Goal: Information Seeking & Learning: Learn about a topic

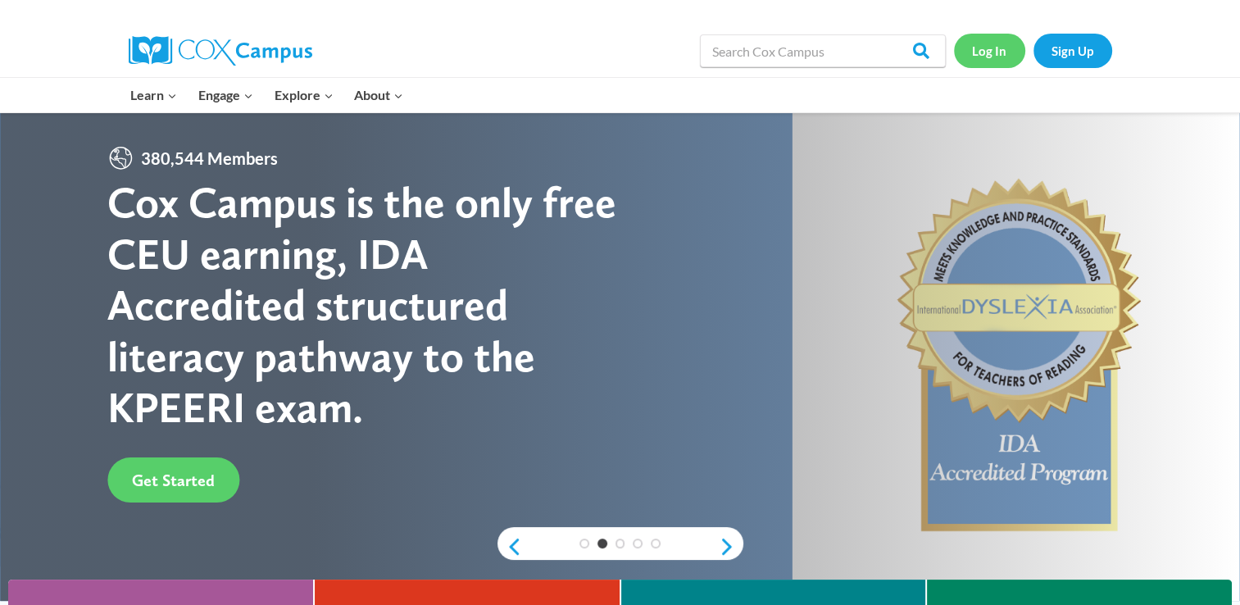
click at [1005, 48] on link "Log In" at bounding box center [989, 51] width 71 height 34
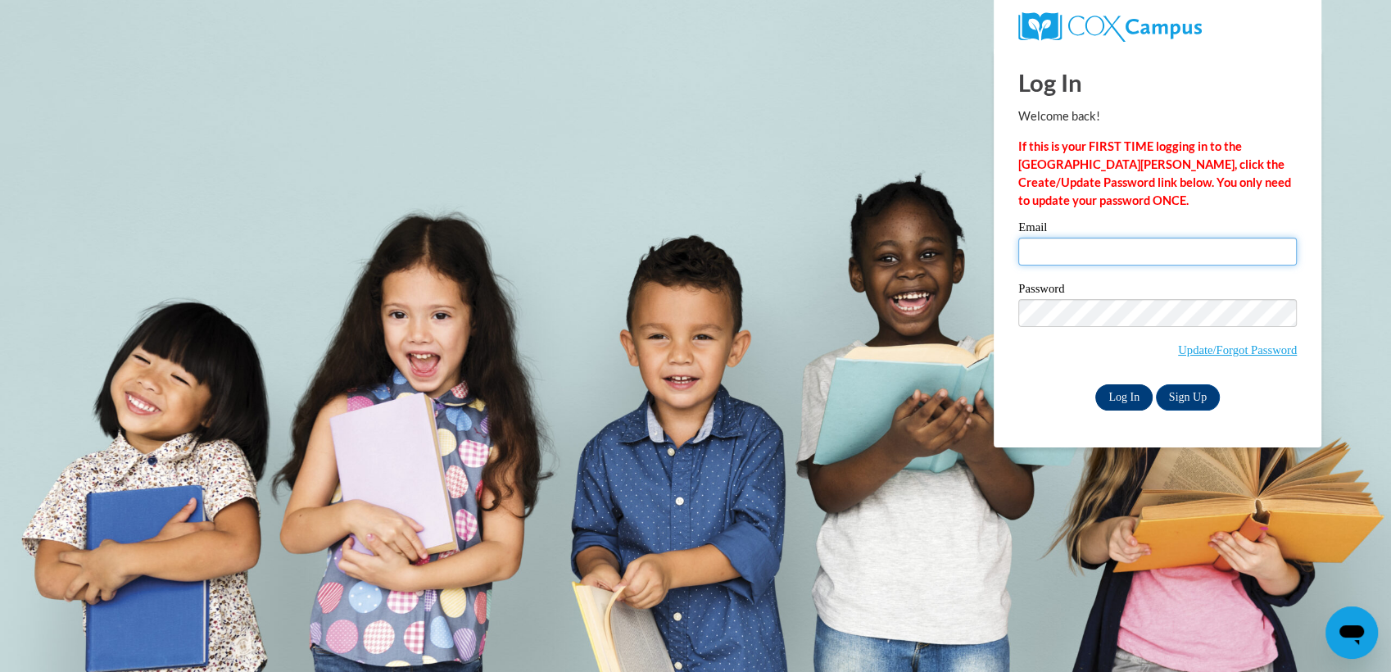
type input "afisher@atlantaspeechschool.org"
click at [1130, 398] on input "Log In" at bounding box center [1123, 397] width 57 height 26
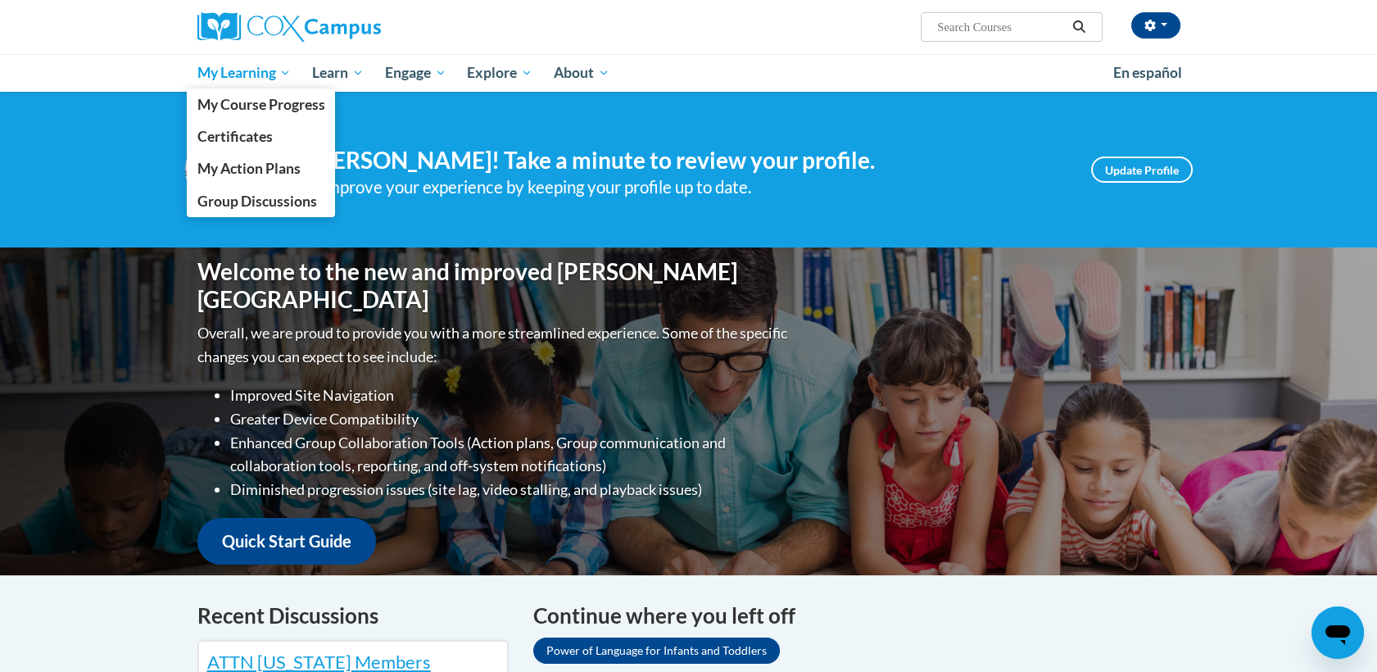
click at [282, 70] on span "My Learning" at bounding box center [244, 73] width 94 height 20
click at [288, 106] on span "My Course Progress" at bounding box center [261, 104] width 128 height 17
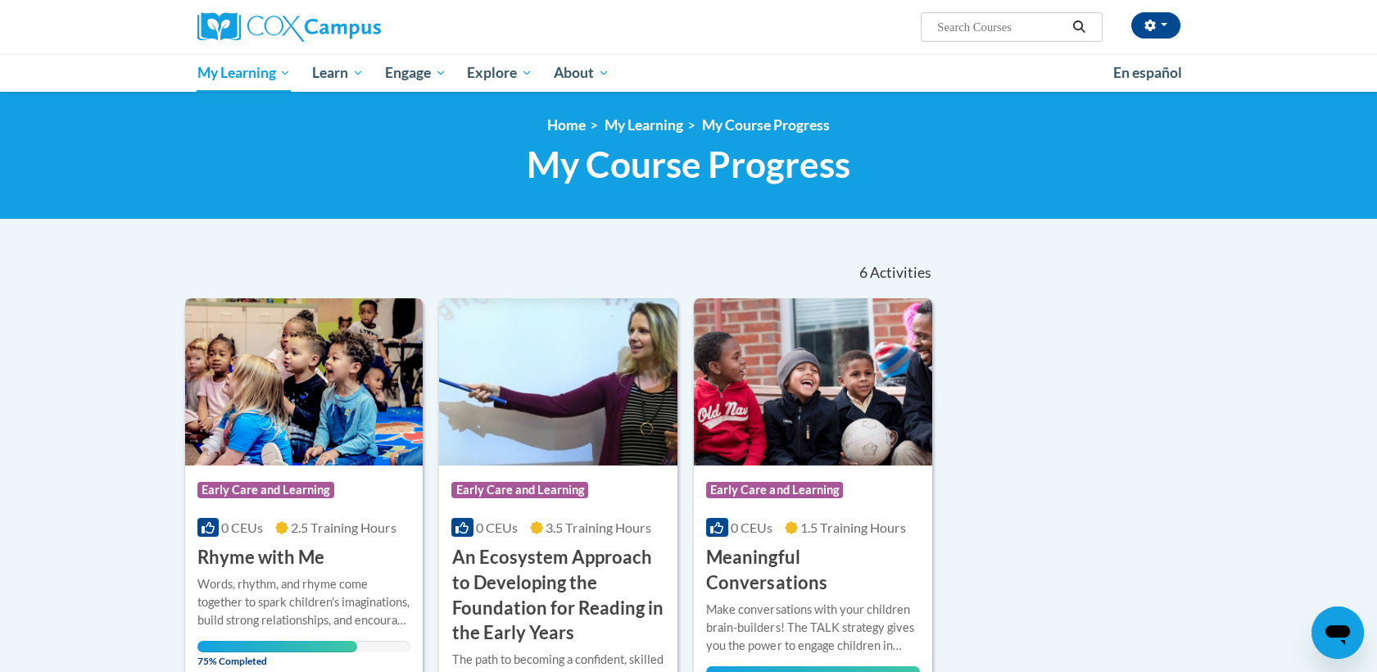
click at [309, 638] on div "Words, rhythm, and rhyme come together to spark children's imaginations, build …" at bounding box center [304, 614] width 214 height 78
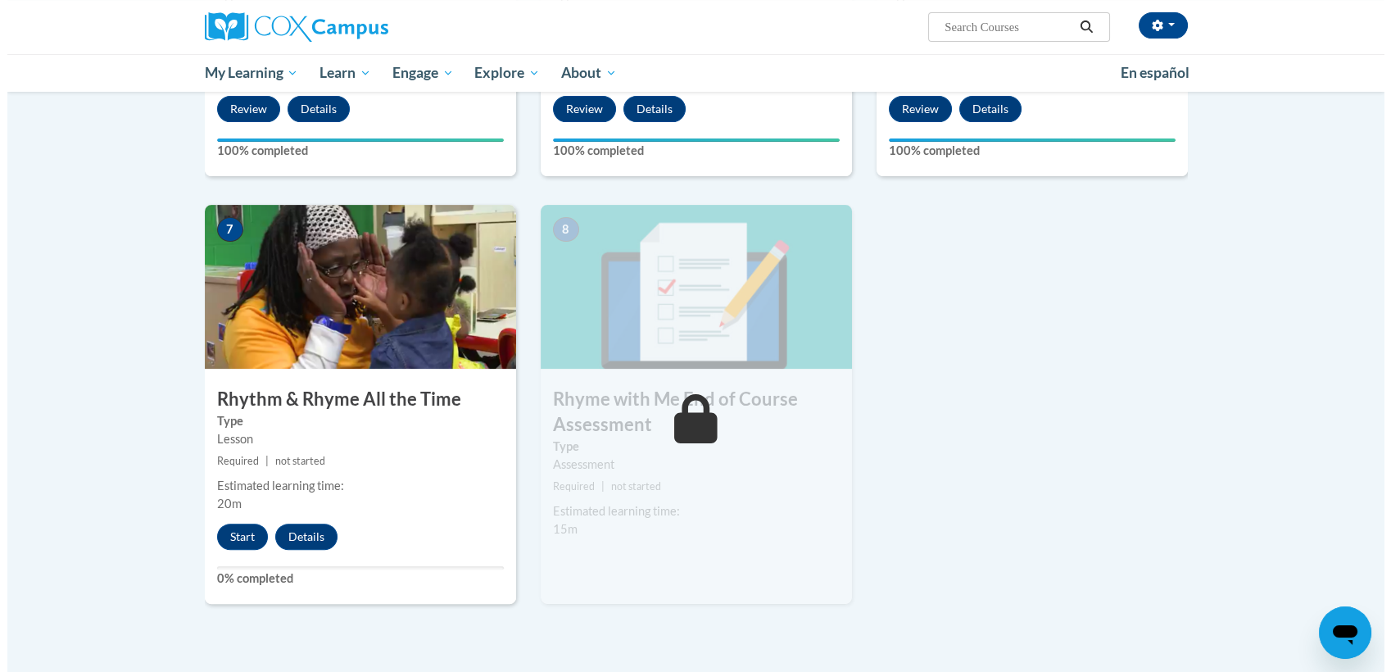
scroll to position [1215, 0]
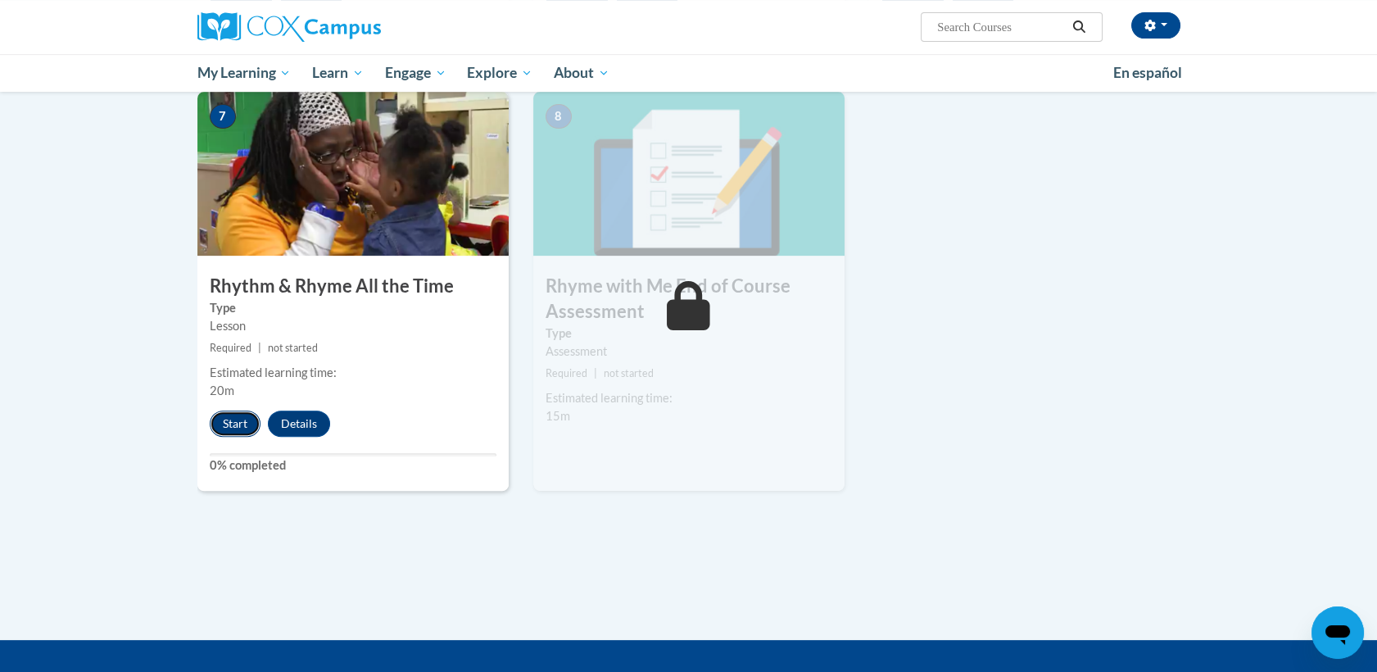
click at [220, 429] on button "Start" at bounding box center [235, 423] width 51 height 26
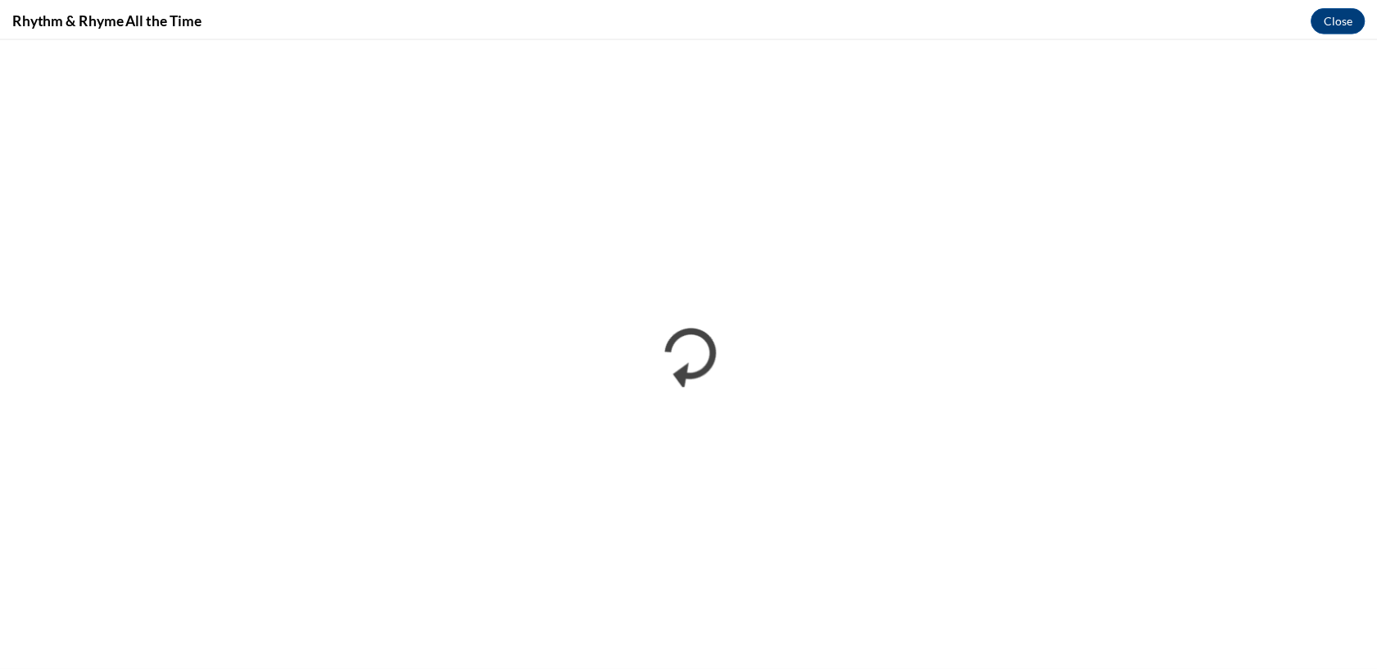
scroll to position [0, 0]
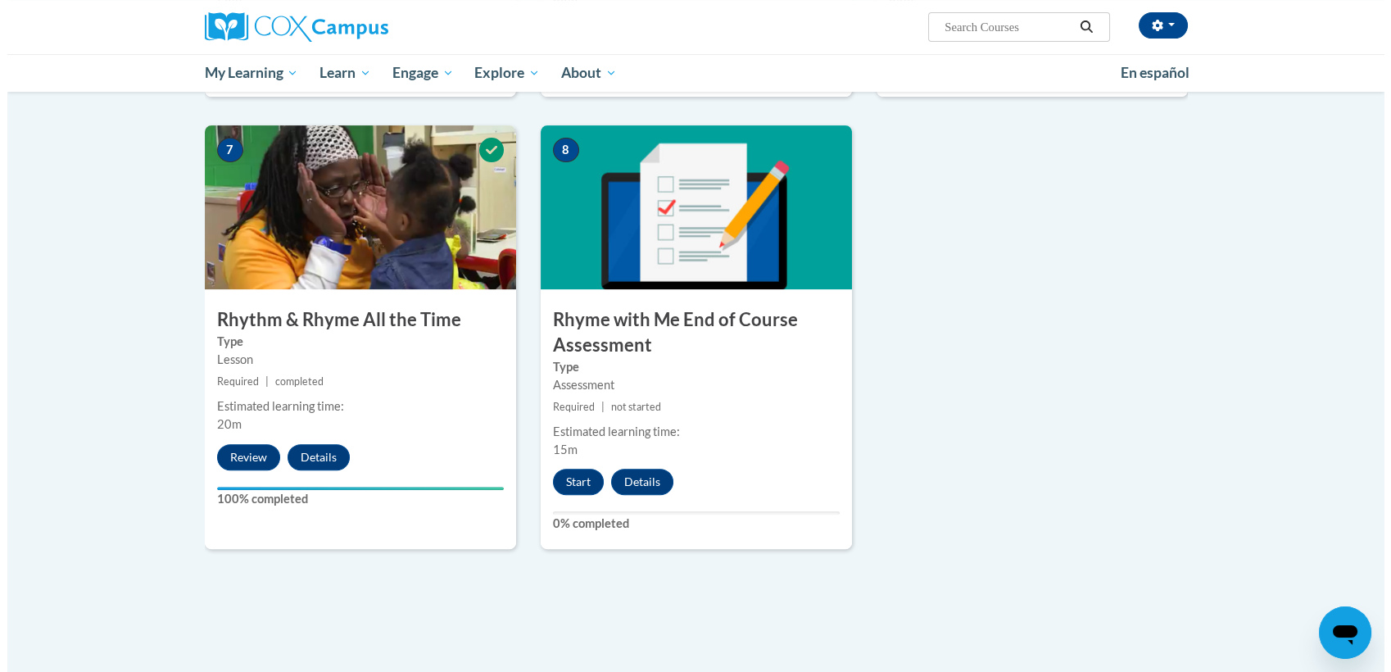
scroll to position [1190, 0]
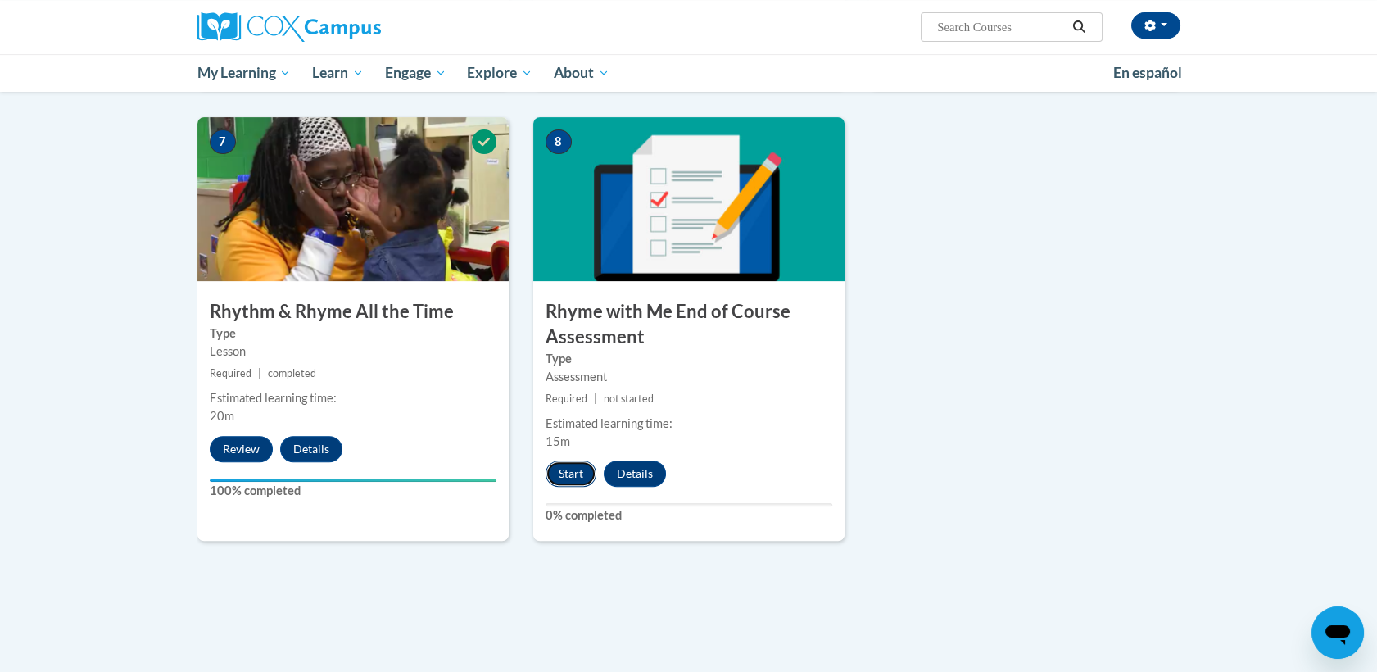
click at [569, 475] on button "Start" at bounding box center [571, 473] width 51 height 26
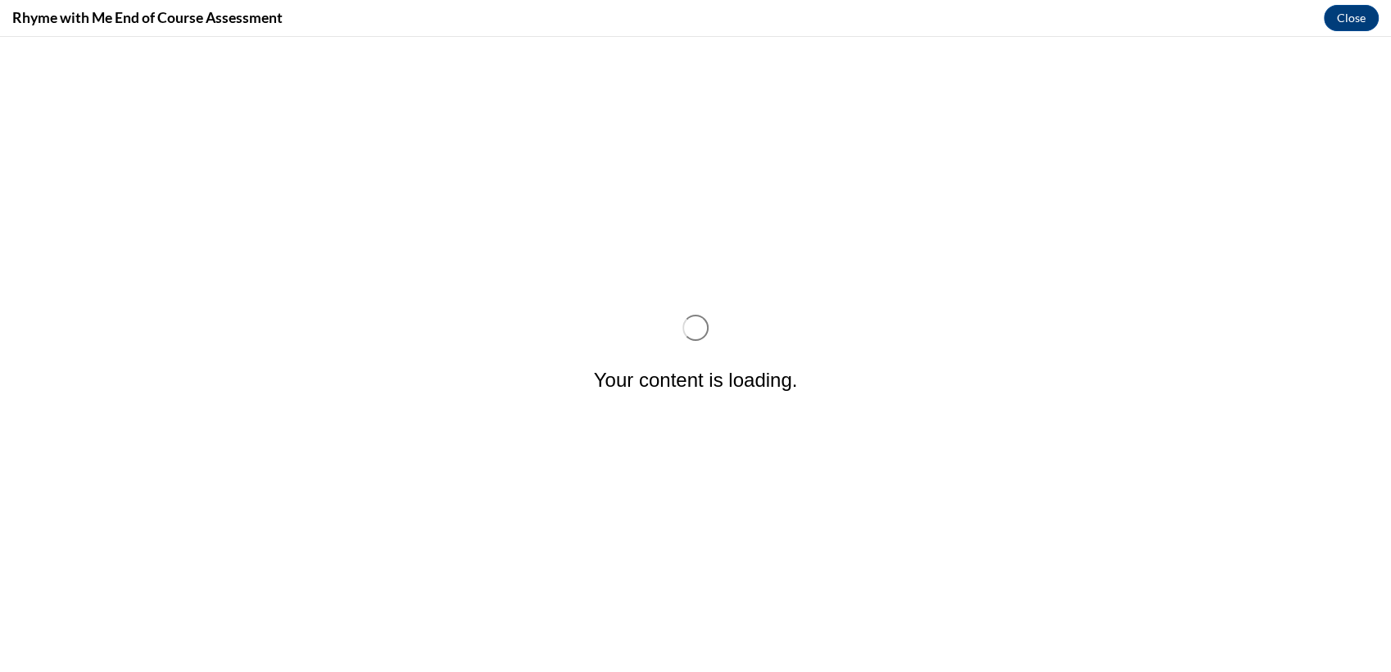
scroll to position [0, 0]
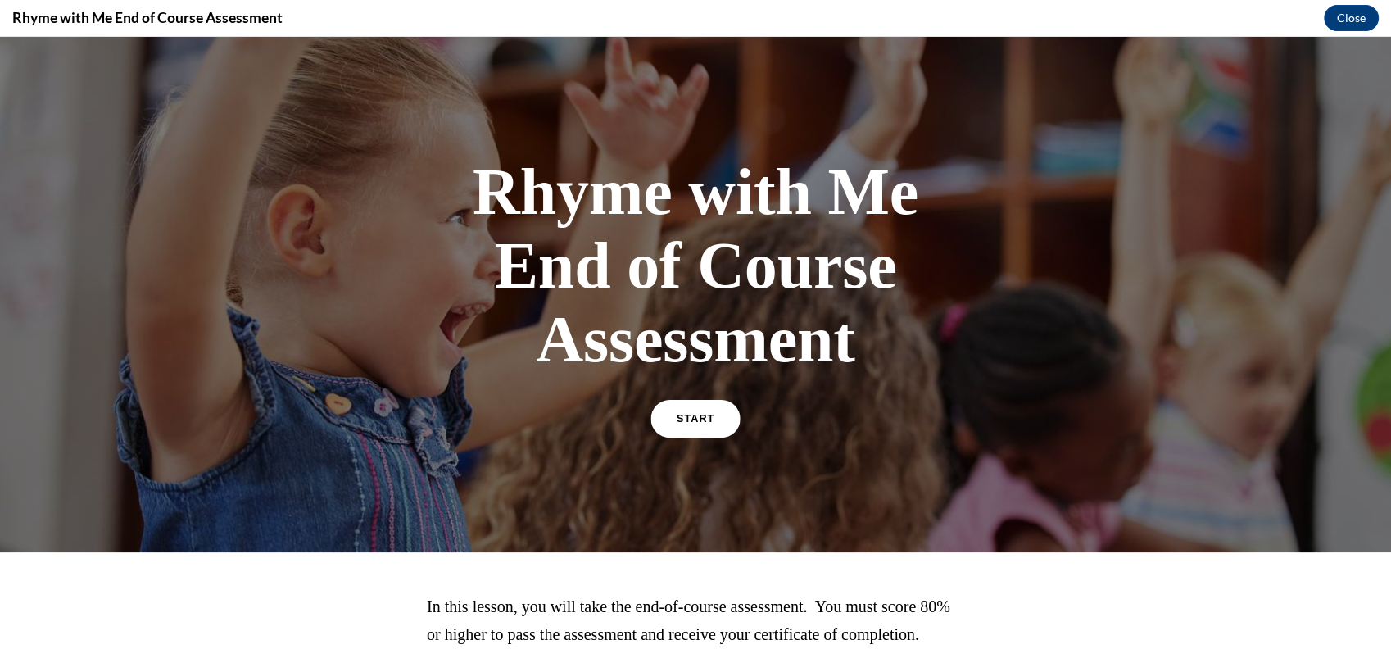
click at [678, 422] on span "START" at bounding box center [696, 419] width 38 height 12
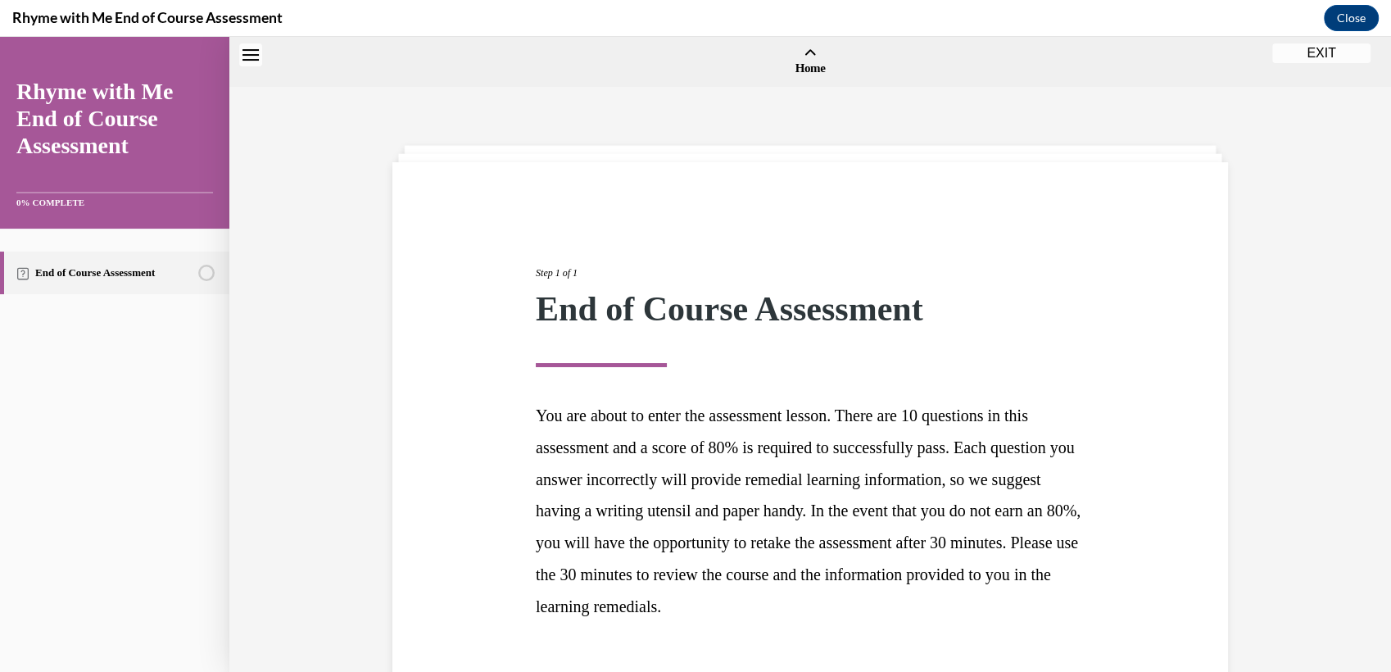
scroll to position [51, 0]
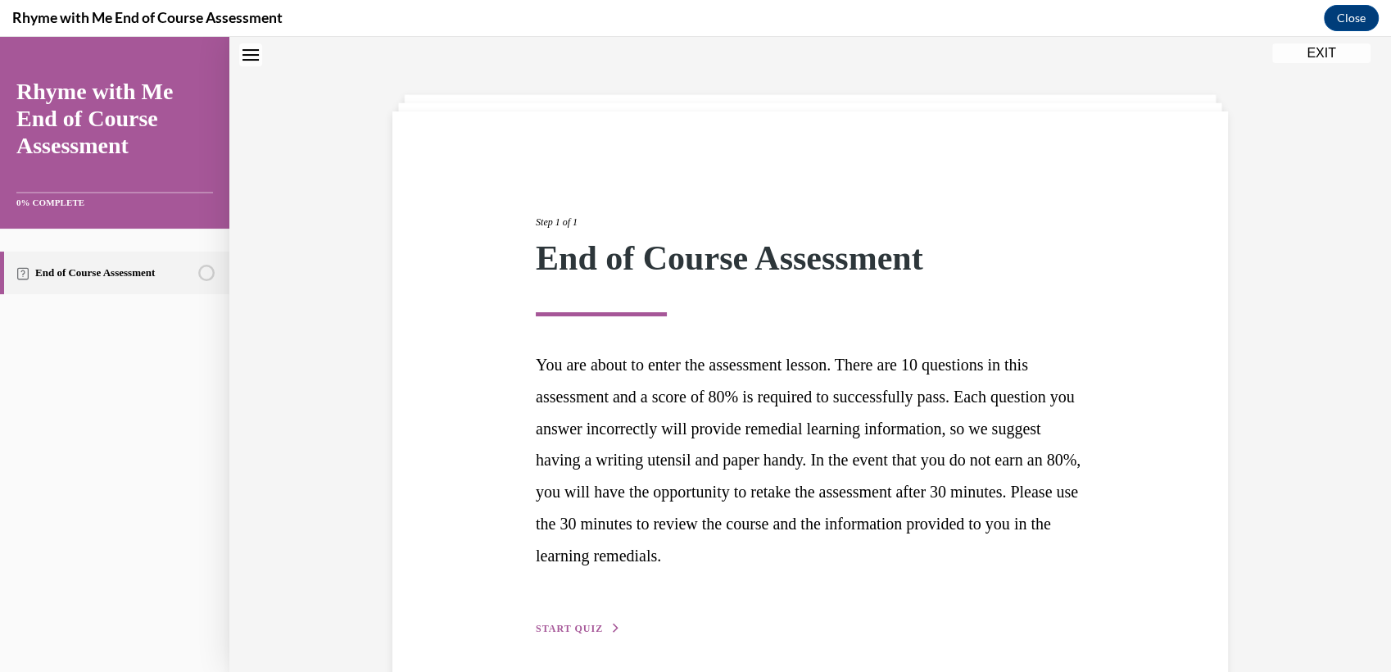
click at [570, 624] on span "START QUIZ" at bounding box center [569, 628] width 67 height 11
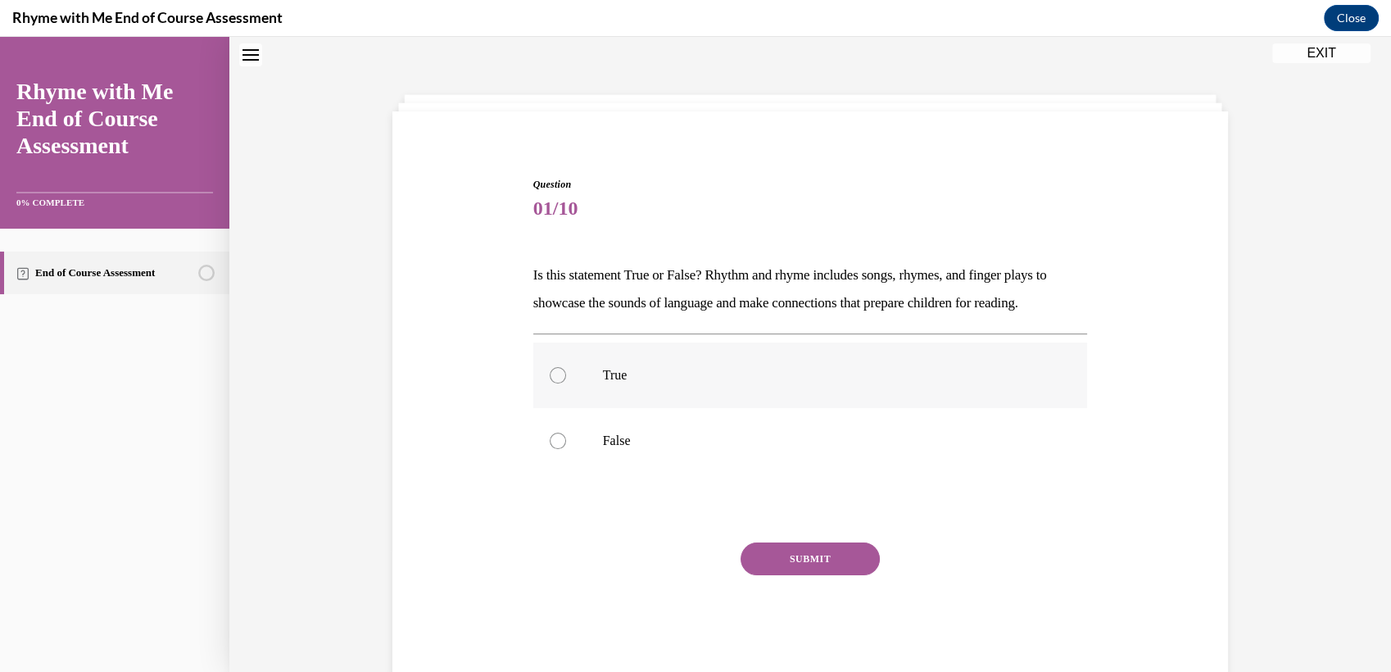
click at [550, 374] on div at bounding box center [558, 375] width 16 height 16
click at [550, 374] on input "True" at bounding box center [558, 375] width 16 height 16
radio input "true"
click at [798, 552] on button "SUBMIT" at bounding box center [810, 558] width 139 height 33
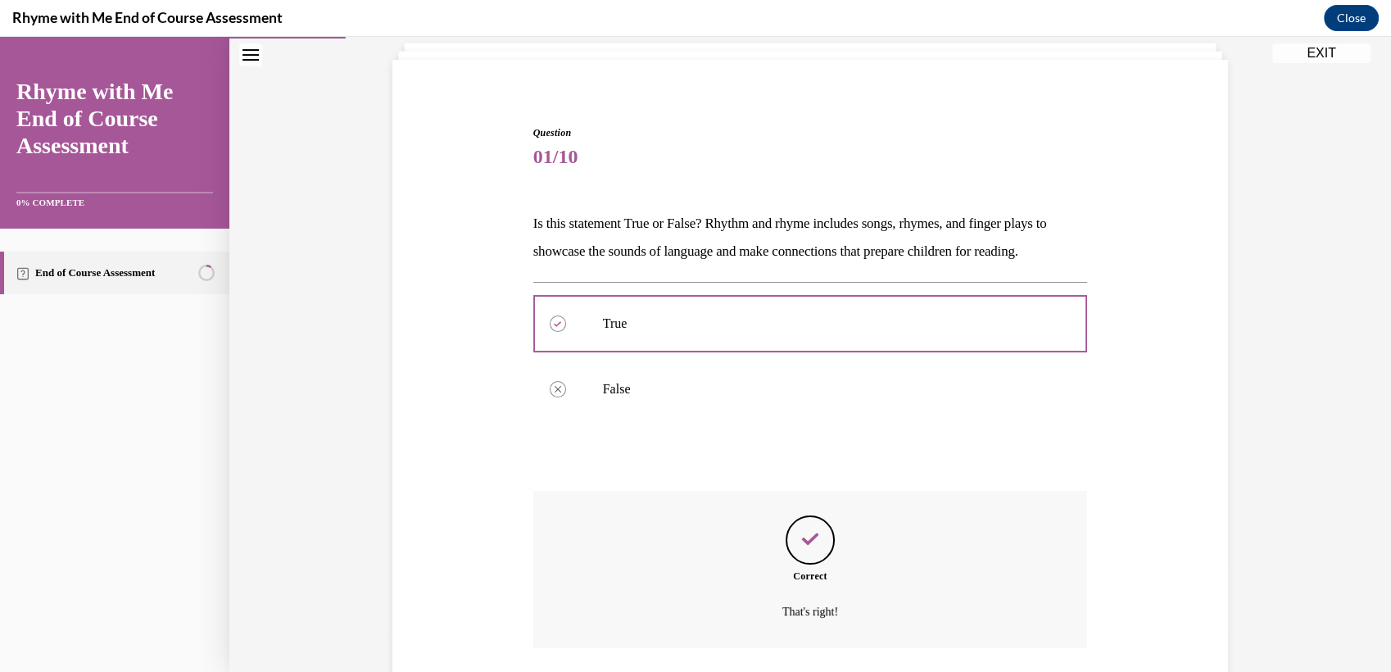
scroll to position [220, 0]
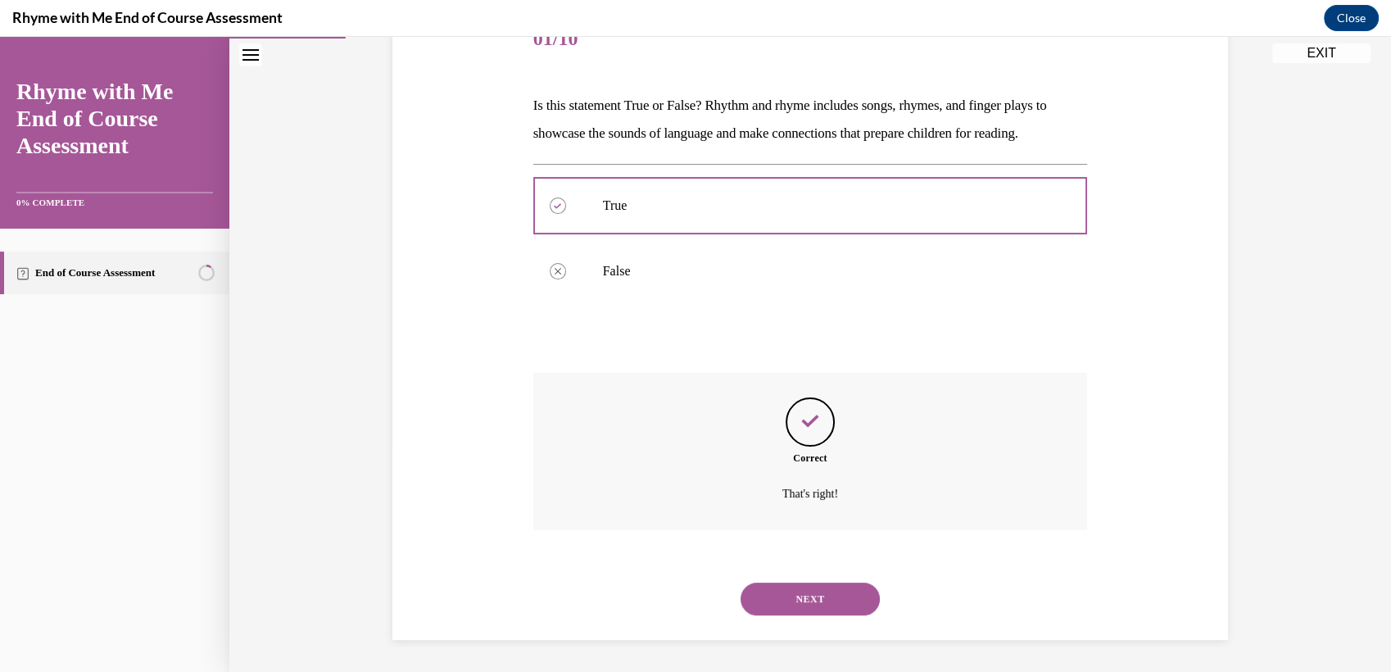
click at [808, 596] on button "NEXT" at bounding box center [810, 599] width 139 height 33
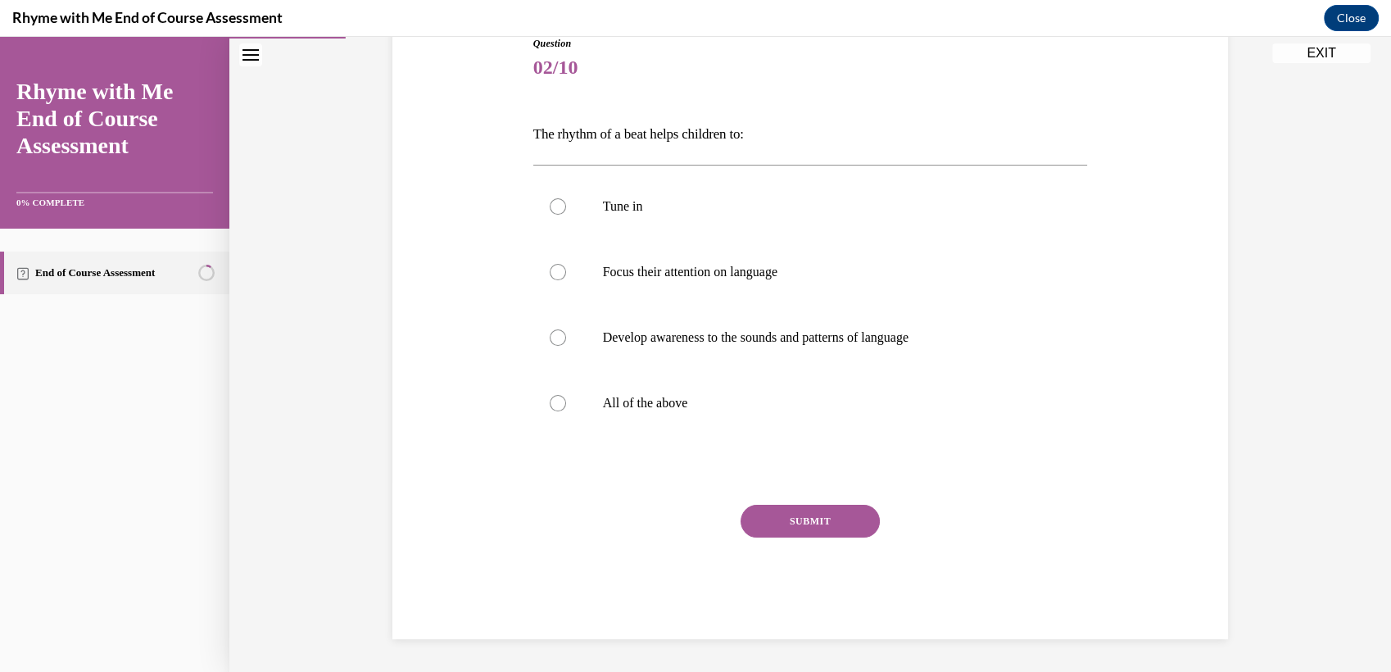
scroll to position [183, 0]
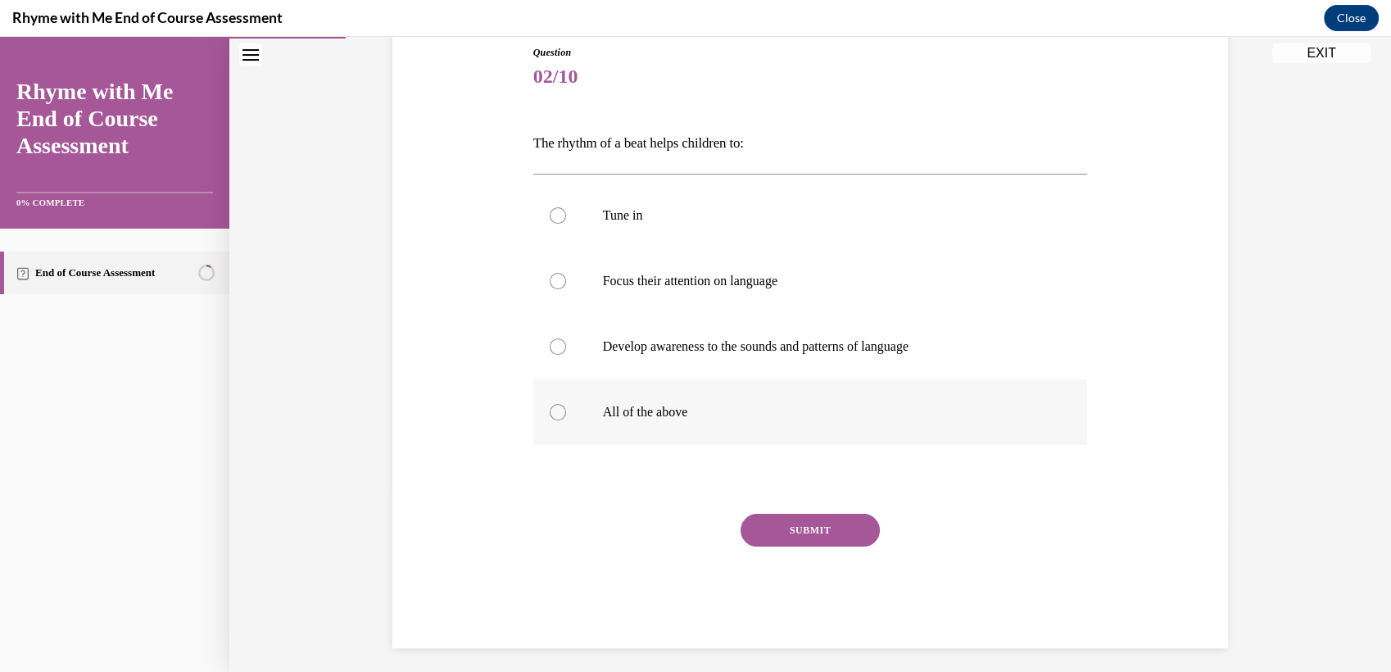
click at [551, 406] on div at bounding box center [558, 412] width 16 height 16
click at [551, 406] on input "All of the above" at bounding box center [558, 412] width 16 height 16
radio input "true"
click at [795, 526] on button "SUBMIT" at bounding box center [810, 530] width 139 height 33
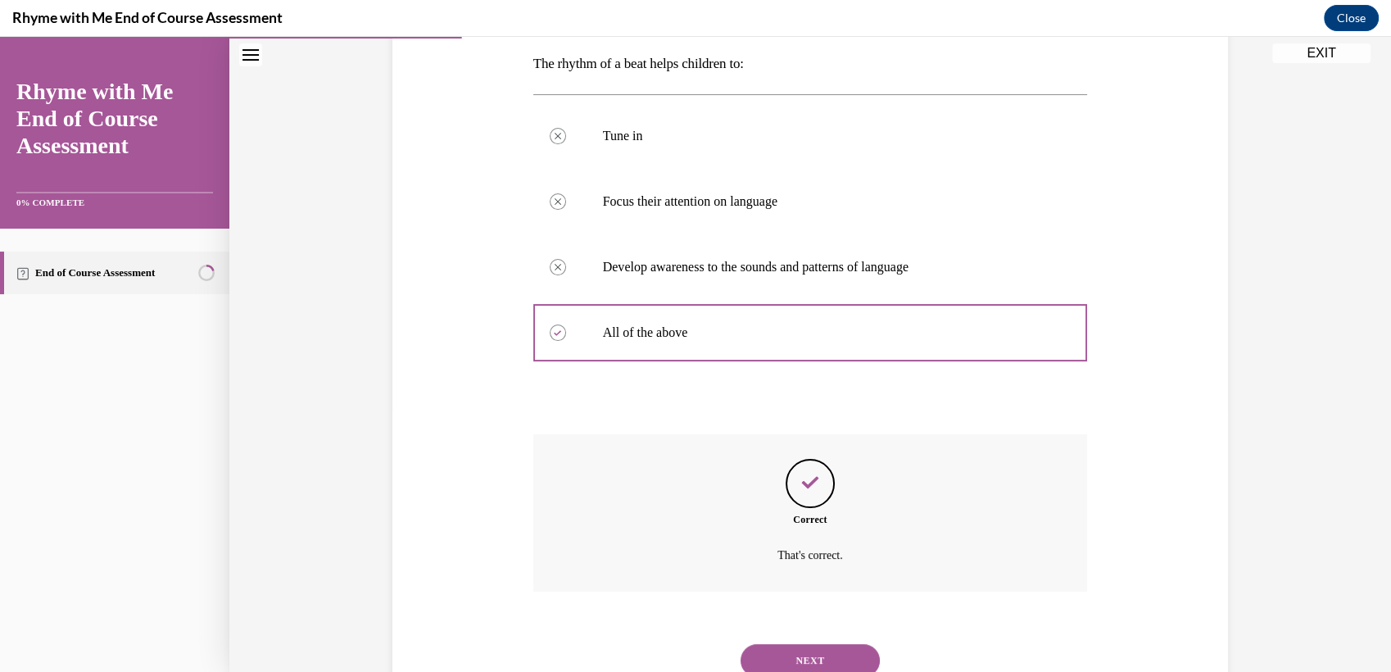
scroll to position [324, 0]
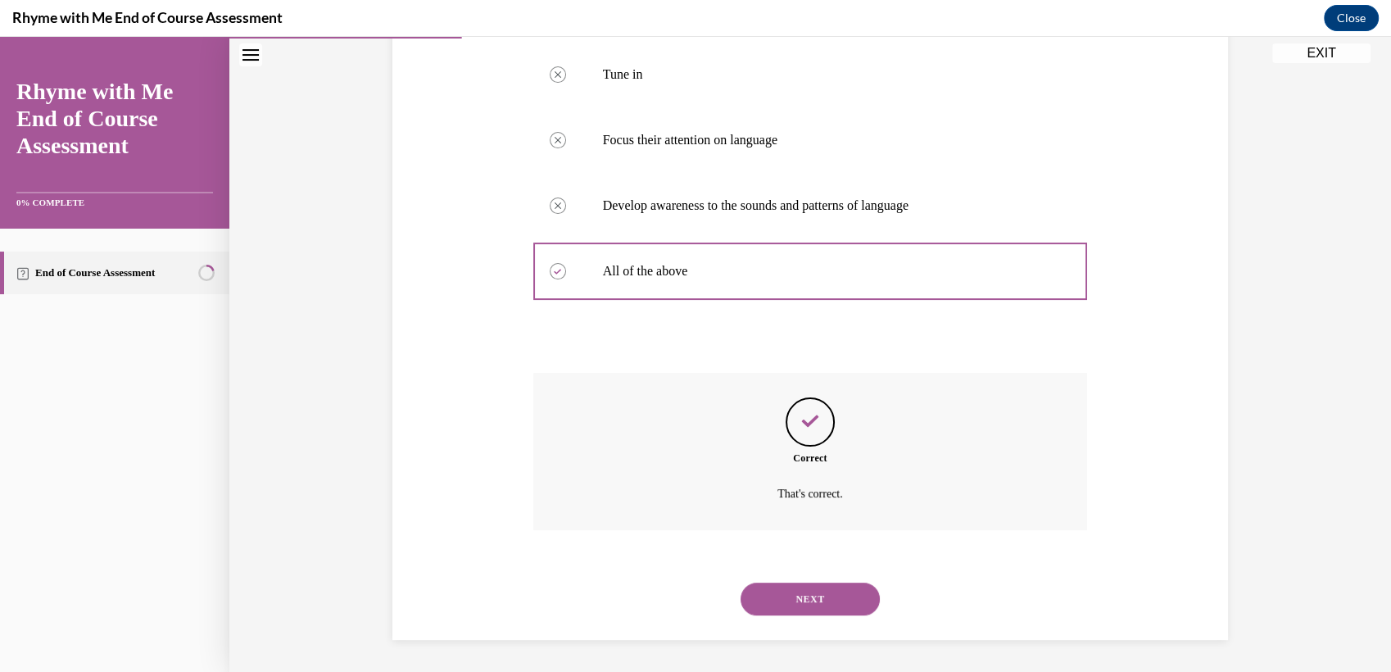
click at [800, 593] on button "NEXT" at bounding box center [810, 599] width 139 height 33
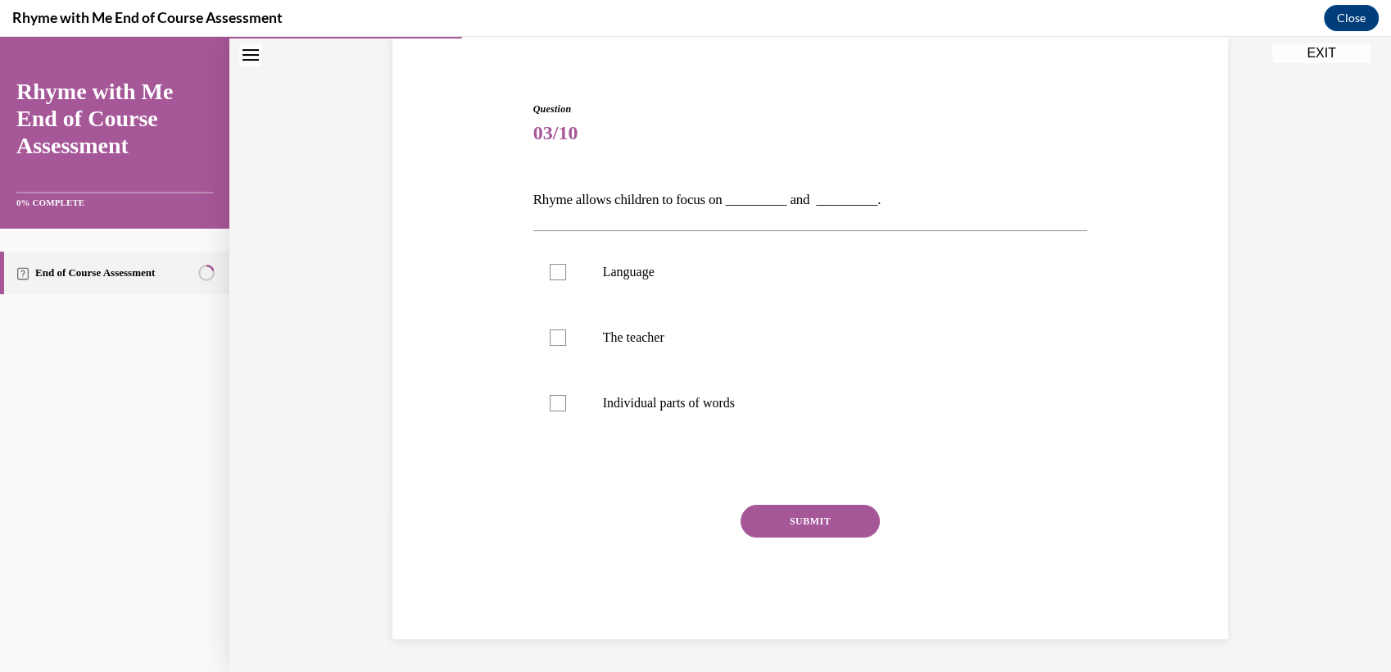
scroll to position [125, 0]
click at [551, 274] on div at bounding box center [558, 273] width 16 height 16
click at [551, 274] on input "Language" at bounding box center [558, 273] width 16 height 16
checkbox input "true"
click at [556, 397] on div at bounding box center [558, 404] width 16 height 16
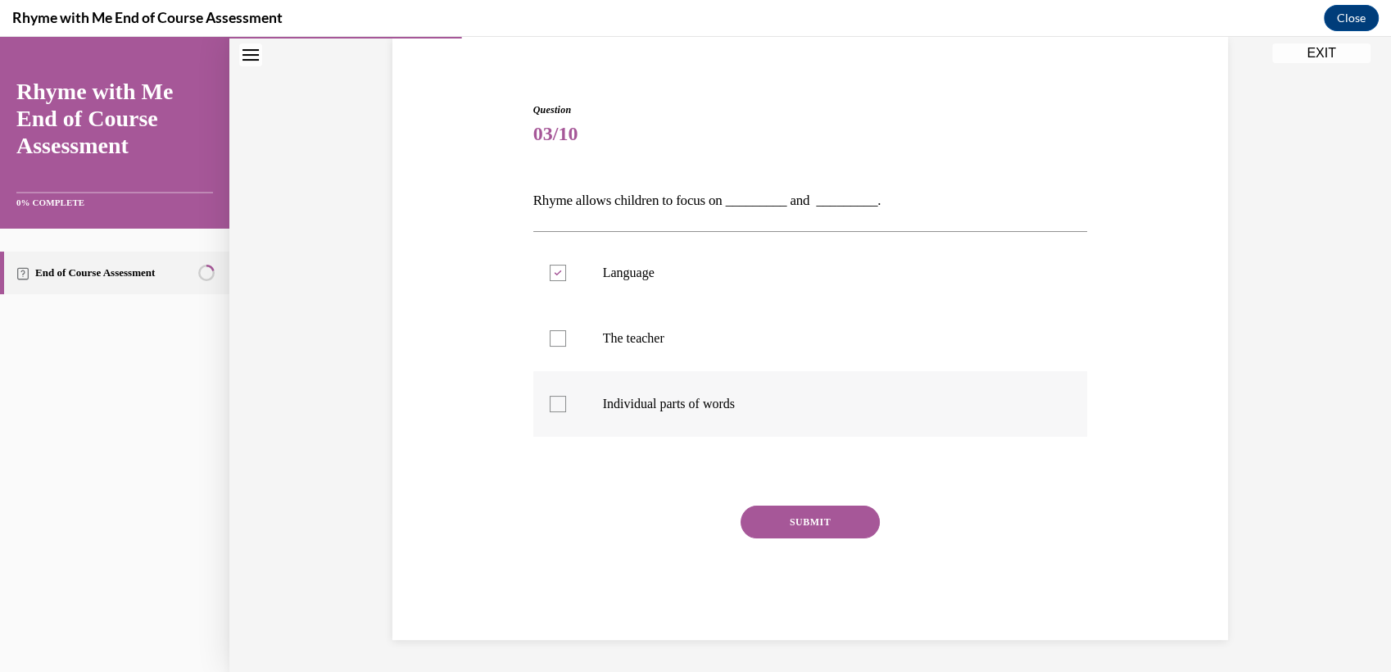
click at [556, 397] on input "Individual parts of words" at bounding box center [558, 404] width 16 height 16
checkbox input "true"
click at [774, 516] on button "SUBMIT" at bounding box center [810, 522] width 139 height 33
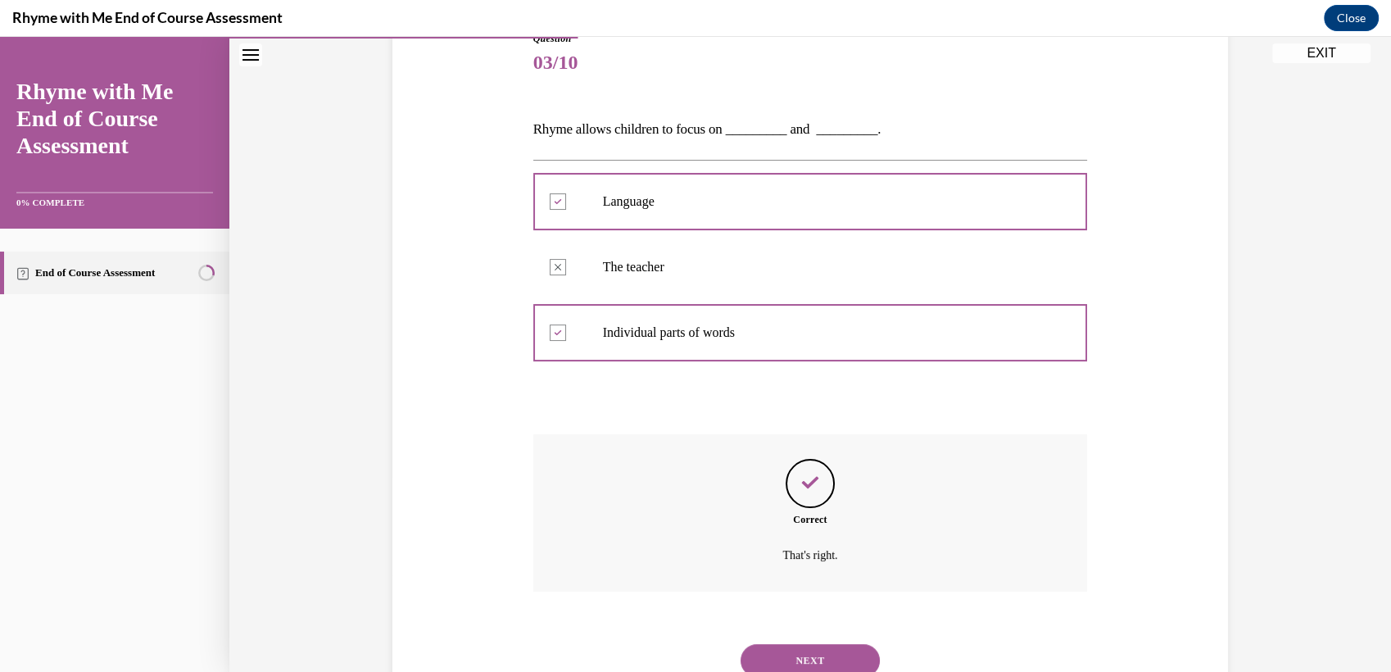
scroll to position [258, 0]
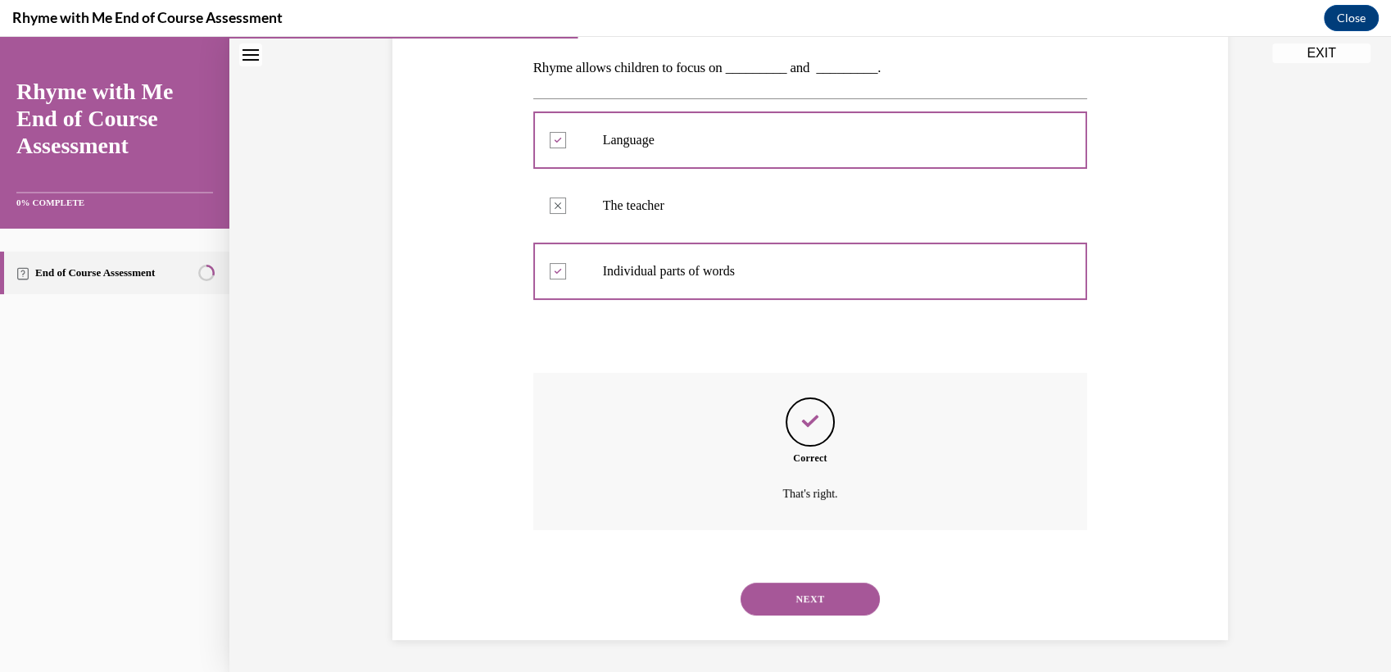
click at [819, 590] on button "NEXT" at bounding box center [810, 599] width 139 height 33
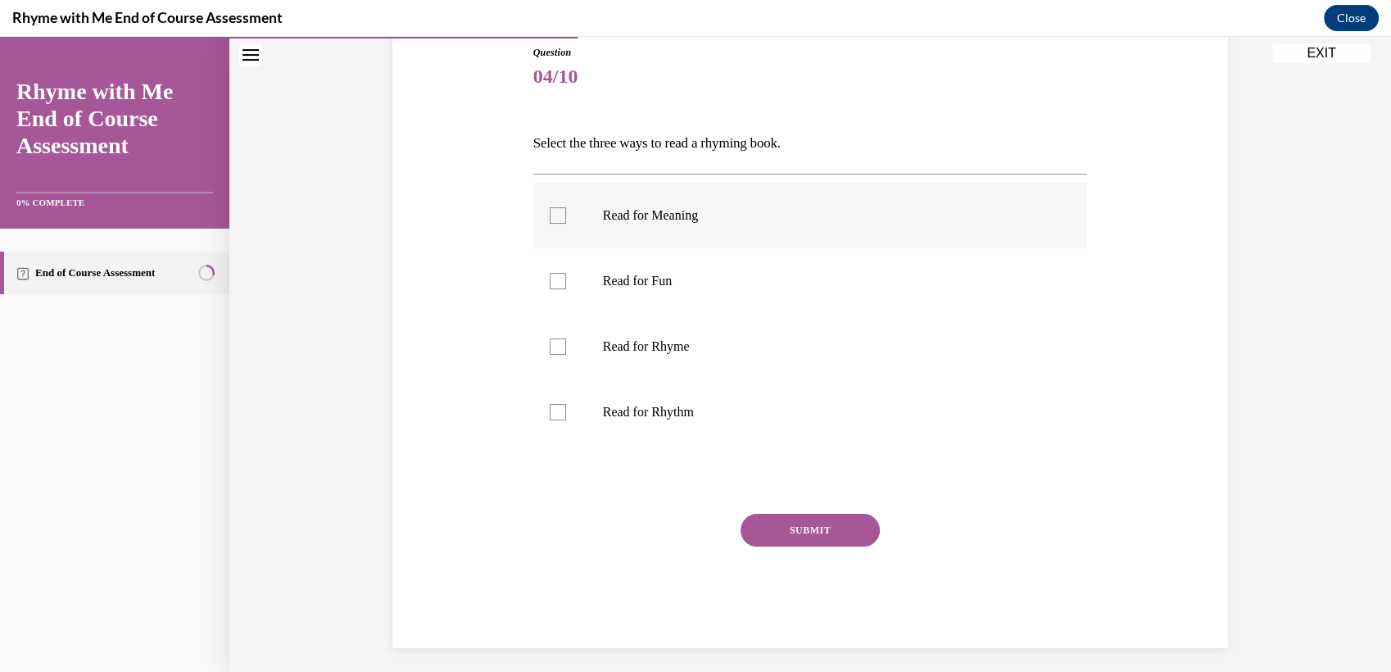
click at [551, 209] on div at bounding box center [558, 215] width 16 height 16
click at [551, 209] on input "Read for Meaning" at bounding box center [558, 215] width 16 height 16
checkbox input "true"
drag, startPoint x: 554, startPoint y: 344, endPoint x: 462, endPoint y: 390, distance: 102.6
click at [462, 390] on div "Question 04/10 Select the three ways to read a rhyming book. Read for Meaning R…" at bounding box center [810, 322] width 844 height 652
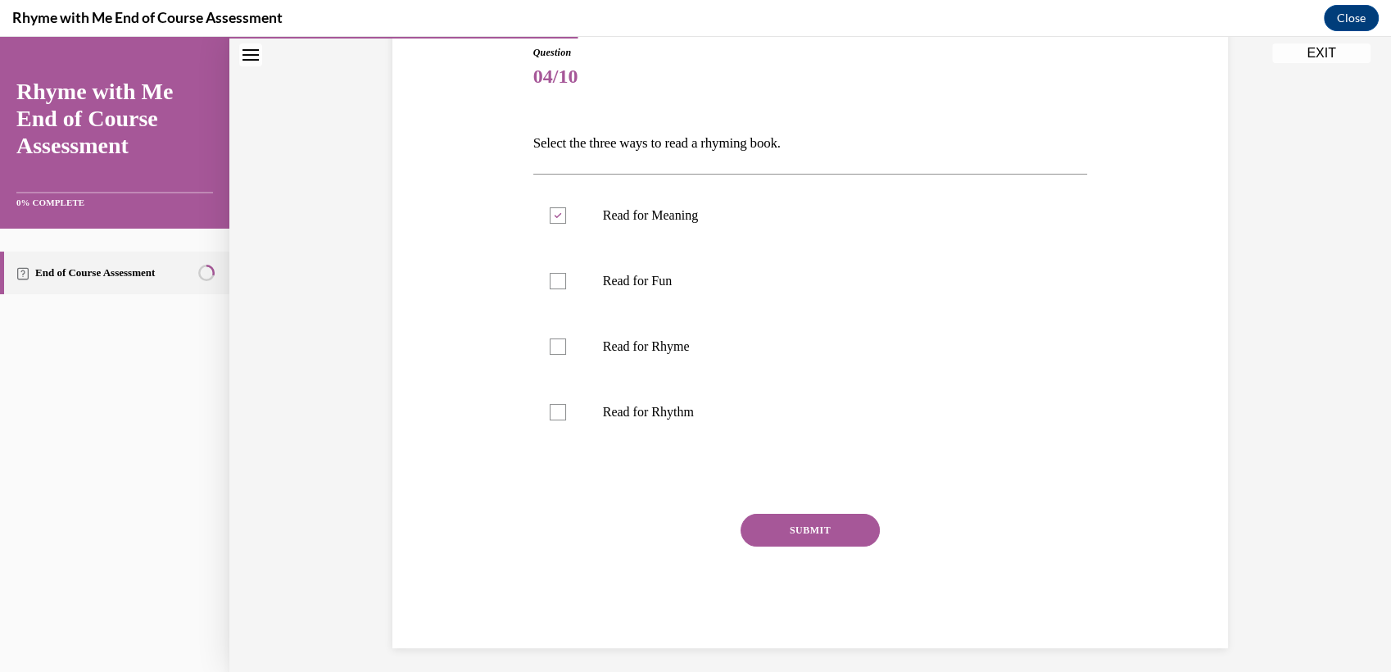
drag, startPoint x: 551, startPoint y: 353, endPoint x: 438, endPoint y: 347, distance: 113.3
click at [438, 347] on div "Question 04/10 Select the three ways to read a rhyming book. Read for Meaning R…" at bounding box center [810, 322] width 844 height 652
click at [550, 347] on div at bounding box center [558, 346] width 16 height 16
click at [550, 347] on input "Read for Rhyme" at bounding box center [558, 346] width 16 height 16
checkbox input "true"
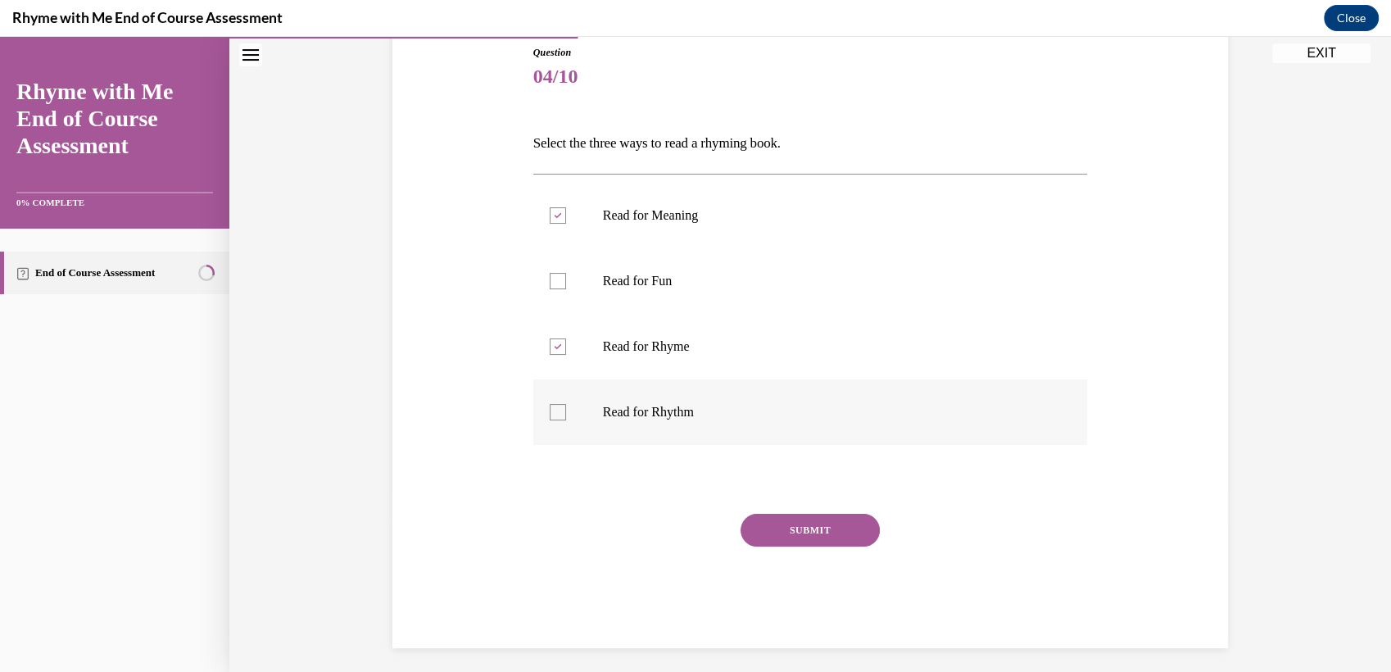
click at [553, 417] on div at bounding box center [558, 412] width 16 height 16
click at [553, 417] on input "Read for Rhythm" at bounding box center [558, 412] width 16 height 16
click at [553, 417] on div at bounding box center [558, 412] width 16 height 16
click at [553, 417] on input "Read for Rhythm" at bounding box center [558, 412] width 16 height 16
drag, startPoint x: 553, startPoint y: 417, endPoint x: 580, endPoint y: 505, distance: 91.7
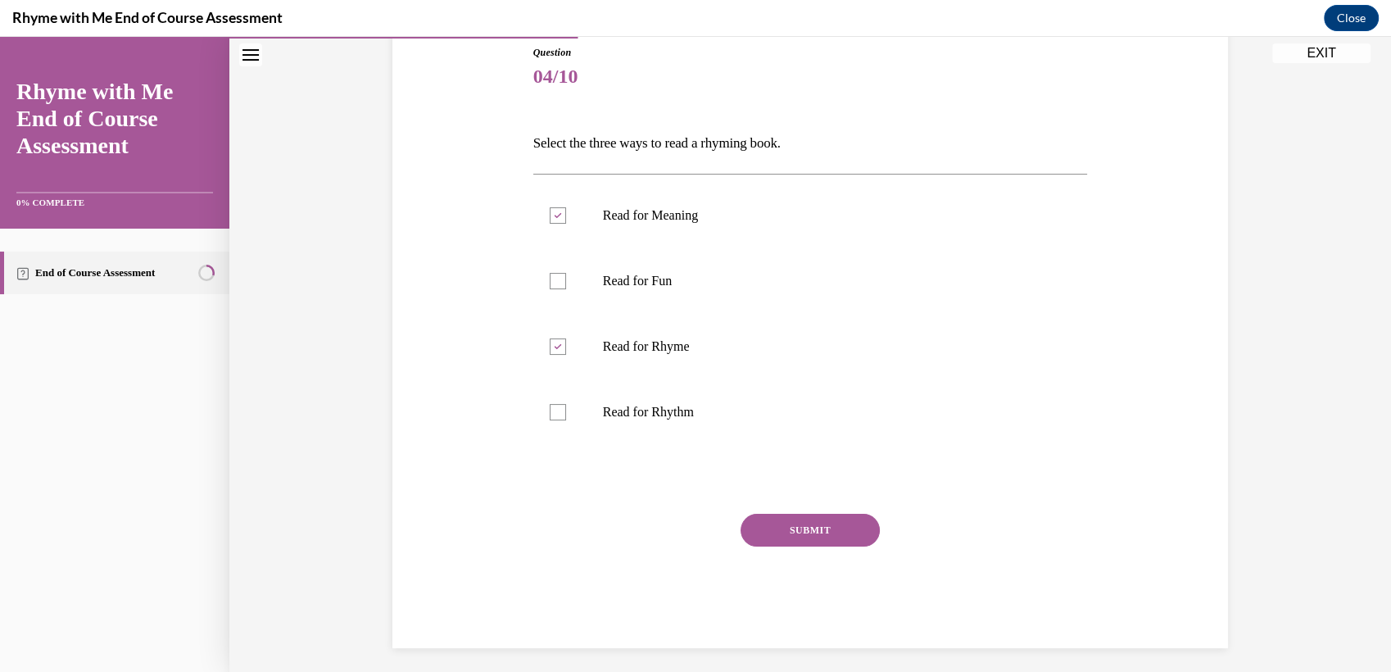
click at [580, 505] on div "Question 04/10 Select the three ways to read a rhyming book. Read for Meaning R…" at bounding box center [810, 346] width 555 height 603
click at [552, 415] on div at bounding box center [558, 412] width 16 height 16
click at [552, 415] on input "Read for Rhythm" at bounding box center [558, 412] width 16 height 16
checkbox input "true"
click at [786, 533] on button "SUBMIT" at bounding box center [810, 530] width 139 height 33
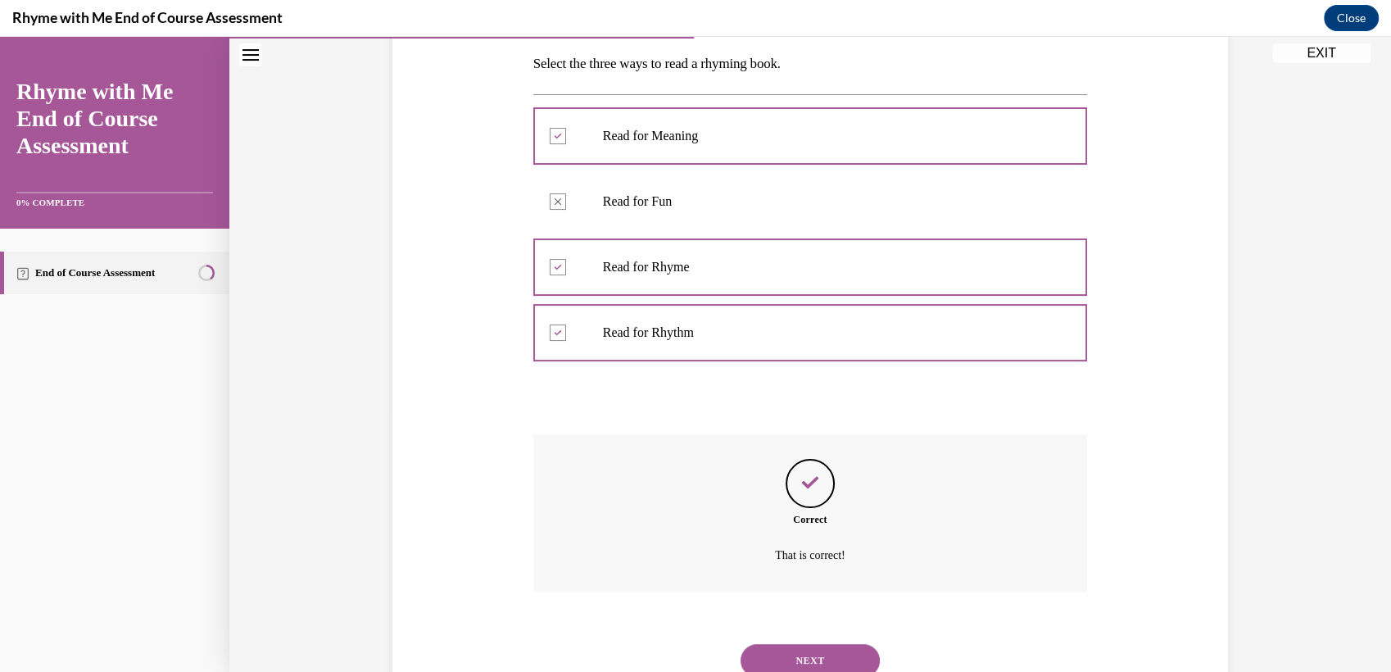
scroll to position [324, 0]
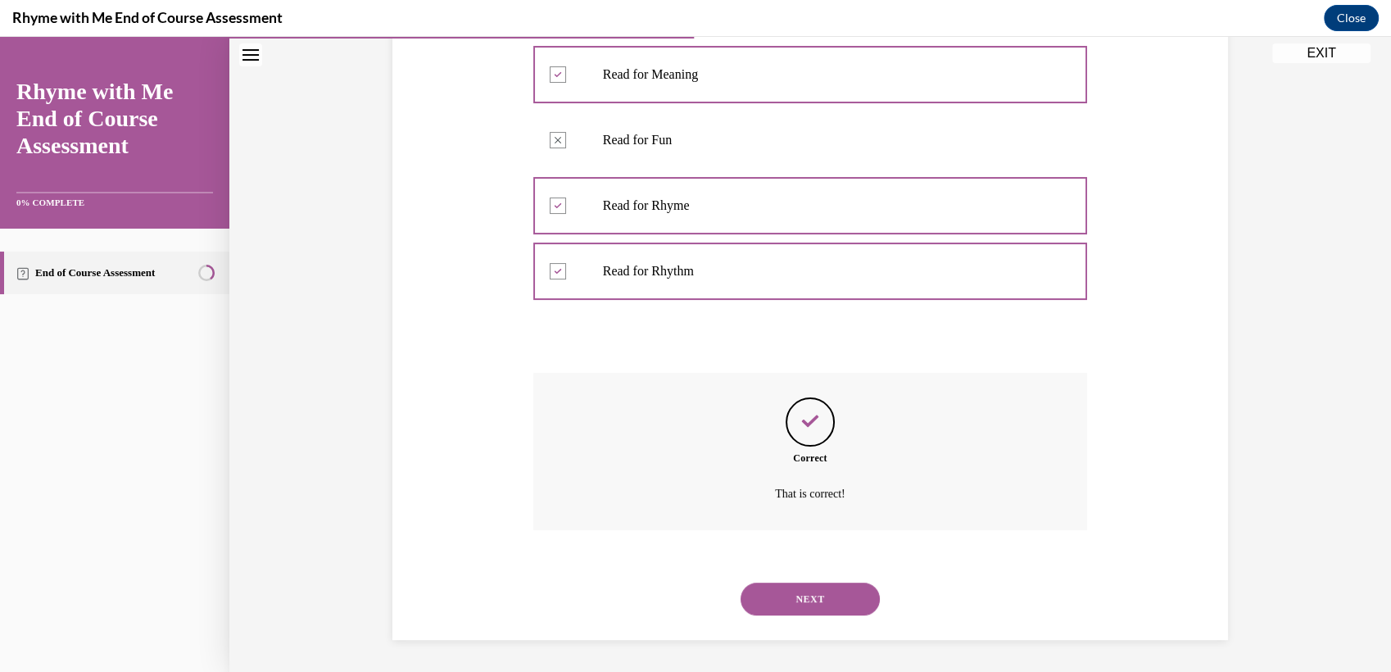
click at [819, 599] on button "NEXT" at bounding box center [810, 599] width 139 height 33
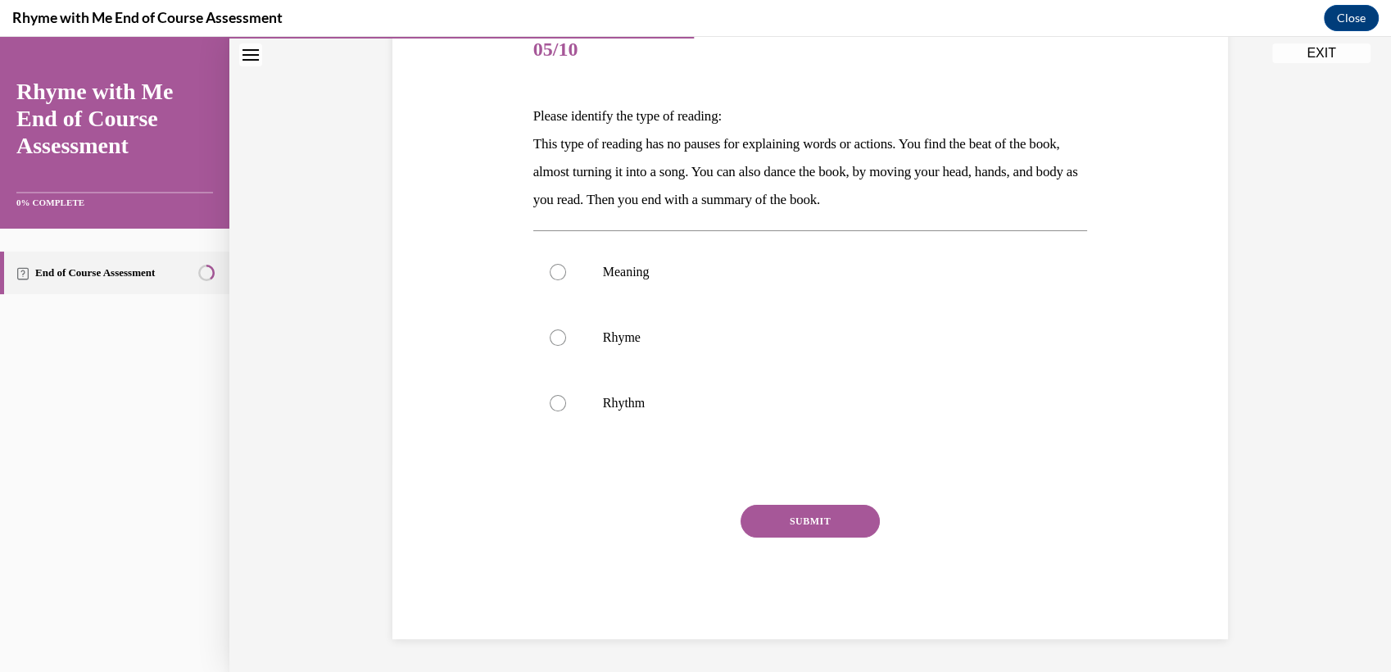
scroll to position [183, 0]
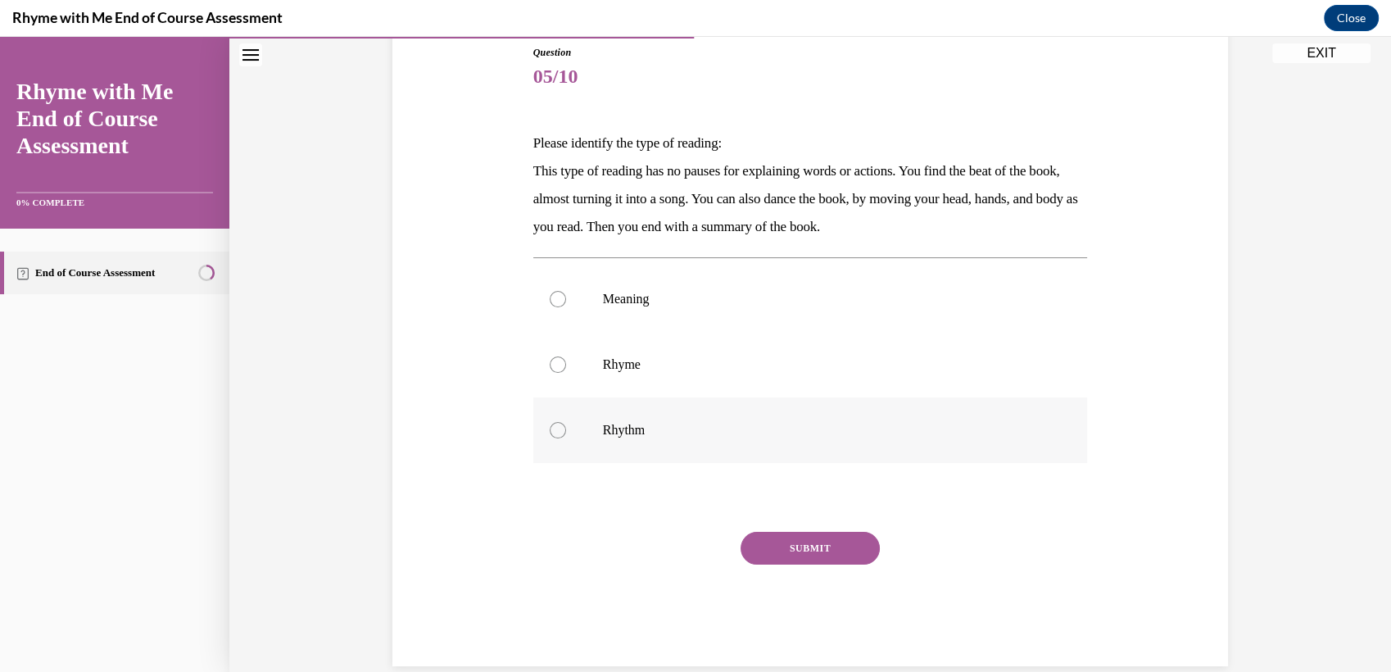
click at [551, 426] on div at bounding box center [558, 430] width 16 height 16
click at [551, 426] on input "Rhythm" at bounding box center [558, 430] width 16 height 16
radio input "true"
click at [785, 556] on button "SUBMIT" at bounding box center [810, 548] width 139 height 33
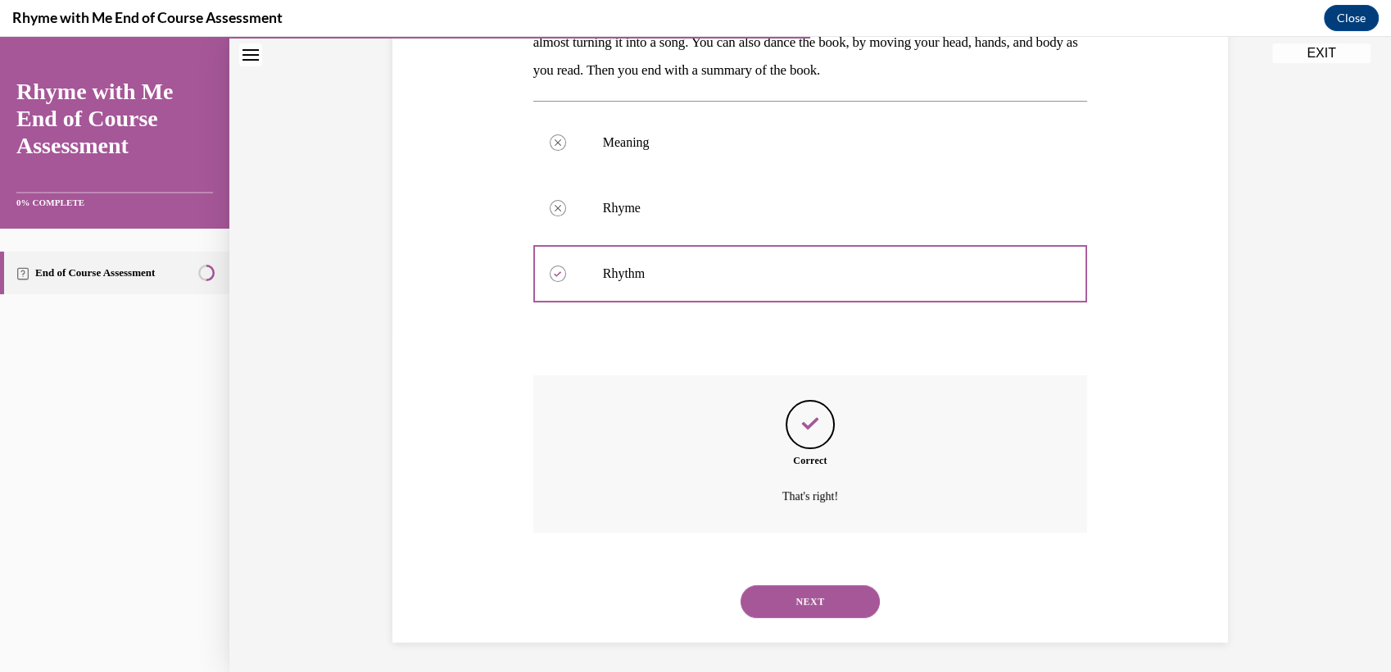
scroll to position [342, 0]
click at [812, 590] on button "NEXT" at bounding box center [810, 599] width 139 height 33
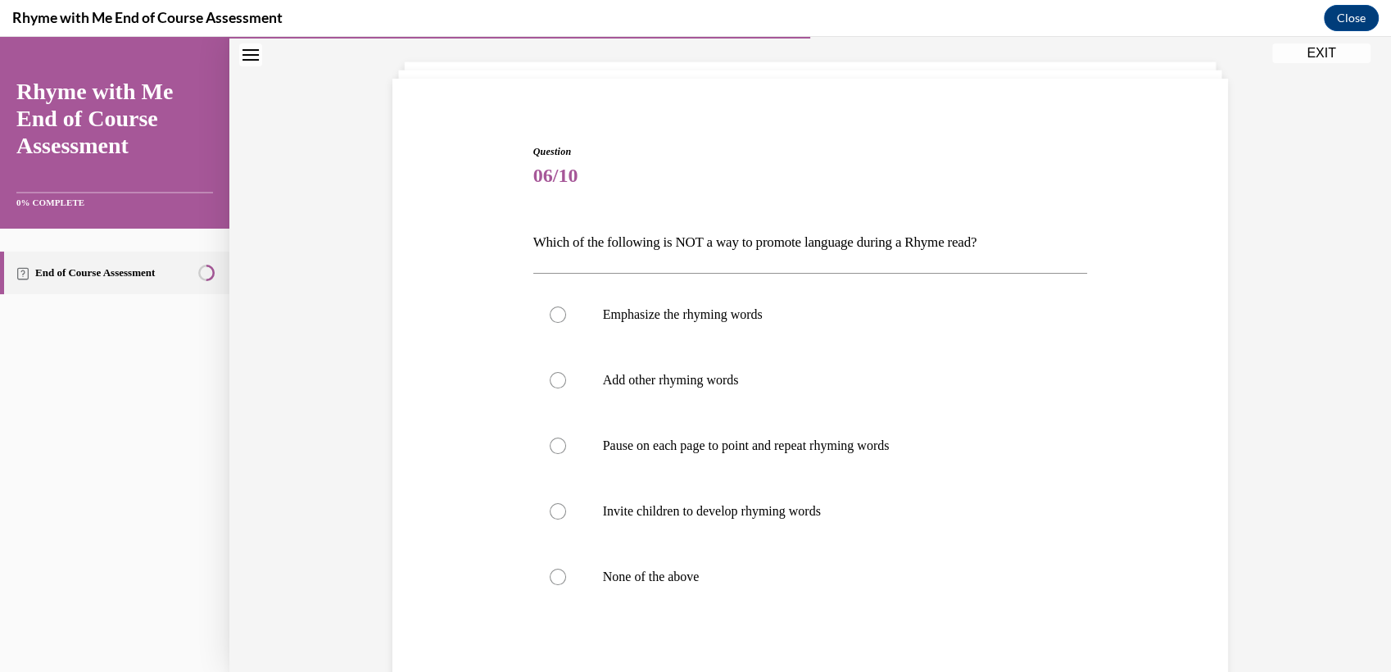
scroll to position [88, 0]
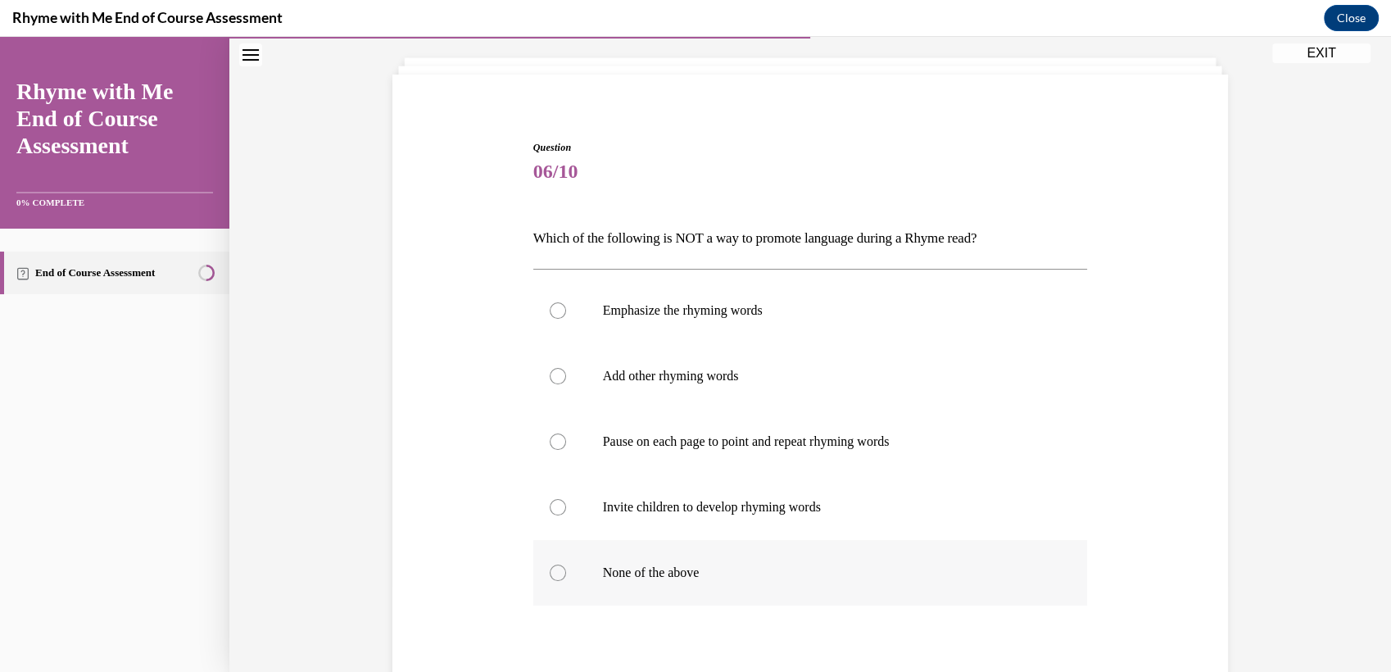
click at [543, 581] on label "None of the above" at bounding box center [810, 573] width 555 height 66
click at [550, 581] on input "None of the above" at bounding box center [558, 573] width 16 height 16
radio input "true"
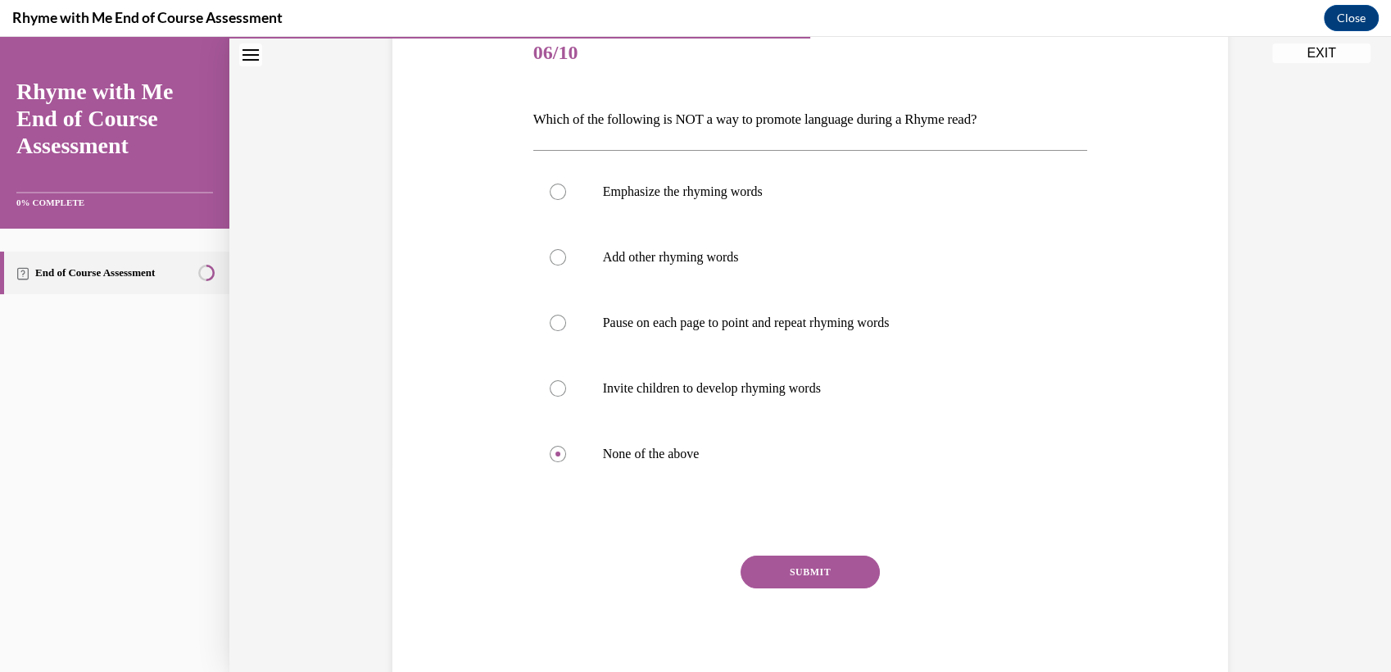
scroll to position [217, 0]
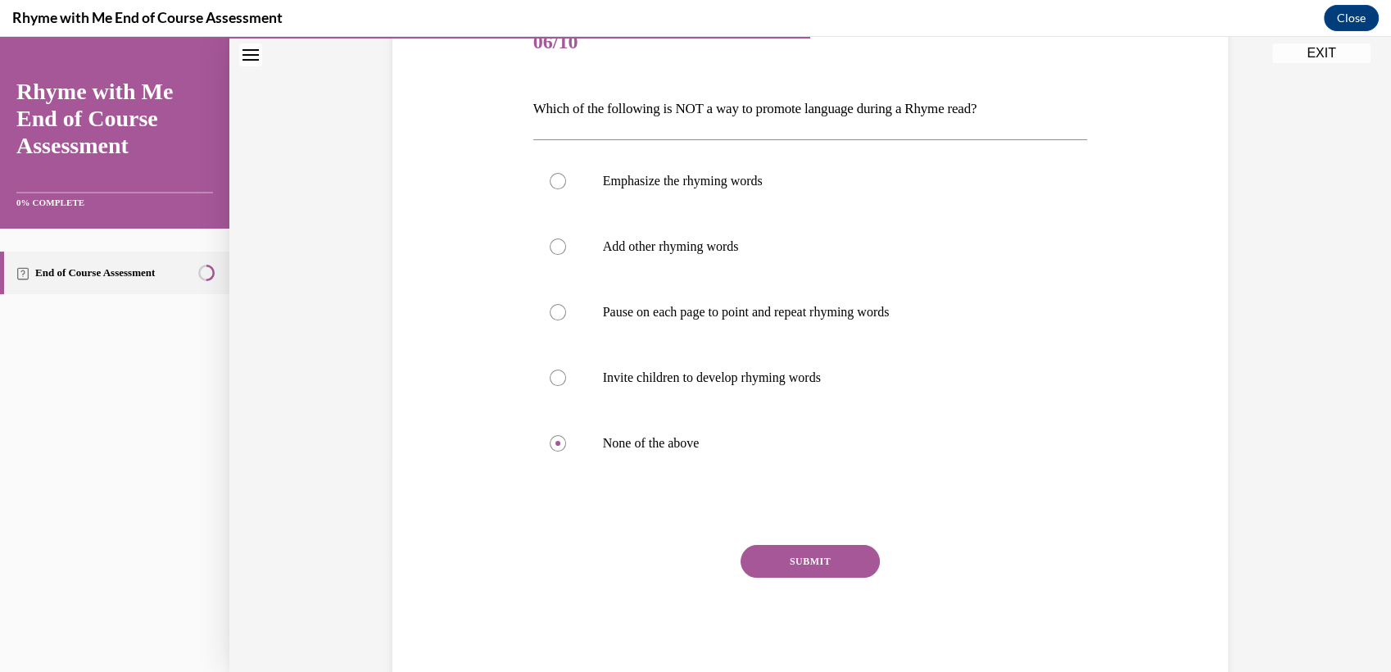
click at [775, 560] on button "SUBMIT" at bounding box center [810, 561] width 139 height 33
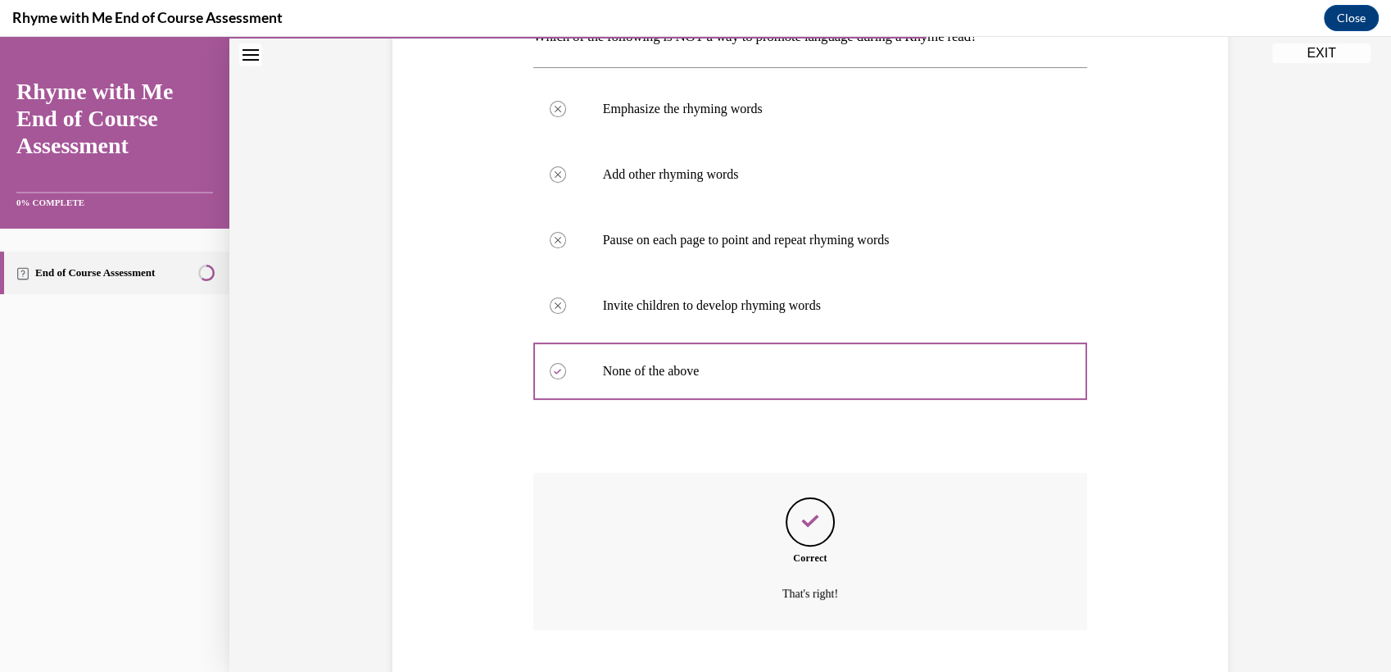
scroll to position [389, 0]
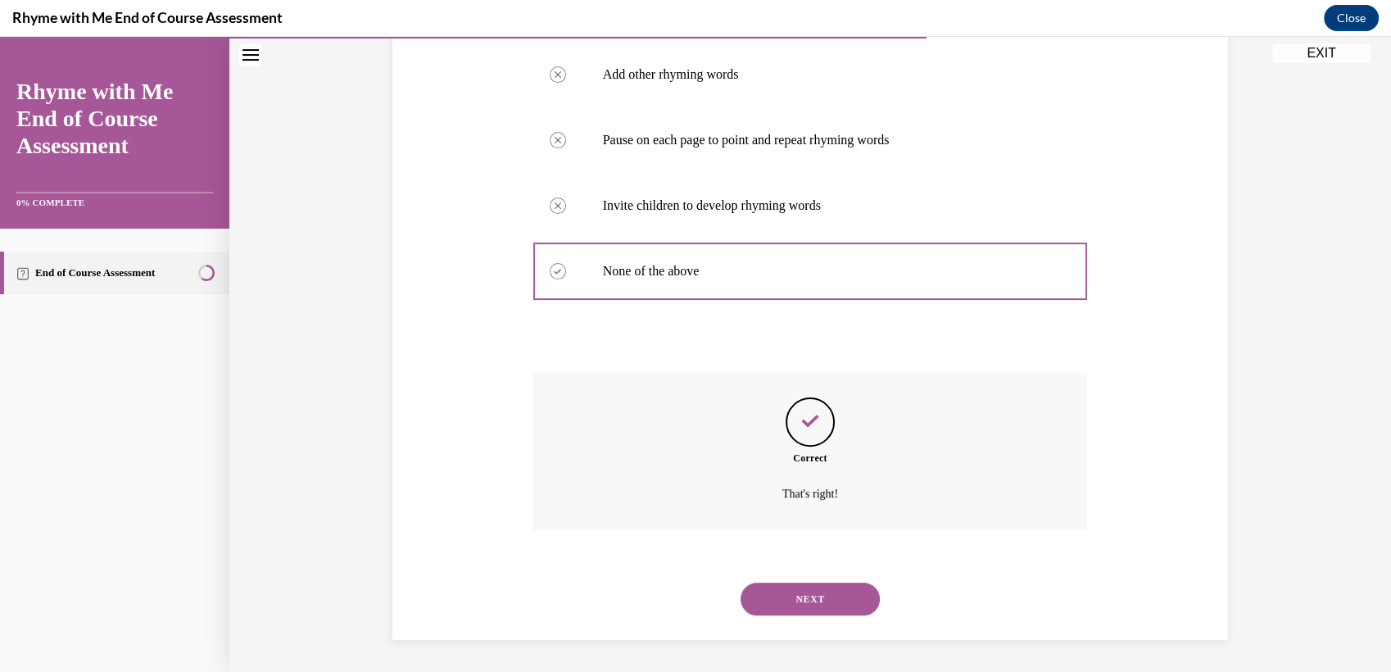
click at [805, 594] on button "NEXT" at bounding box center [810, 599] width 139 height 33
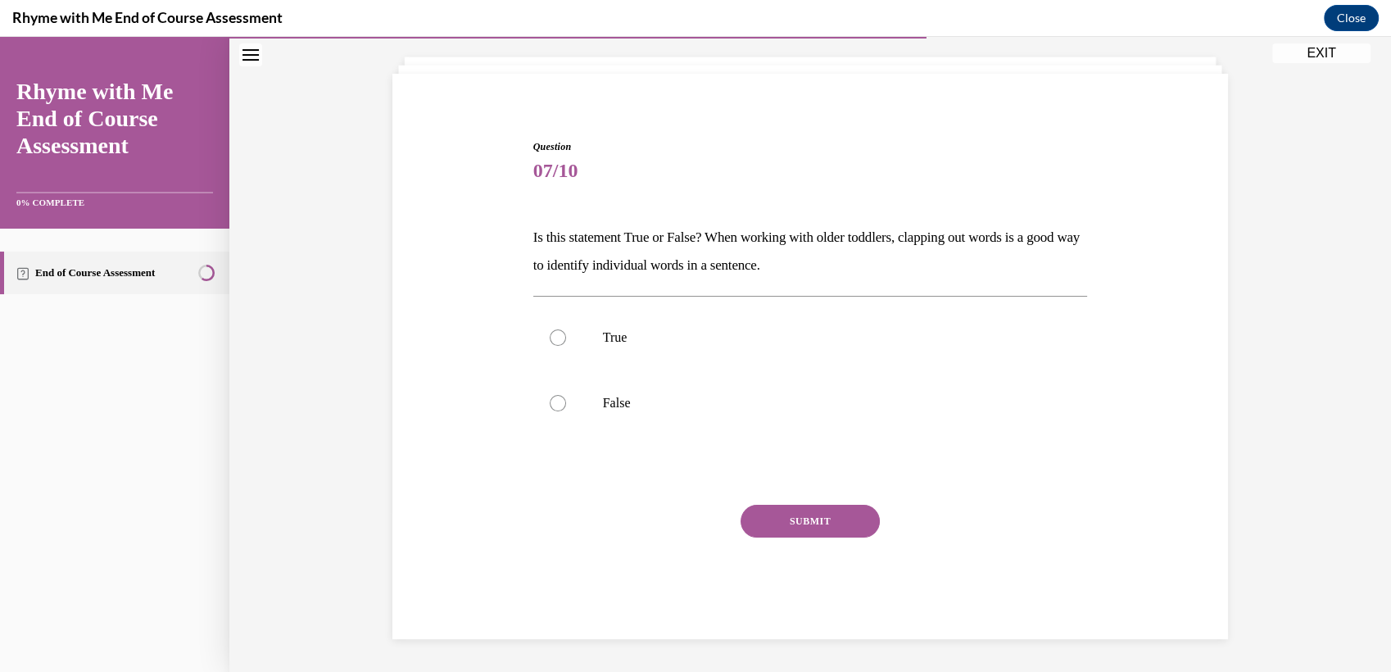
scroll to position [88, 0]
click at [550, 338] on div at bounding box center [558, 338] width 16 height 16
click at [550, 338] on input "True" at bounding box center [558, 338] width 16 height 16
radio input "true"
click at [791, 523] on button "SUBMIT" at bounding box center [810, 522] width 139 height 33
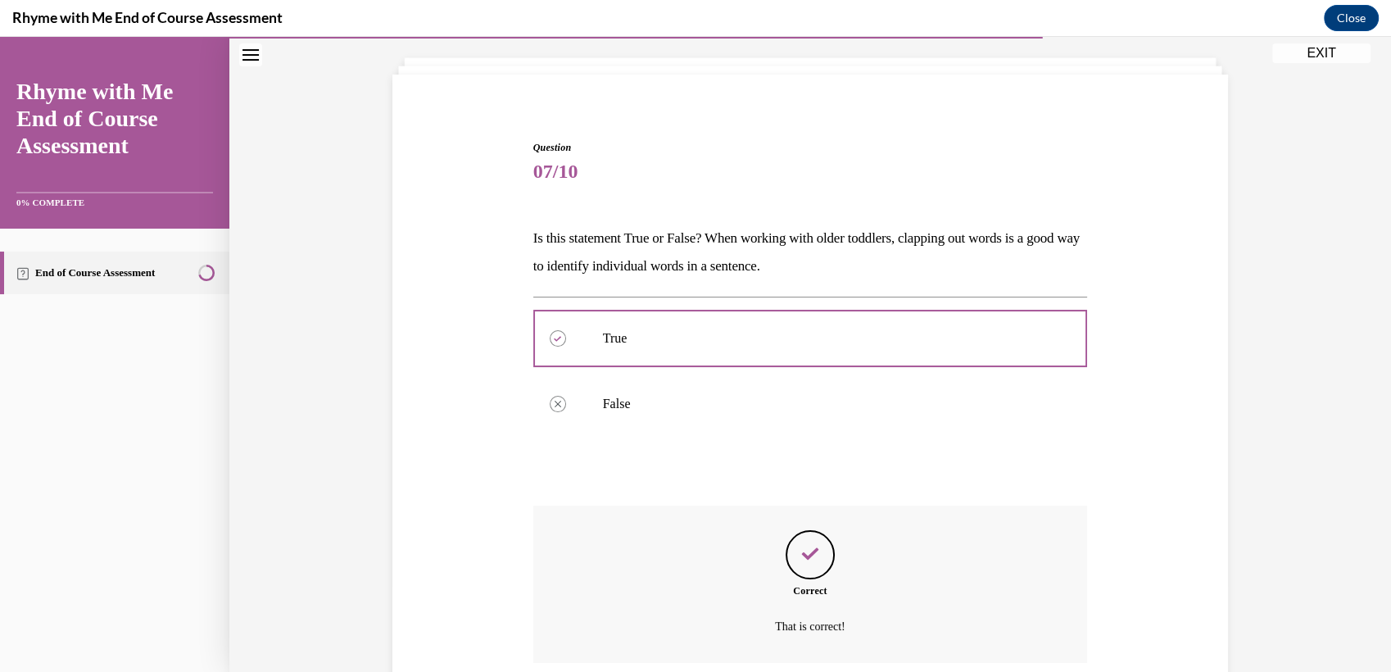
scroll to position [220, 0]
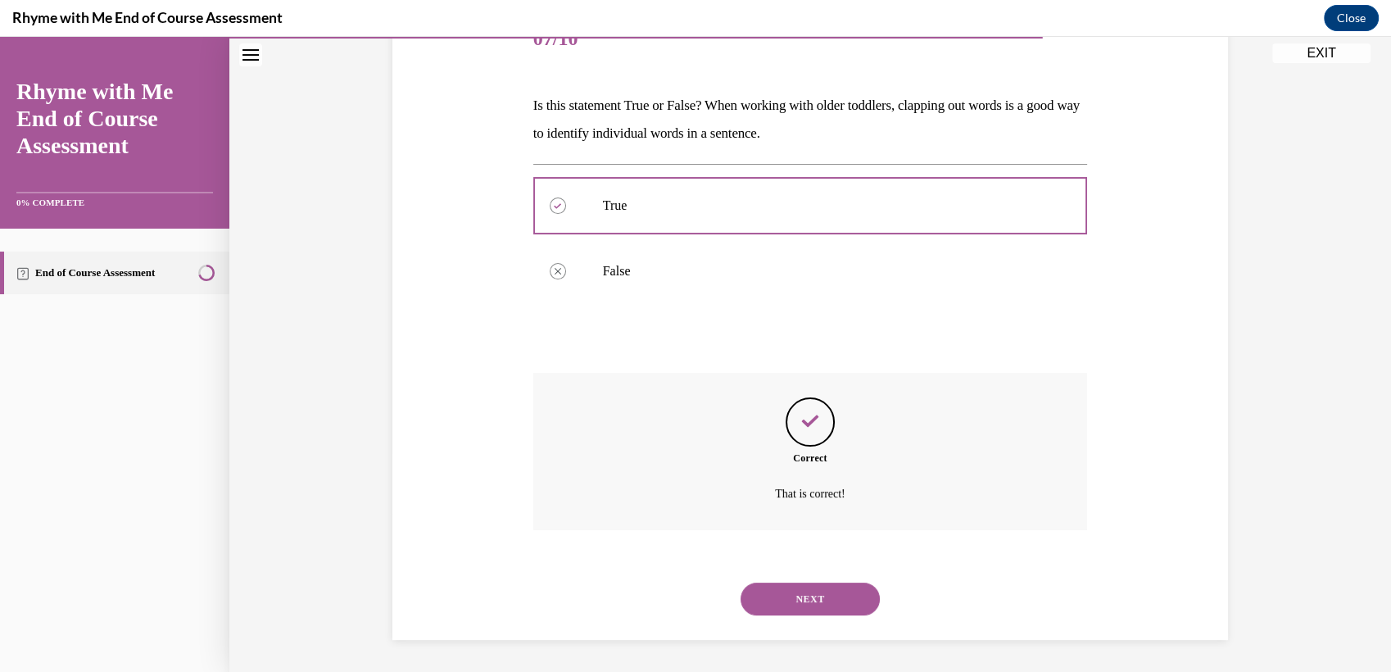
click at [809, 591] on button "NEXT" at bounding box center [810, 599] width 139 height 33
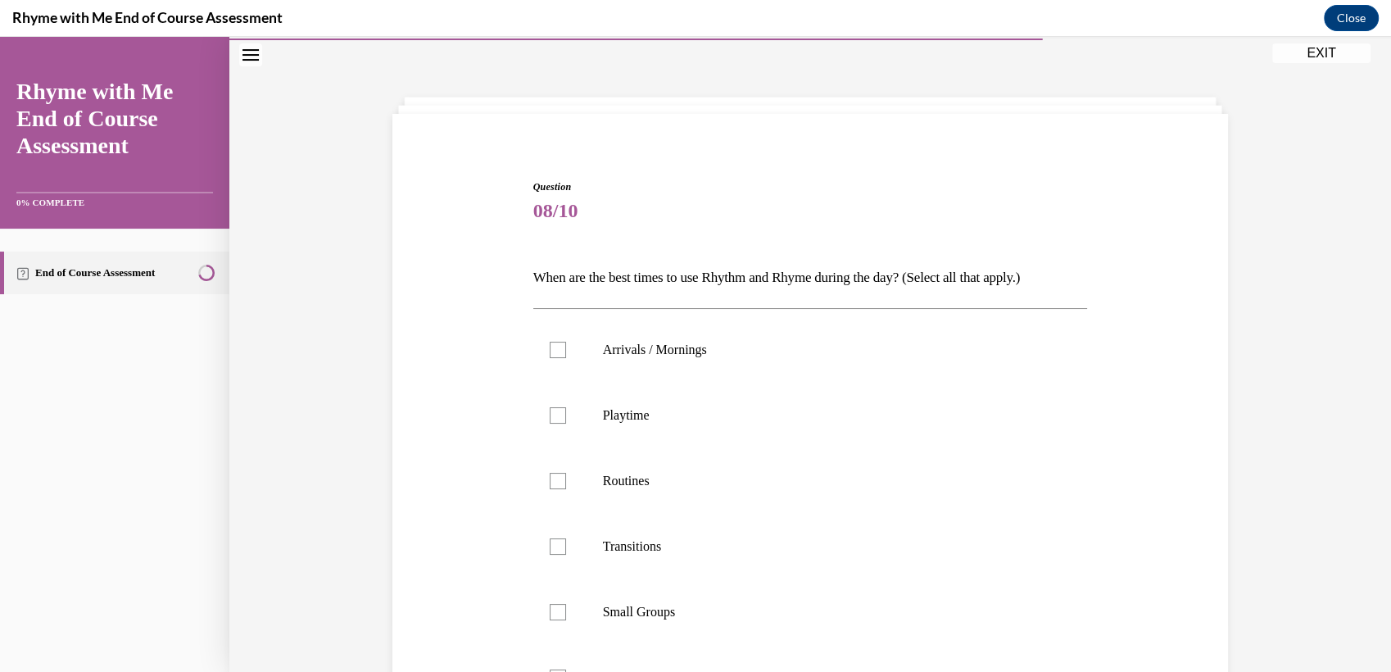
scroll to position [85, 0]
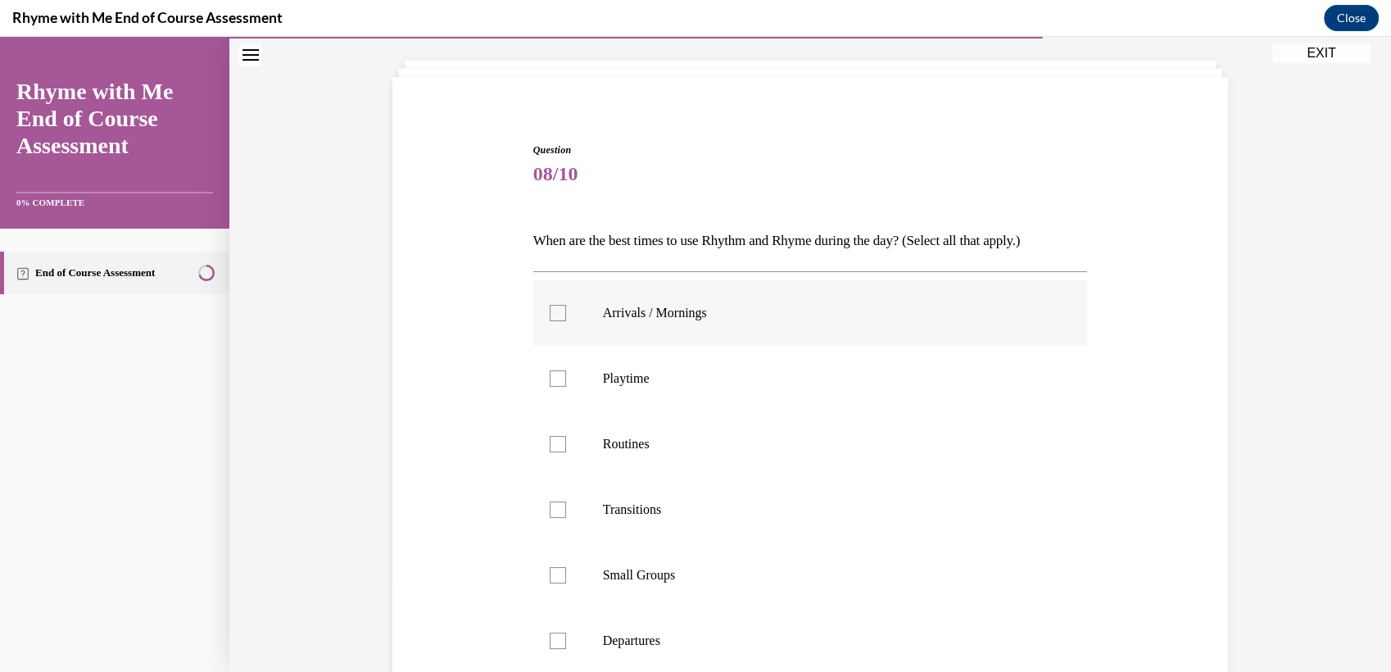
click at [550, 312] on div at bounding box center [558, 313] width 16 height 16
click at [550, 312] on input "Arrivals / Mornings" at bounding box center [558, 313] width 16 height 16
checkbox input "true"
click at [550, 389] on label "Playtime" at bounding box center [810, 379] width 555 height 66
click at [550, 387] on input "Playtime" at bounding box center [558, 378] width 16 height 16
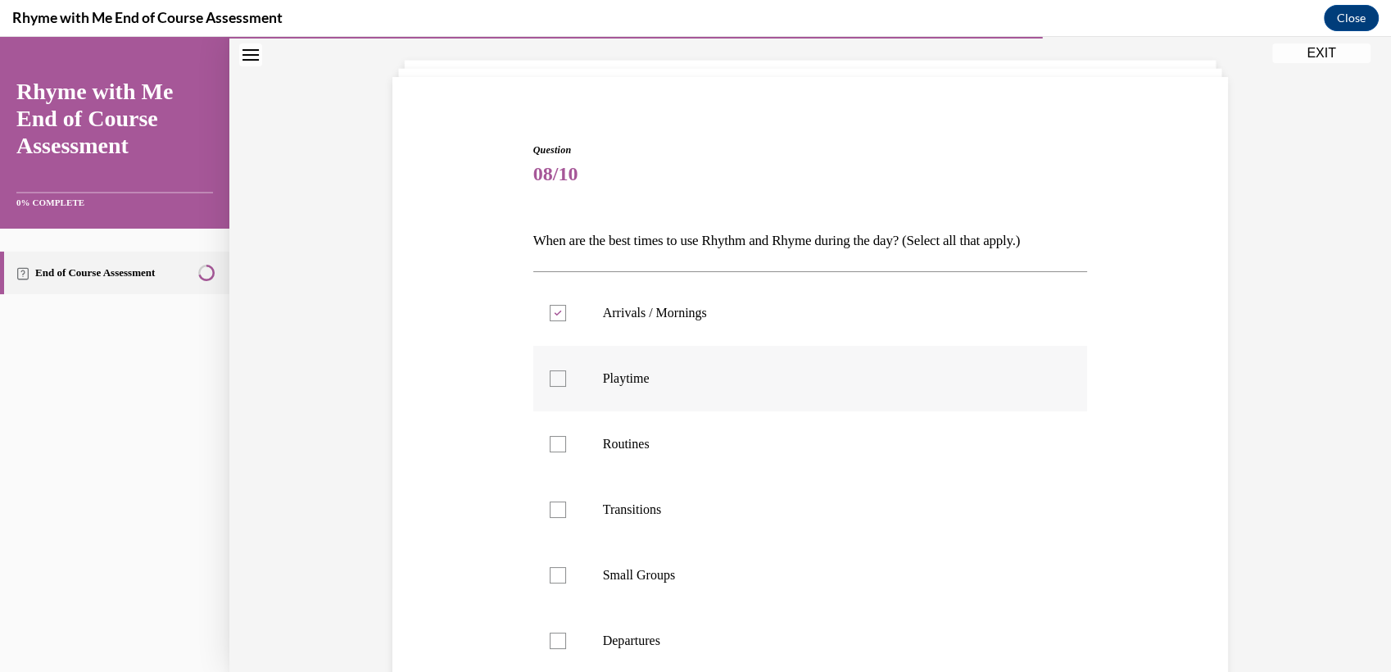
checkbox input "true"
click at [550, 450] on div at bounding box center [558, 444] width 16 height 16
click at [550, 450] on input "Routines" at bounding box center [558, 444] width 16 height 16
checkbox input "true"
click at [551, 510] on div at bounding box center [558, 509] width 16 height 16
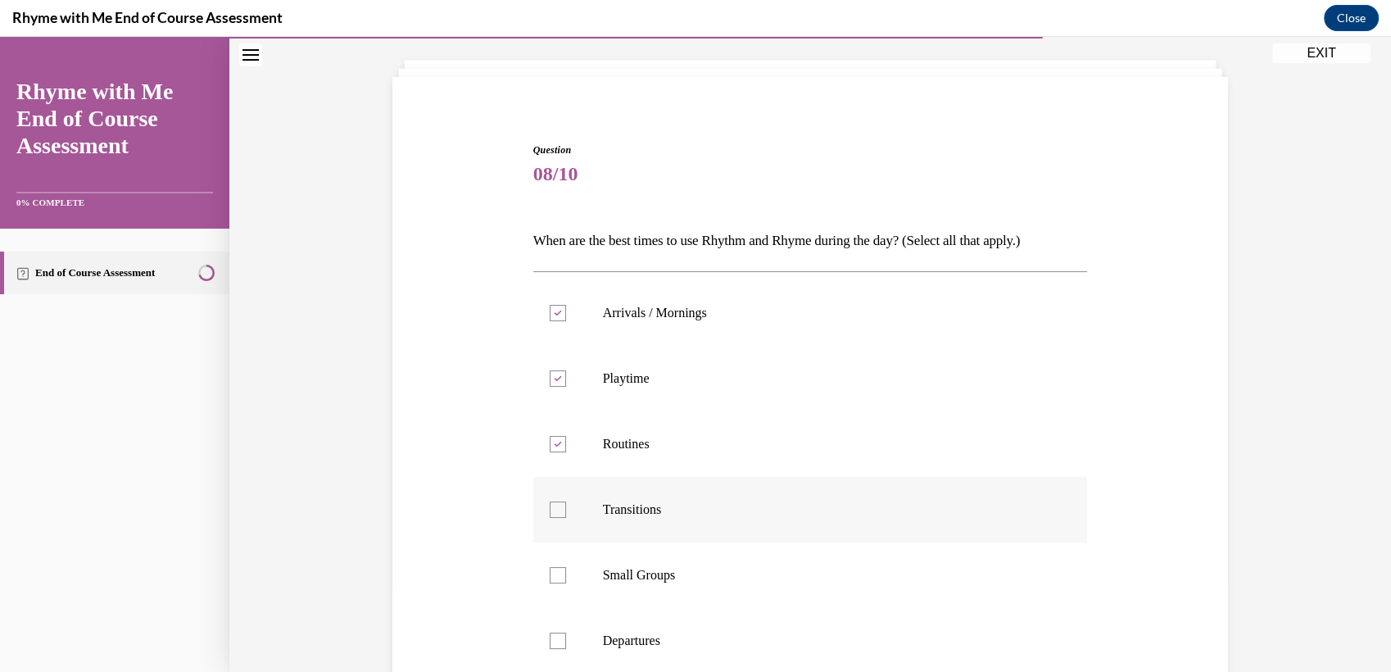
click at [551, 510] on input "Transitions" at bounding box center [558, 509] width 16 height 16
checkbox input "true"
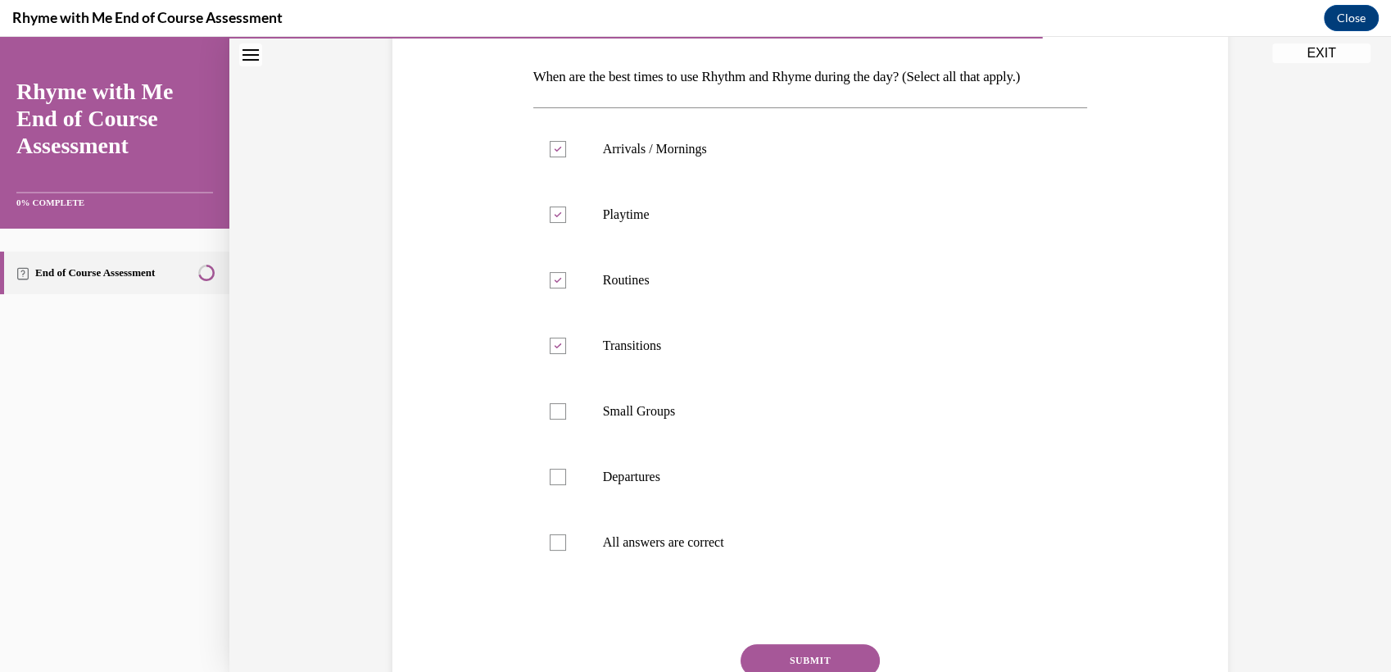
scroll to position [251, 0]
click at [557, 401] on div at bounding box center [558, 409] width 16 height 16
click at [557, 401] on input "Small Groups" at bounding box center [558, 409] width 16 height 16
checkbox input "true"
click at [550, 470] on div at bounding box center [558, 475] width 16 height 16
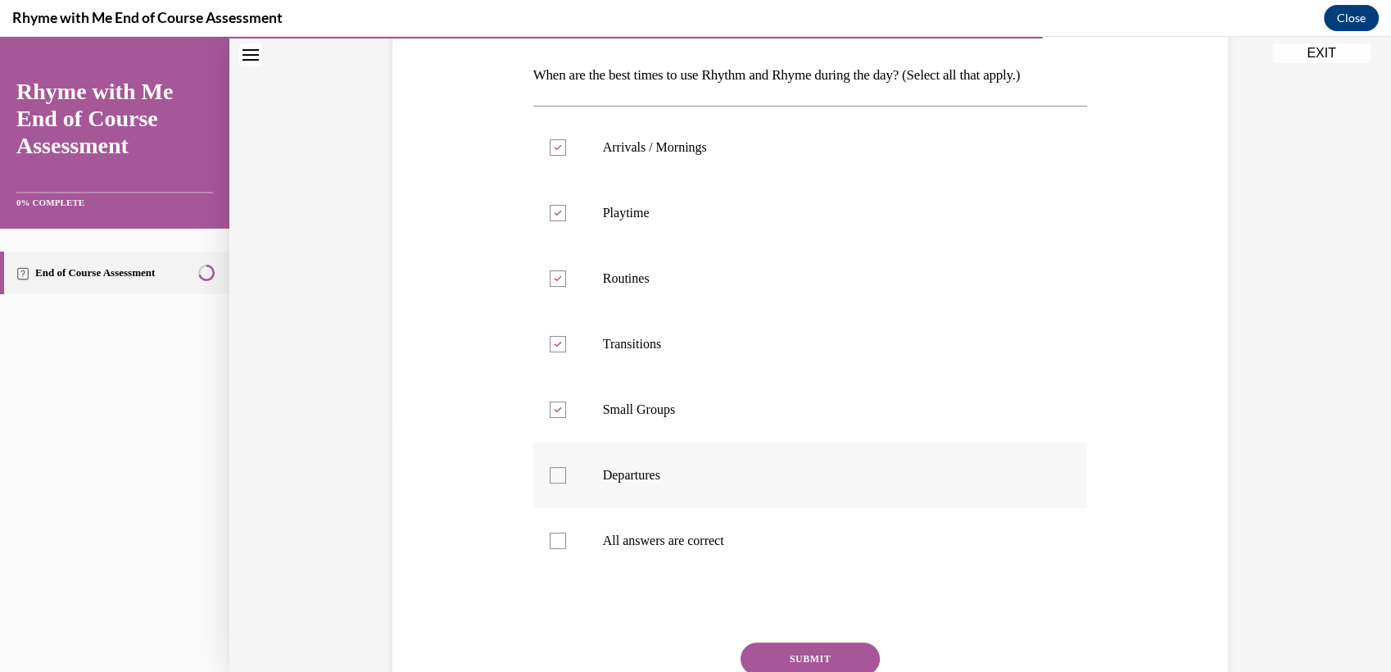
click at [550, 470] on input "Departures" at bounding box center [558, 475] width 16 height 16
checkbox input "true"
click at [551, 543] on div at bounding box center [558, 541] width 16 height 16
click at [551, 543] on input "All answers are correct" at bounding box center [558, 541] width 16 height 16
checkbox input "true"
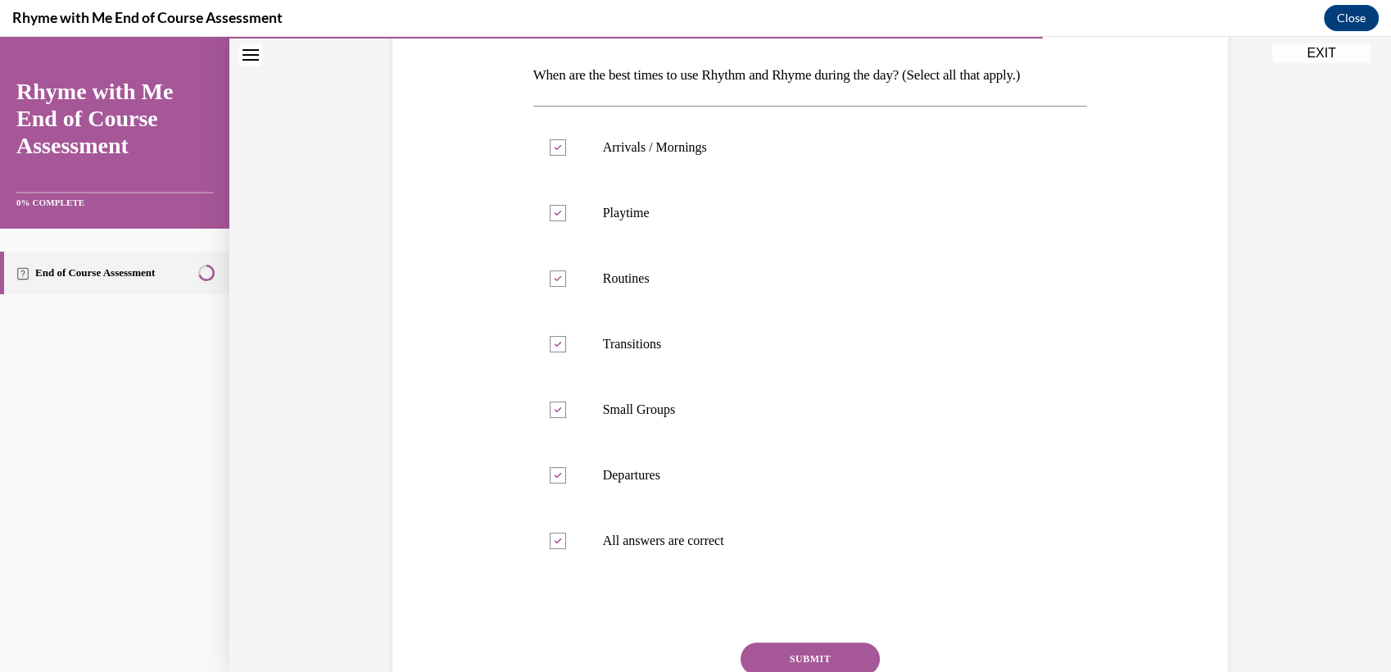
click at [789, 656] on button "SUBMIT" at bounding box center [810, 658] width 139 height 33
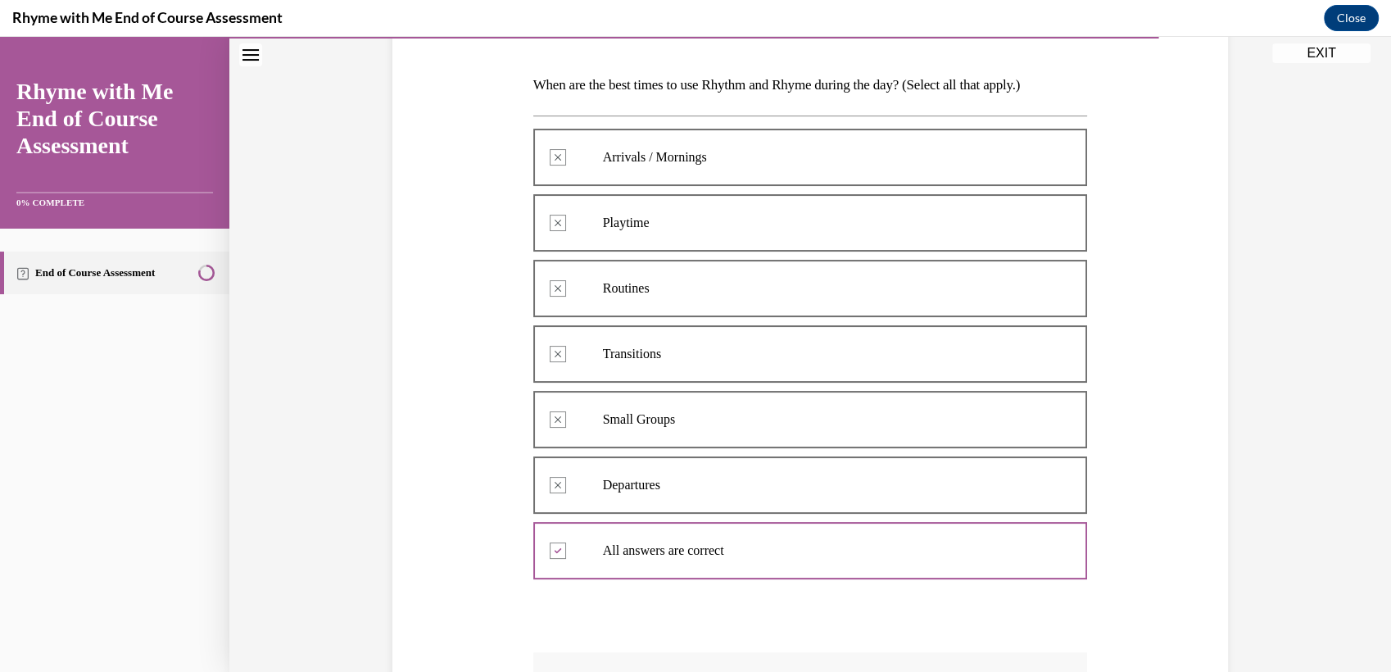
scroll to position [236, 0]
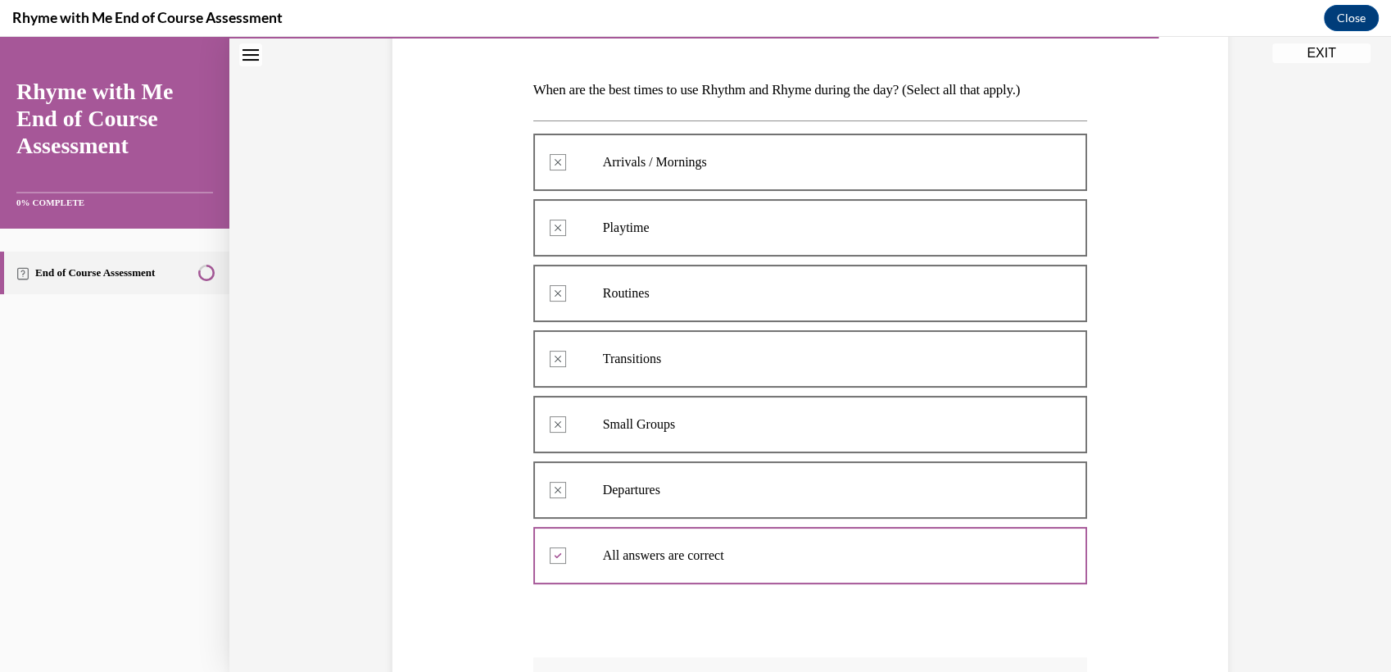
click at [547, 169] on div at bounding box center [810, 162] width 555 height 74
click at [557, 160] on div at bounding box center [810, 162] width 555 height 74
click at [551, 162] on div at bounding box center [810, 162] width 555 height 74
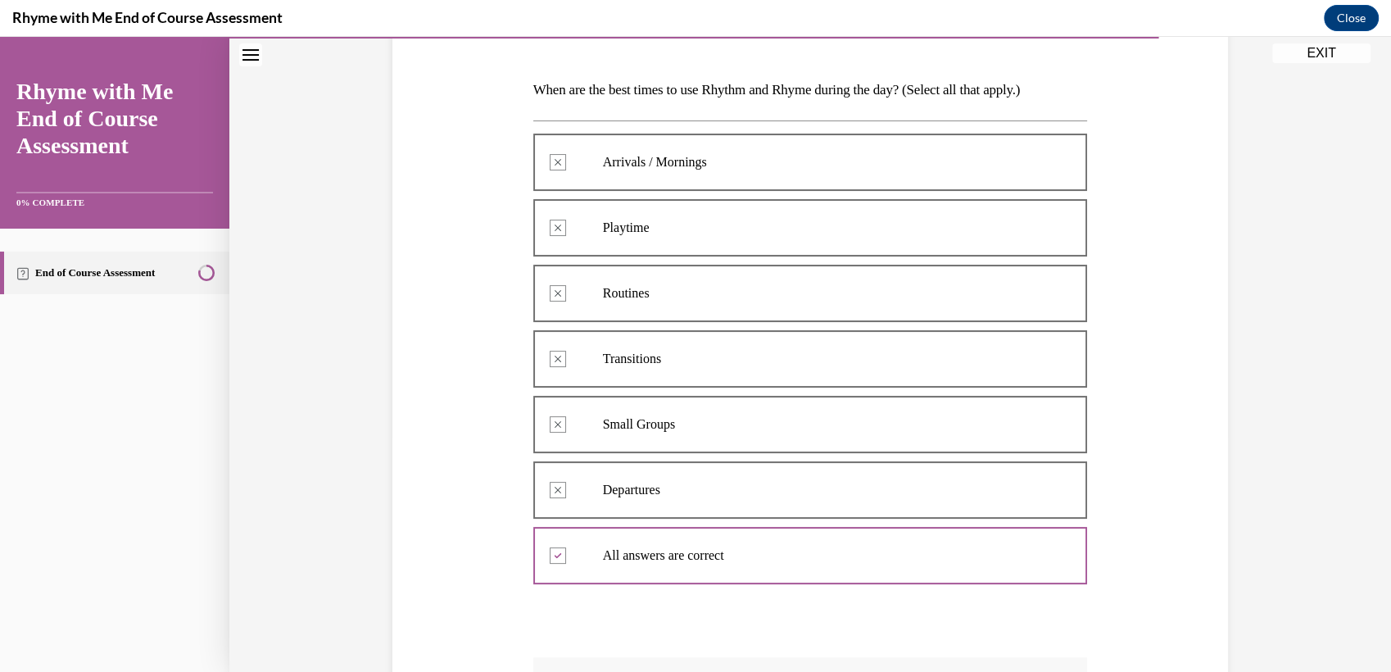
click at [552, 167] on div at bounding box center [810, 162] width 555 height 74
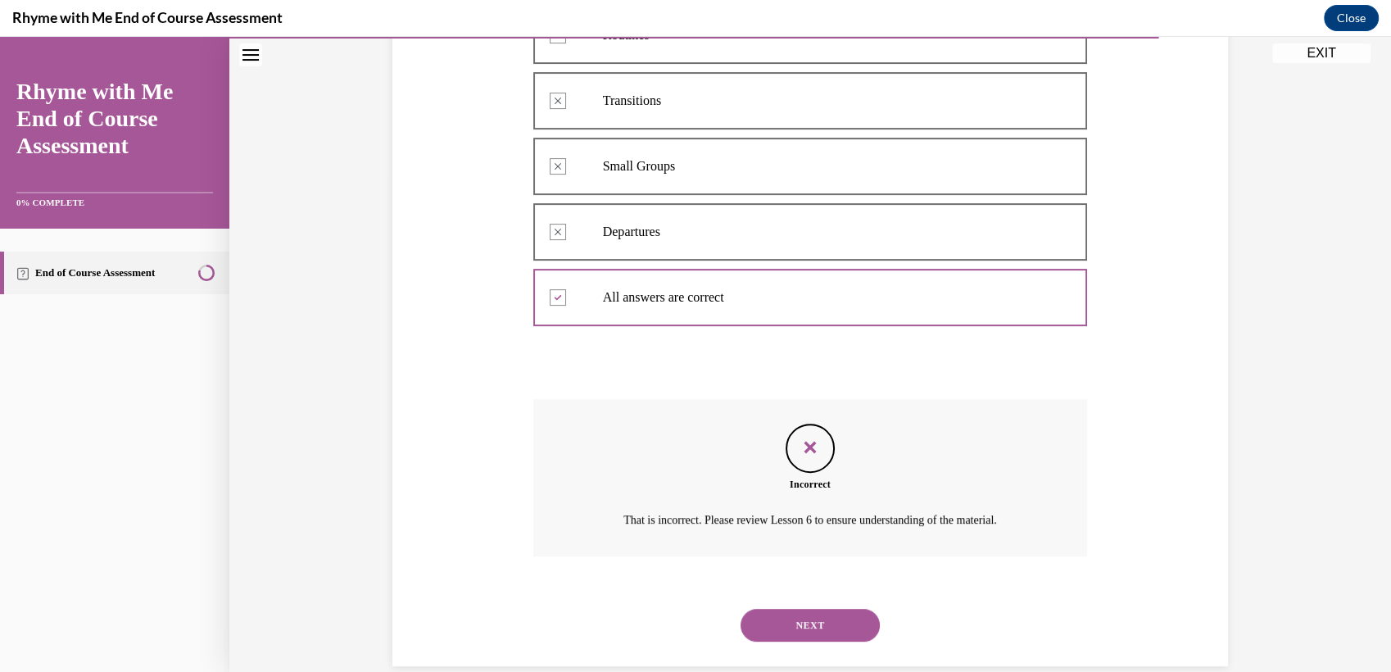
scroll to position [506, 0]
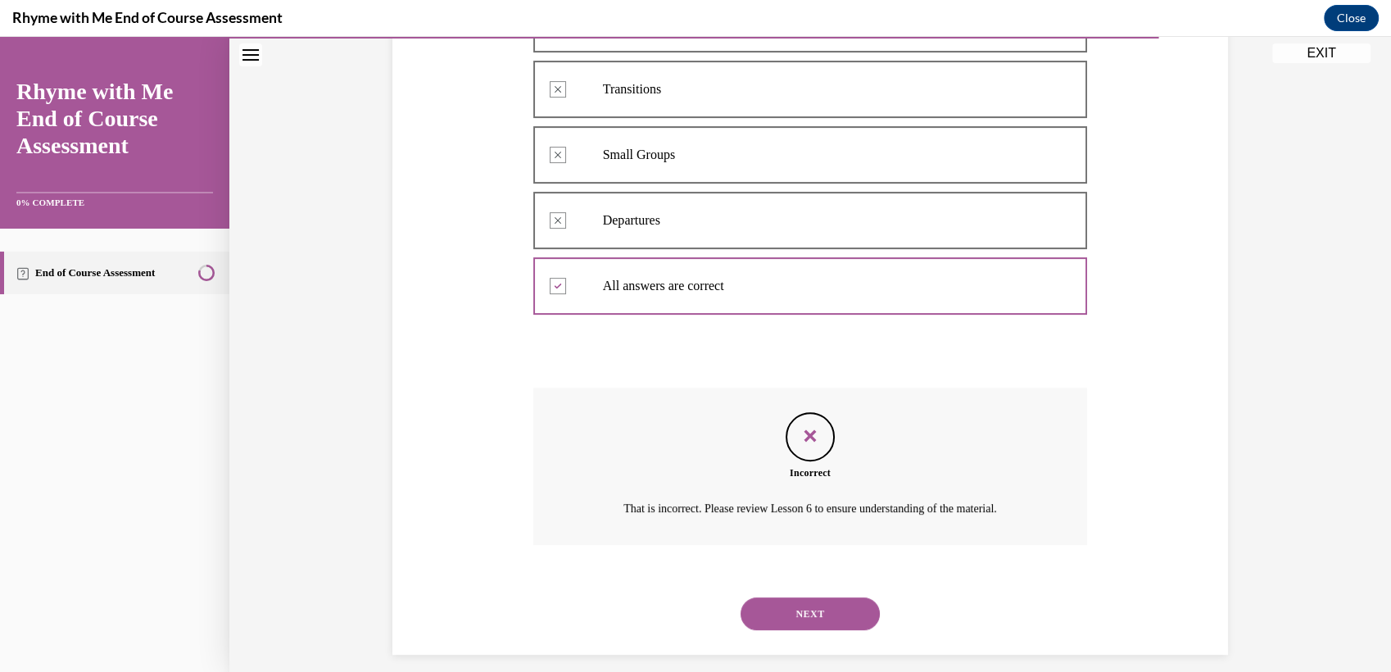
click at [819, 614] on button "NEXT" at bounding box center [810, 613] width 139 height 33
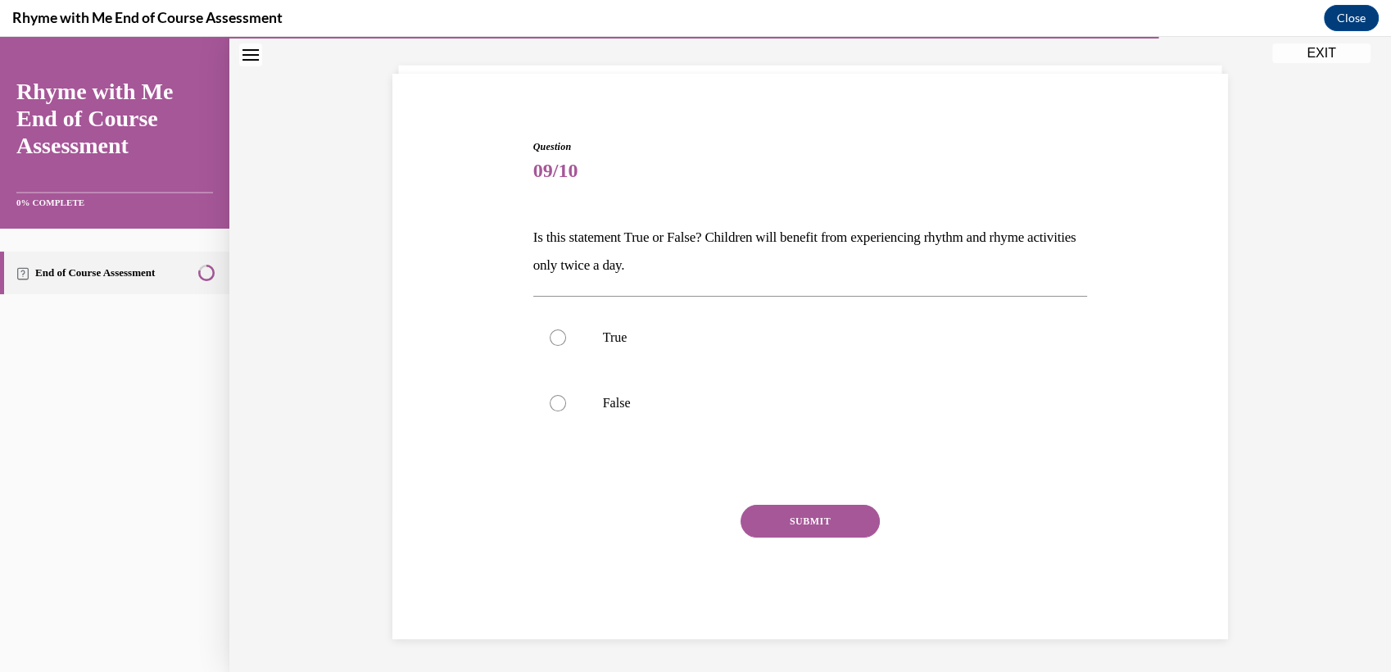
scroll to position [88, 0]
click at [551, 408] on div at bounding box center [558, 404] width 16 height 16
click at [551, 408] on input "False" at bounding box center [558, 404] width 16 height 16
radio input "true"
click at [796, 516] on button "SUBMIT" at bounding box center [810, 522] width 139 height 33
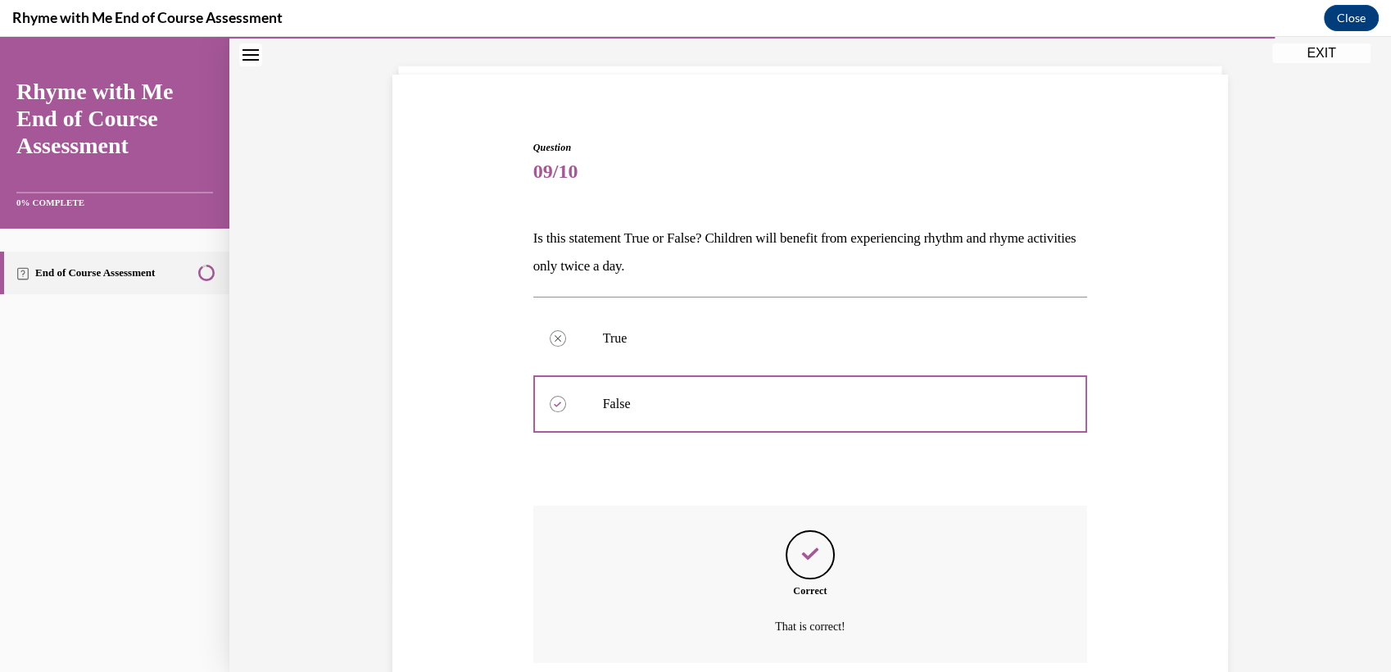
scroll to position [220, 0]
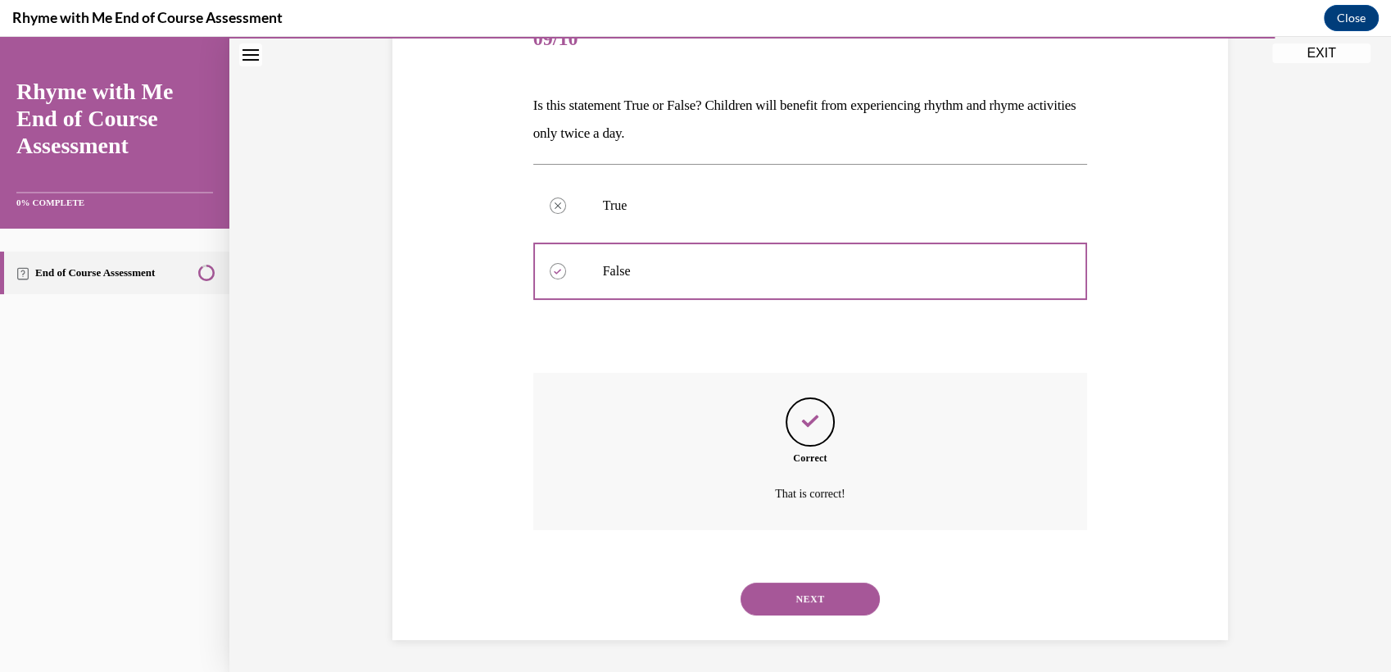
click at [806, 593] on button "NEXT" at bounding box center [810, 599] width 139 height 33
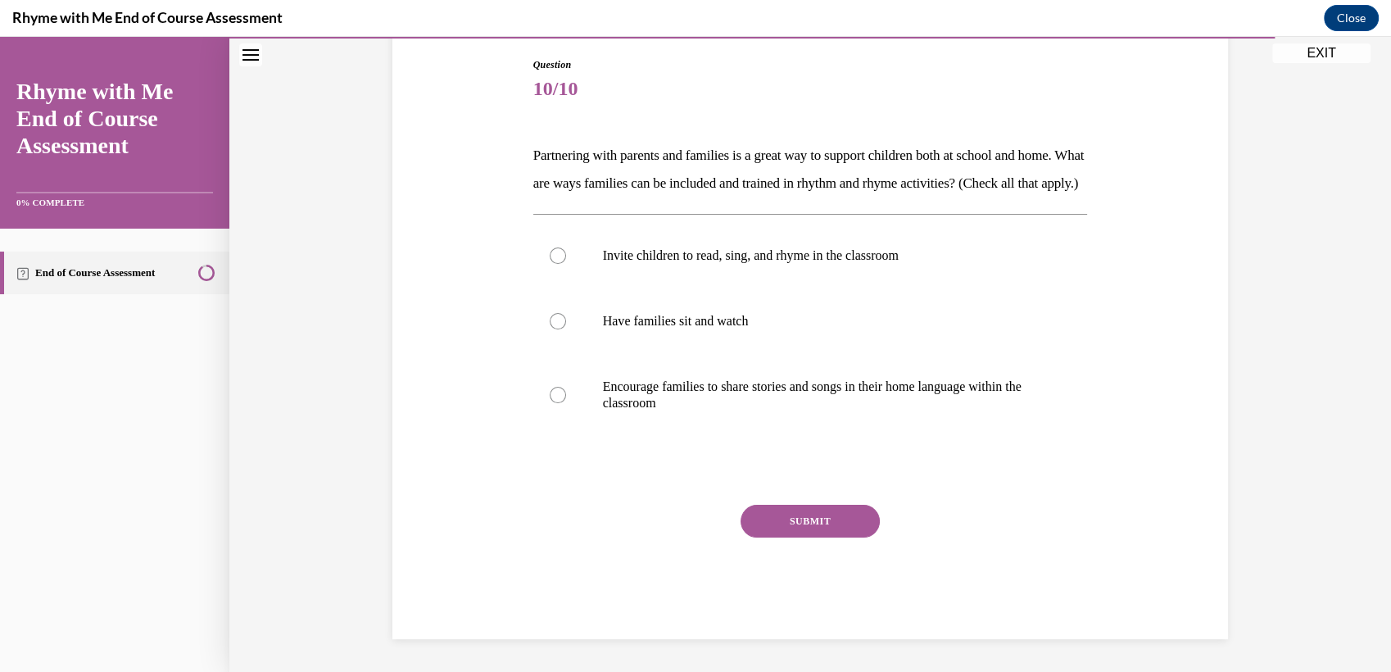
scroll to position [183, 0]
click at [550, 403] on div at bounding box center [558, 395] width 16 height 16
click at [550, 403] on input "Encourage families to share stories and songs in their home language within the…" at bounding box center [558, 395] width 16 height 16
radio input "true"
click at [791, 533] on button "SUBMIT" at bounding box center [810, 521] width 139 height 33
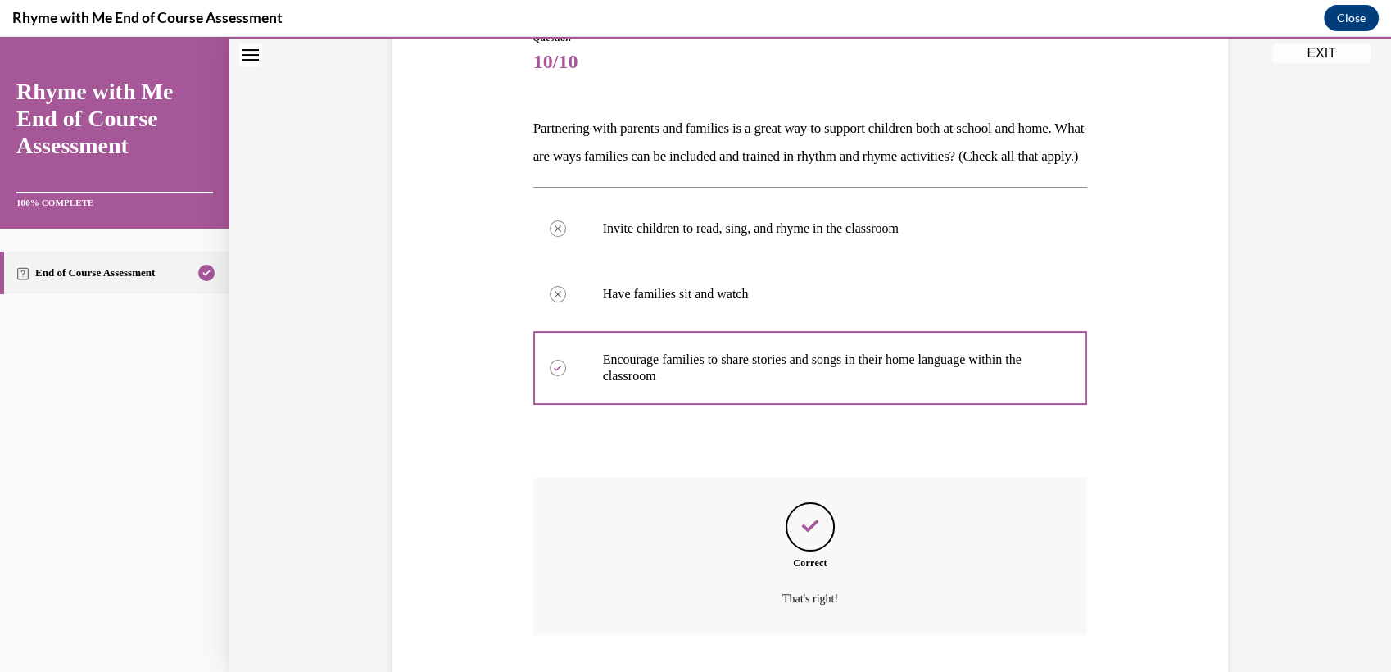
scroll to position [330, 0]
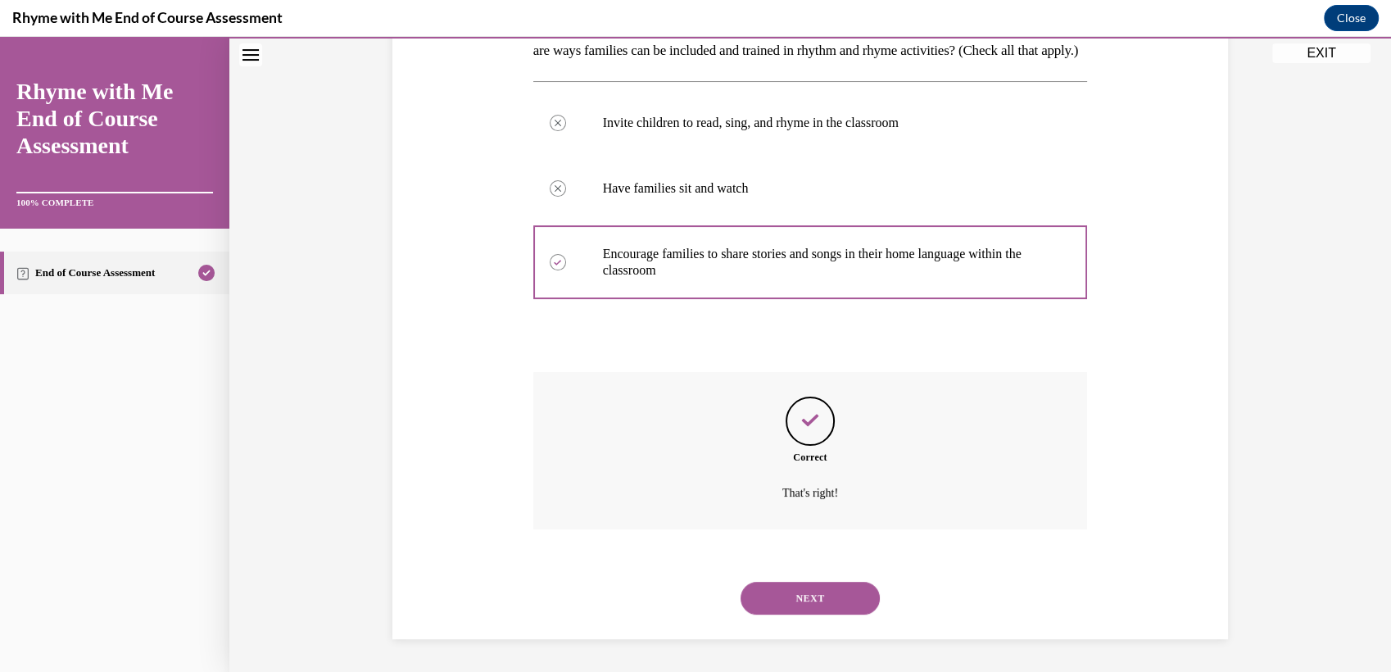
click at [820, 588] on button "NEXT" at bounding box center [810, 598] width 139 height 33
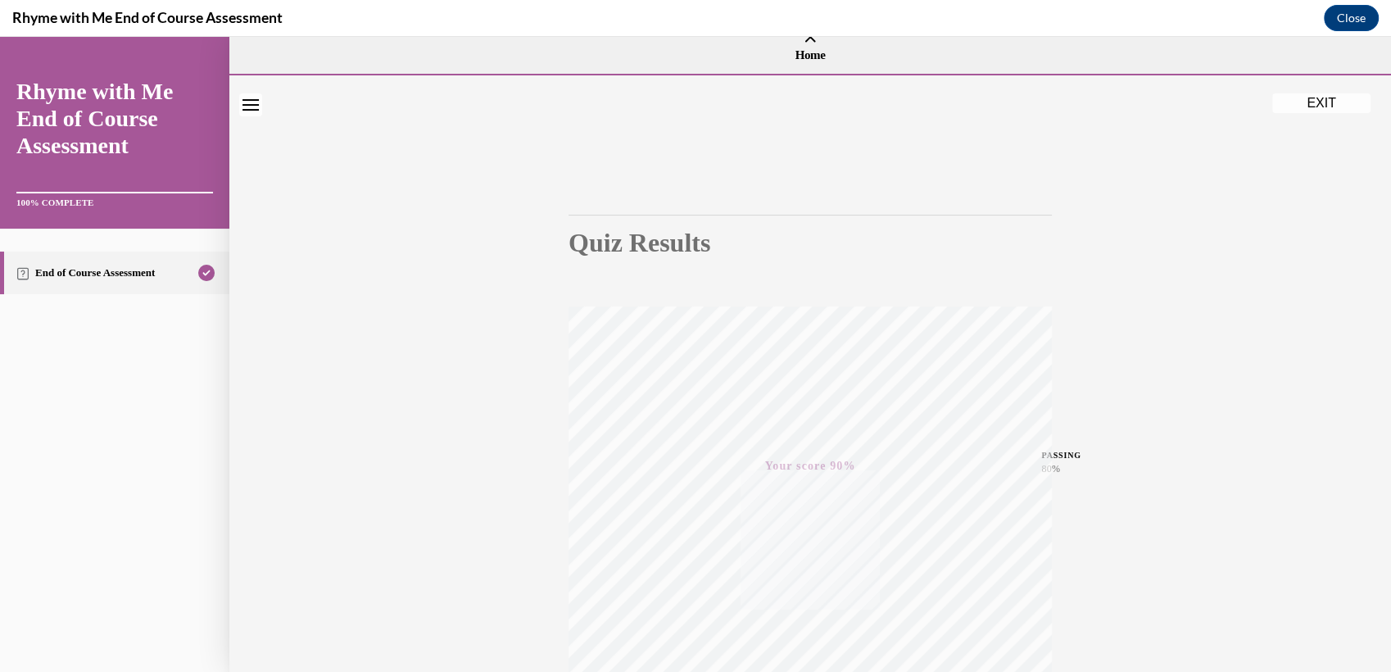
scroll to position [0, 0]
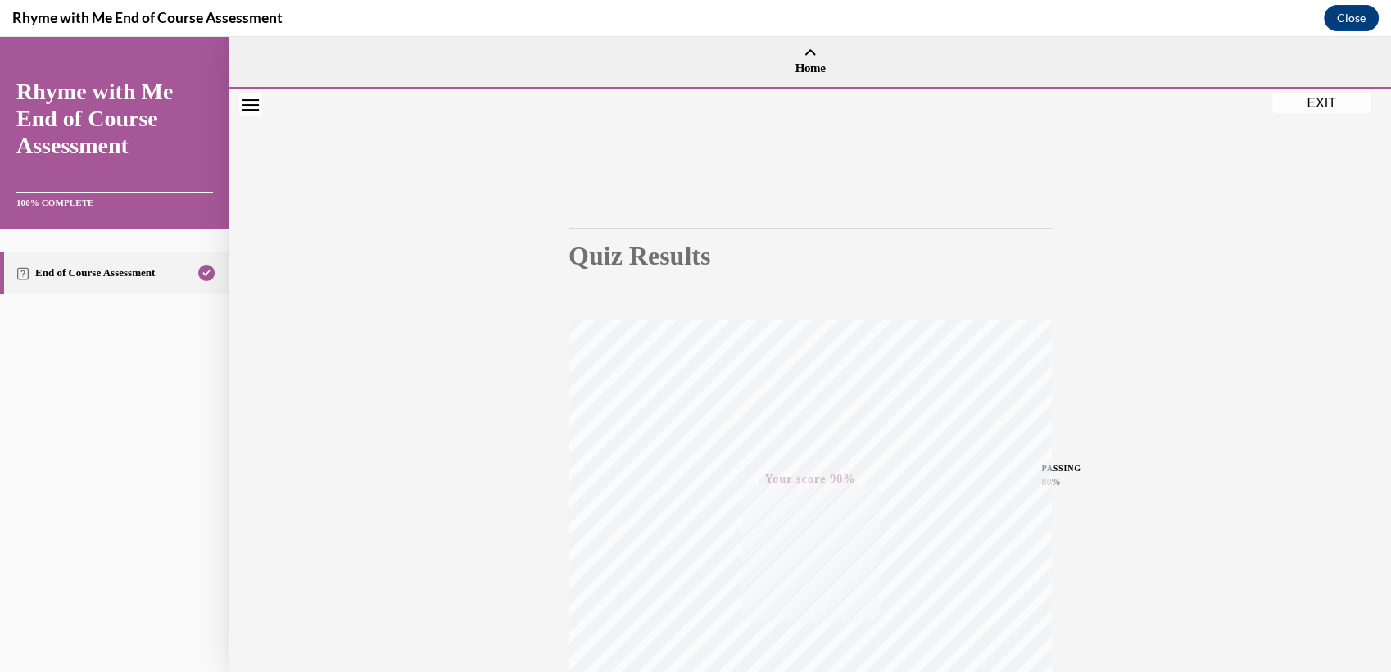
click at [1336, 95] on button "EXIT" at bounding box center [1321, 103] width 98 height 20
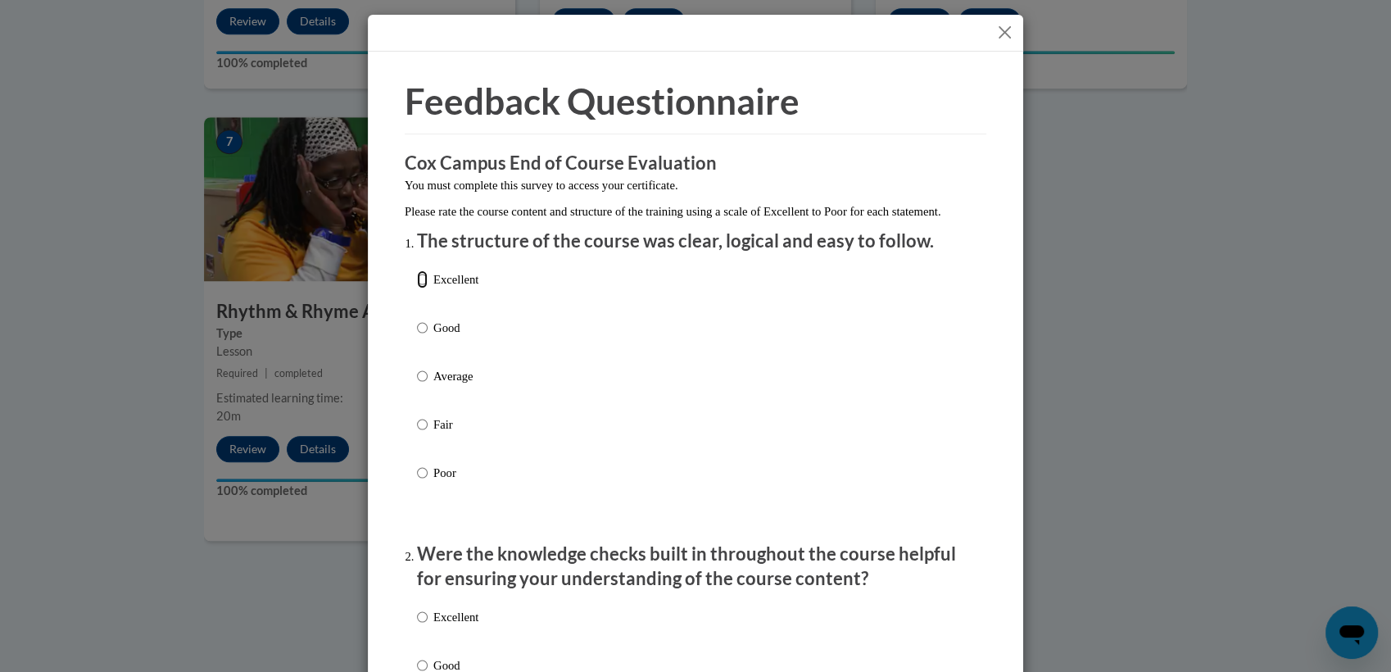
click at [417, 288] on input "Excellent" at bounding box center [422, 279] width 11 height 18
radio input "true"
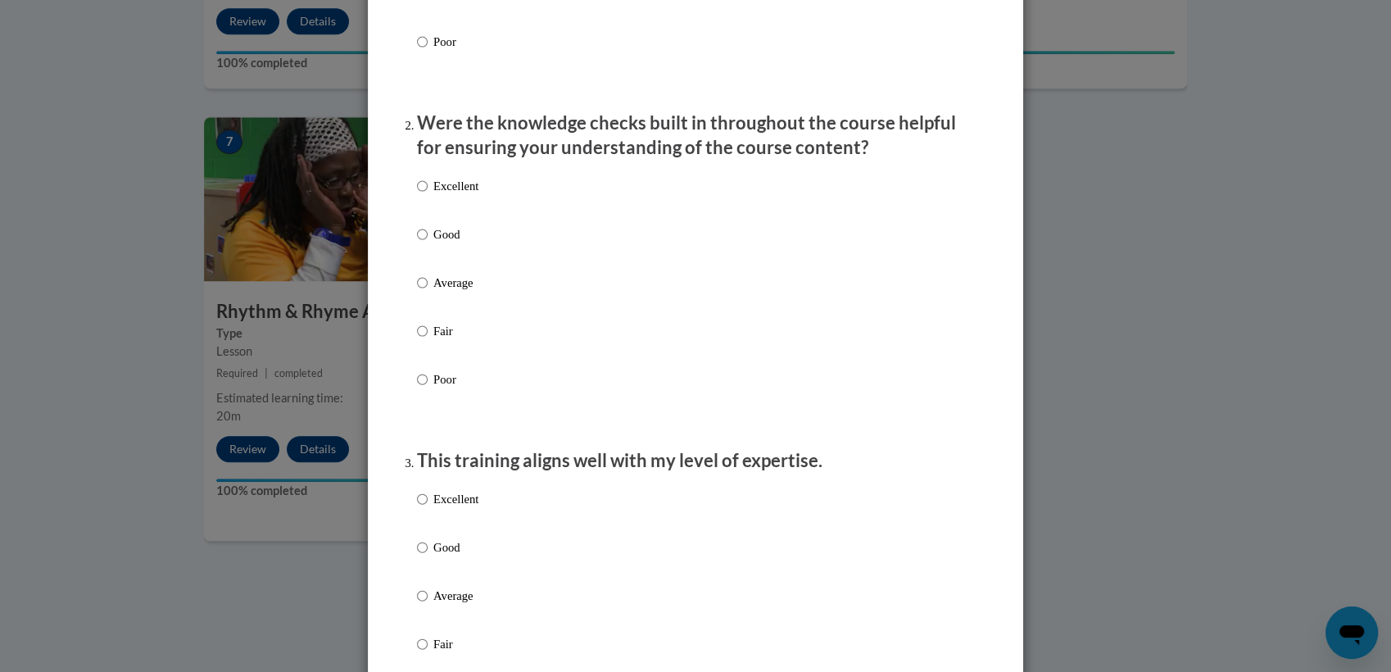
scroll to position [442, 0]
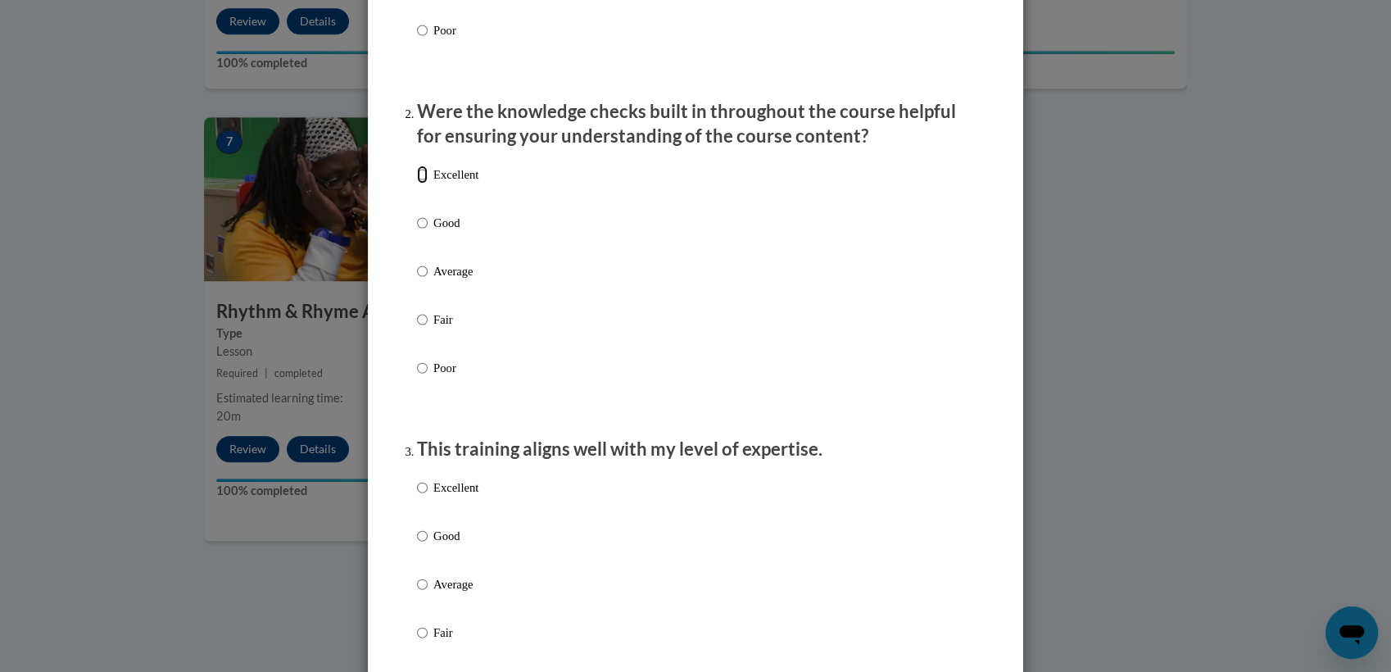
click at [418, 184] on input "Excellent" at bounding box center [422, 175] width 11 height 18
radio input "true"
click at [424, 503] on label "Excellent" at bounding box center [447, 500] width 61 height 44
click at [424, 497] on input "Excellent" at bounding box center [422, 487] width 11 height 18
radio input "true"
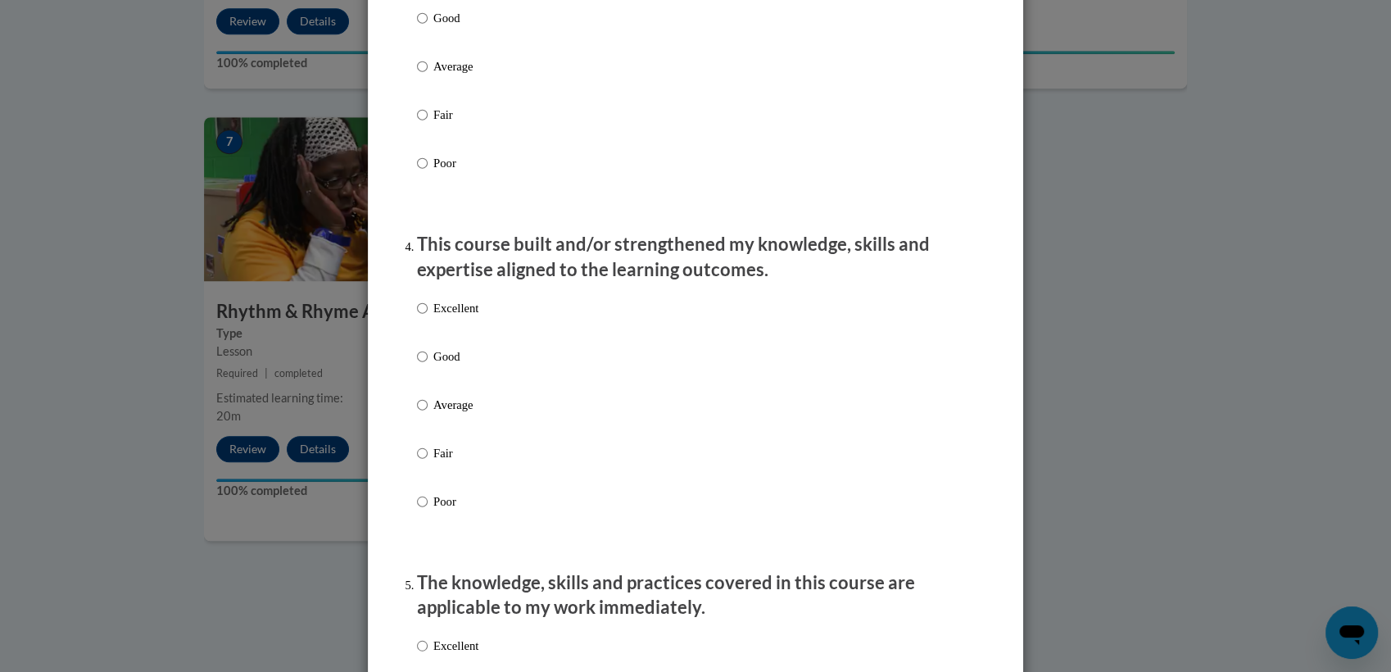
scroll to position [957, 0]
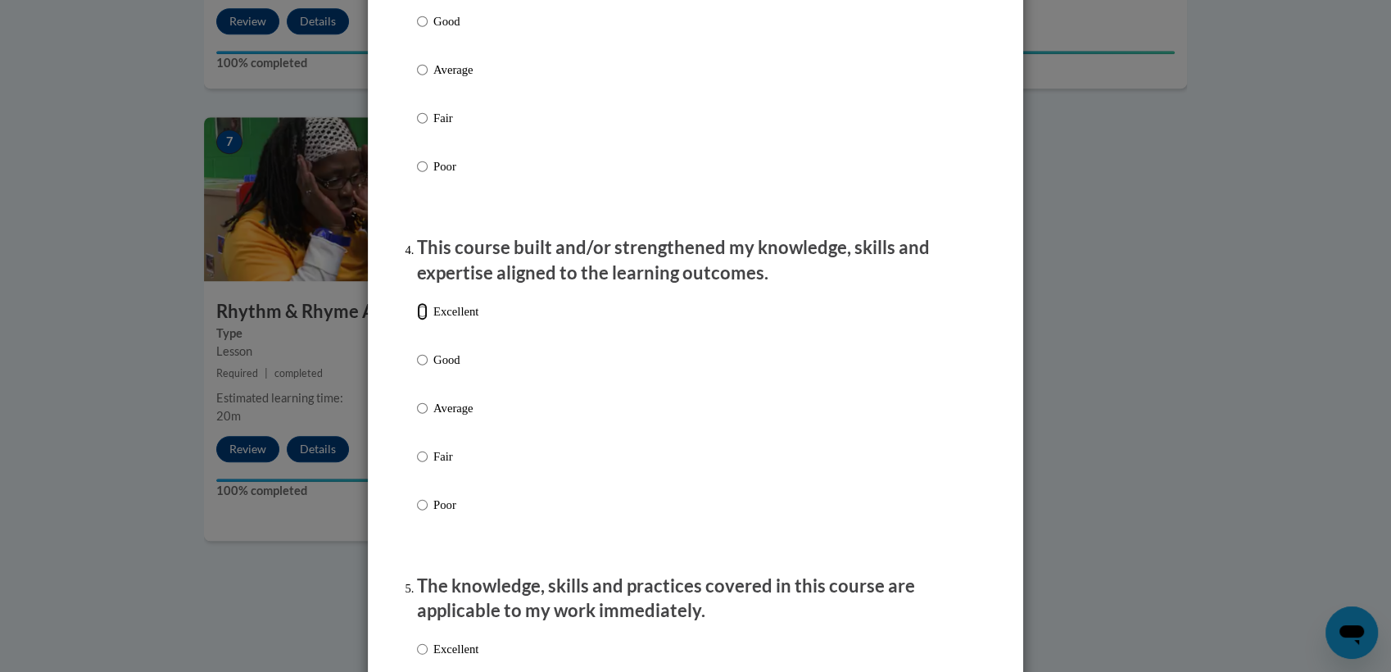
click at [420, 320] on input "Excellent" at bounding box center [422, 311] width 11 height 18
radio input "true"
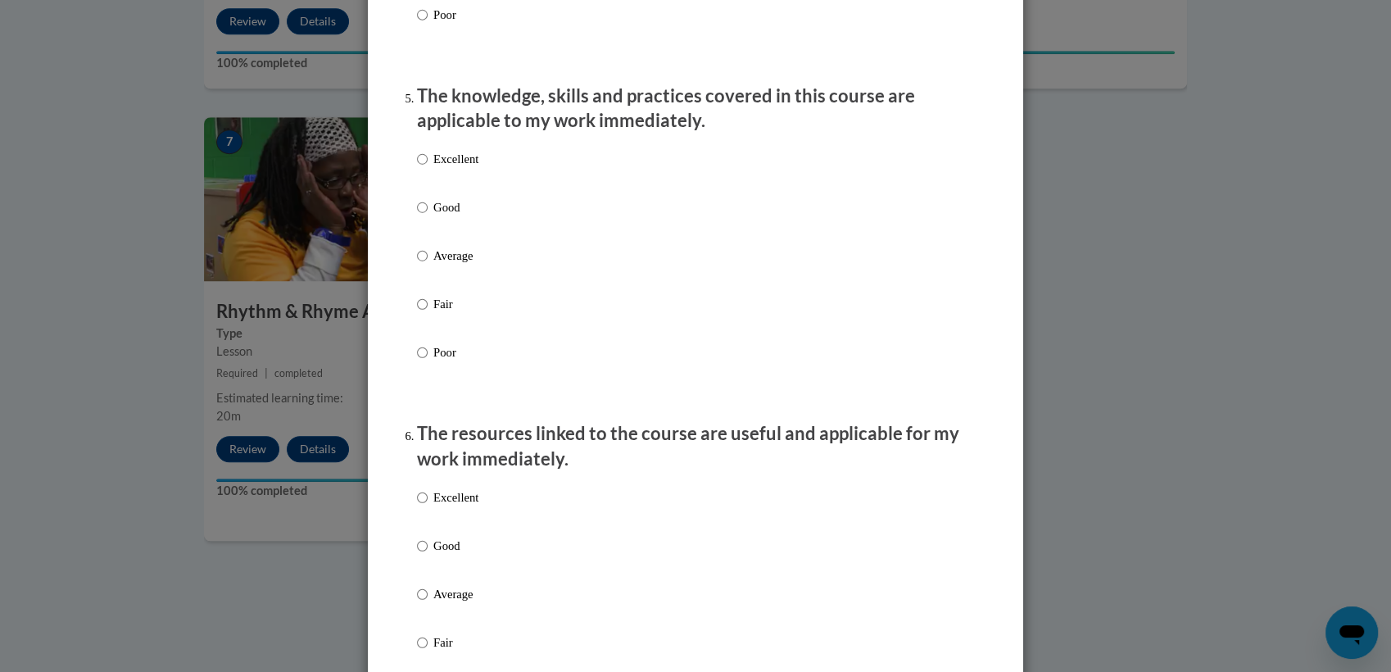
scroll to position [1482, 0]
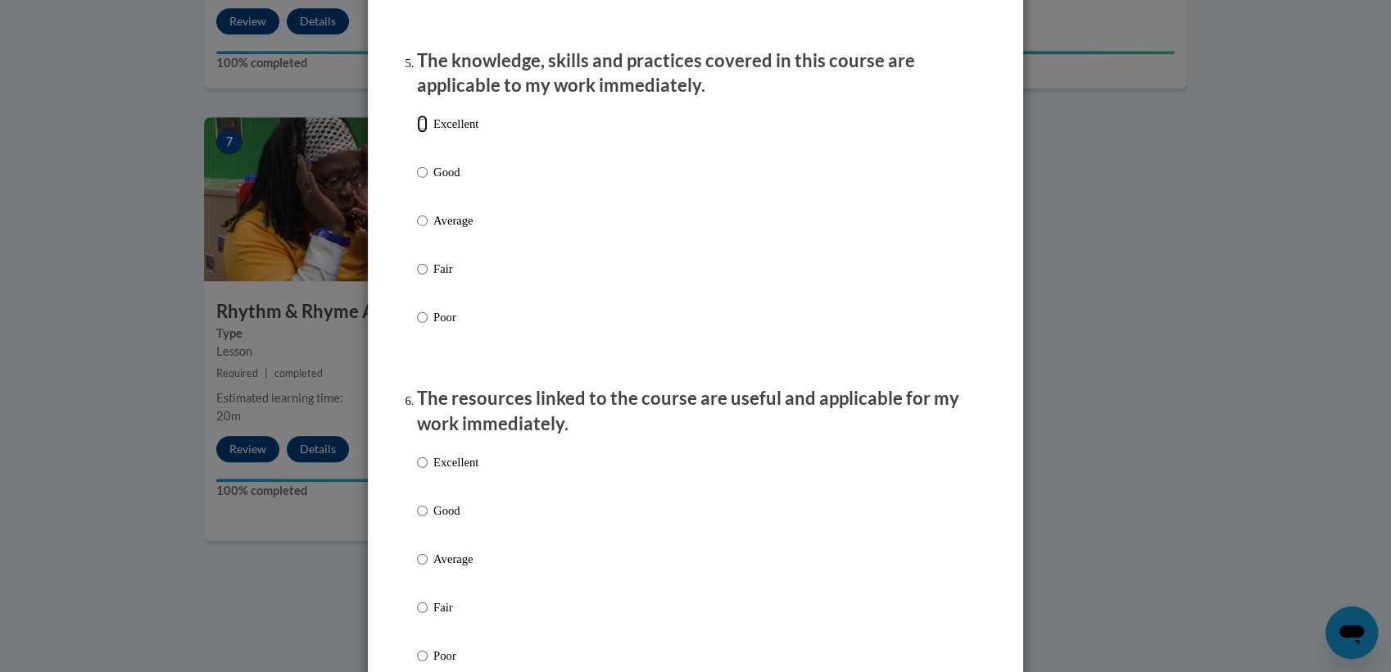
click at [417, 133] on input "Excellent" at bounding box center [422, 124] width 11 height 18
radio input "true"
click at [419, 471] on input "Excellent" at bounding box center [422, 462] width 11 height 18
radio input "true"
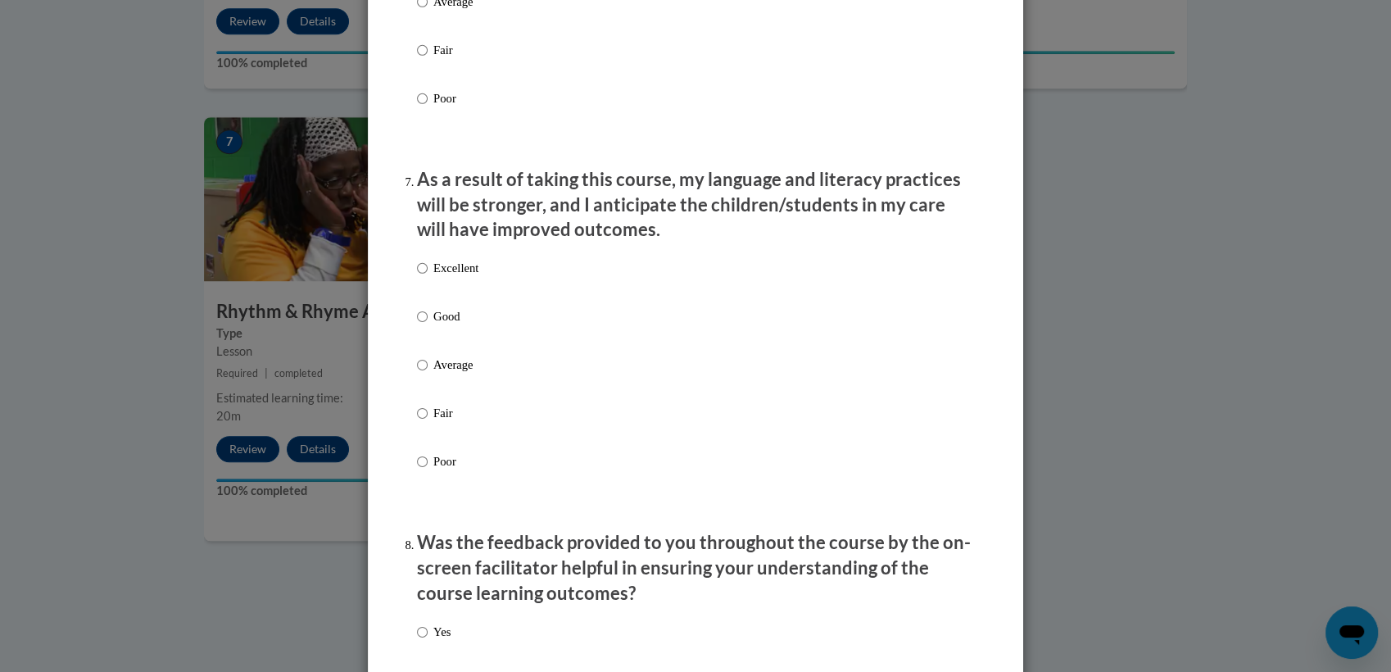
scroll to position [2052, 0]
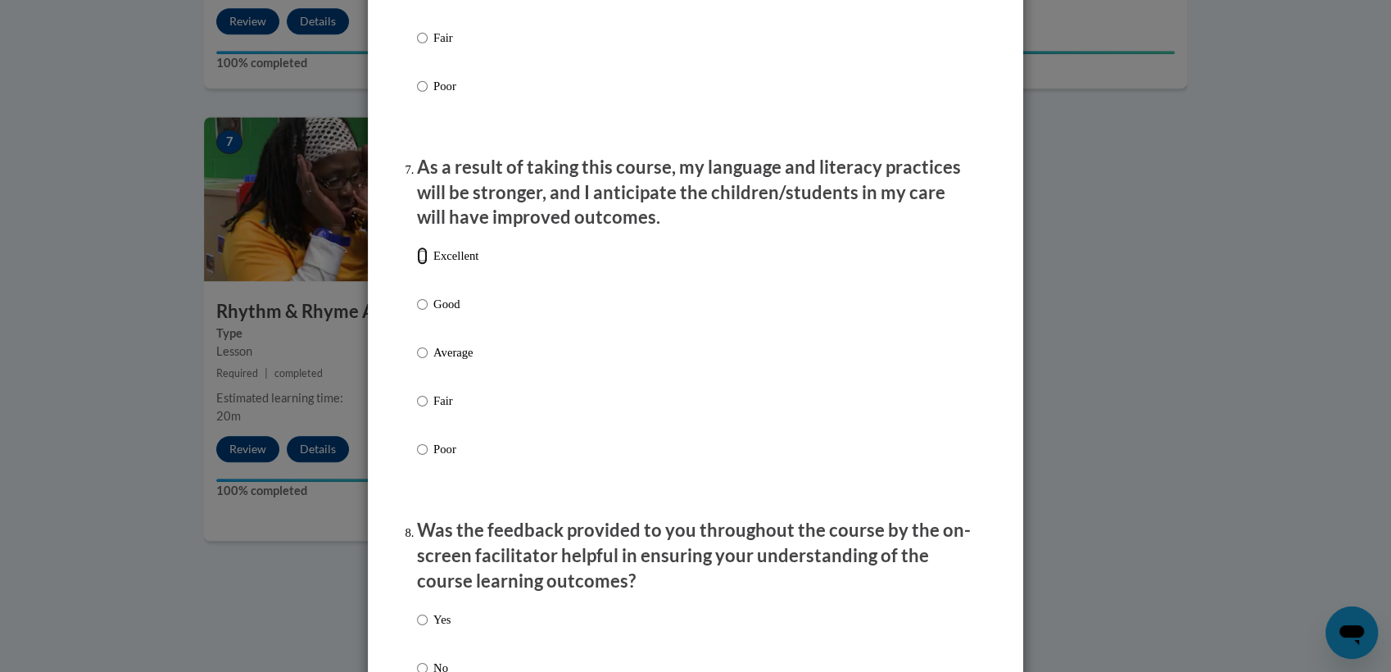
click at [417, 265] on input "Excellent" at bounding box center [422, 256] width 11 height 18
radio input "true"
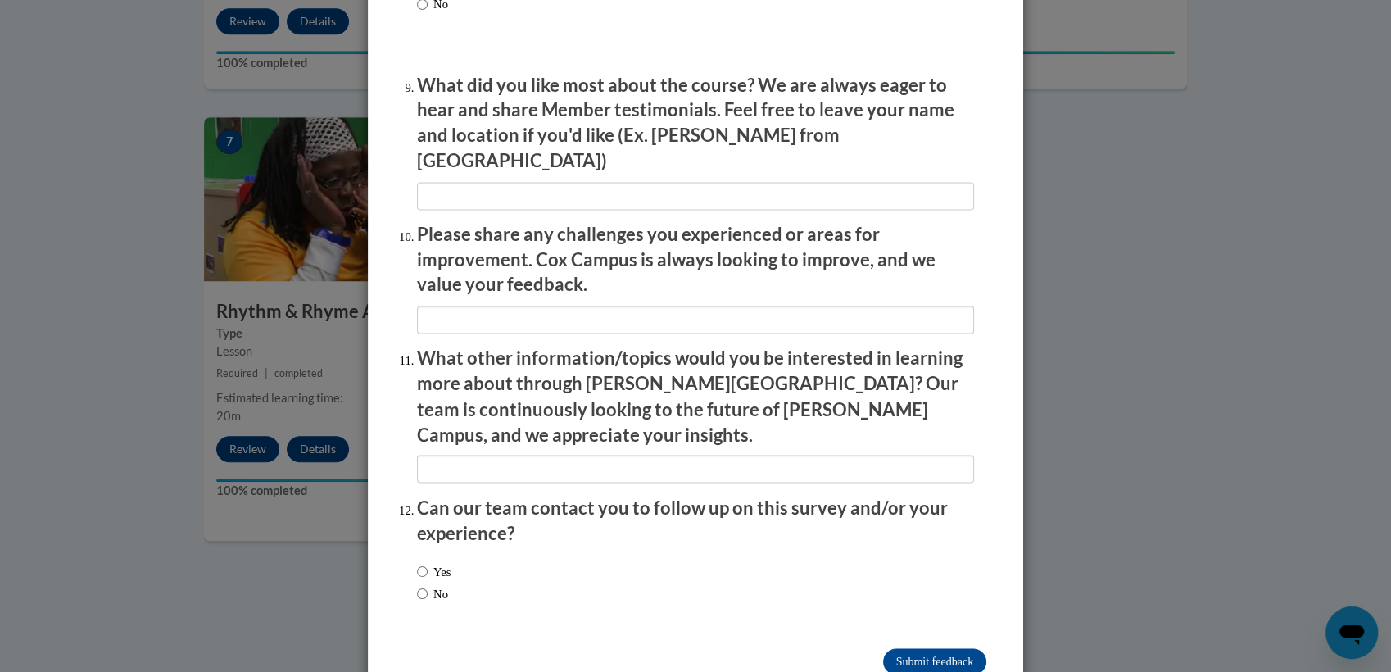
scroll to position [2733, 0]
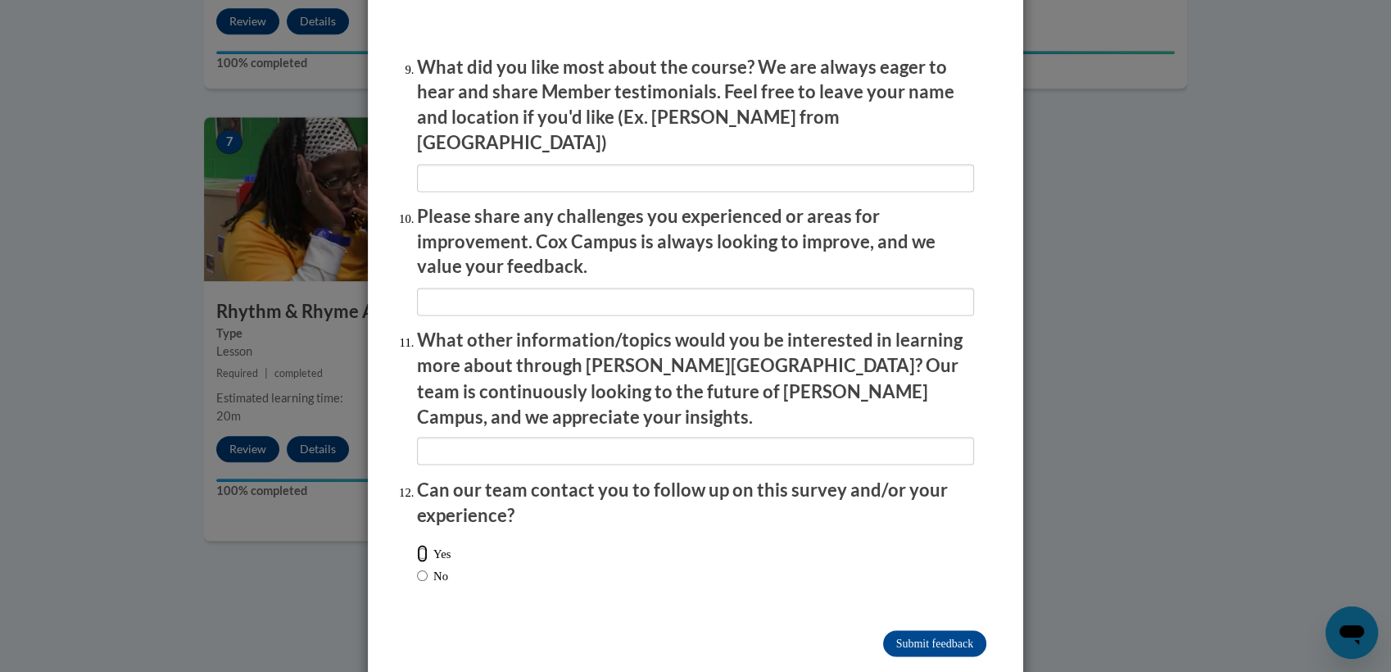
click at [420, 544] on input "Yes" at bounding box center [422, 553] width 11 height 18
radio input "true"
click at [924, 630] on input "Submit feedback" at bounding box center [934, 643] width 103 height 26
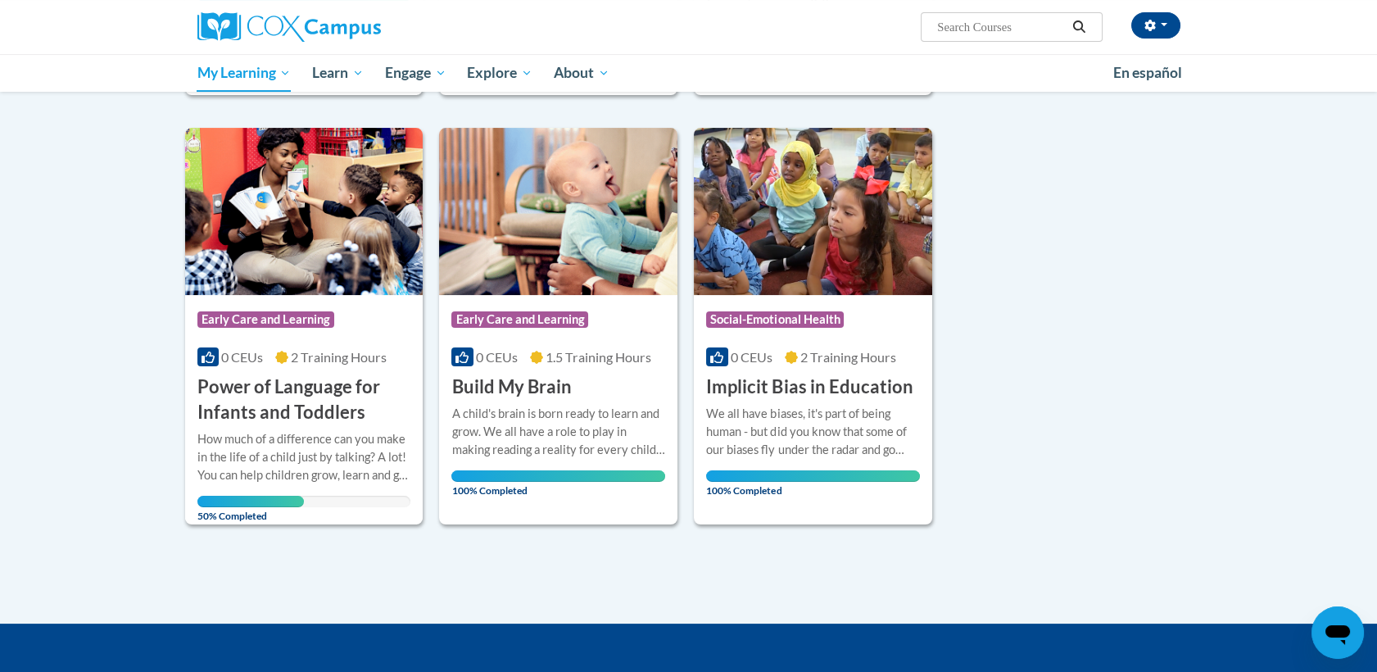
scroll to position [653, 0]
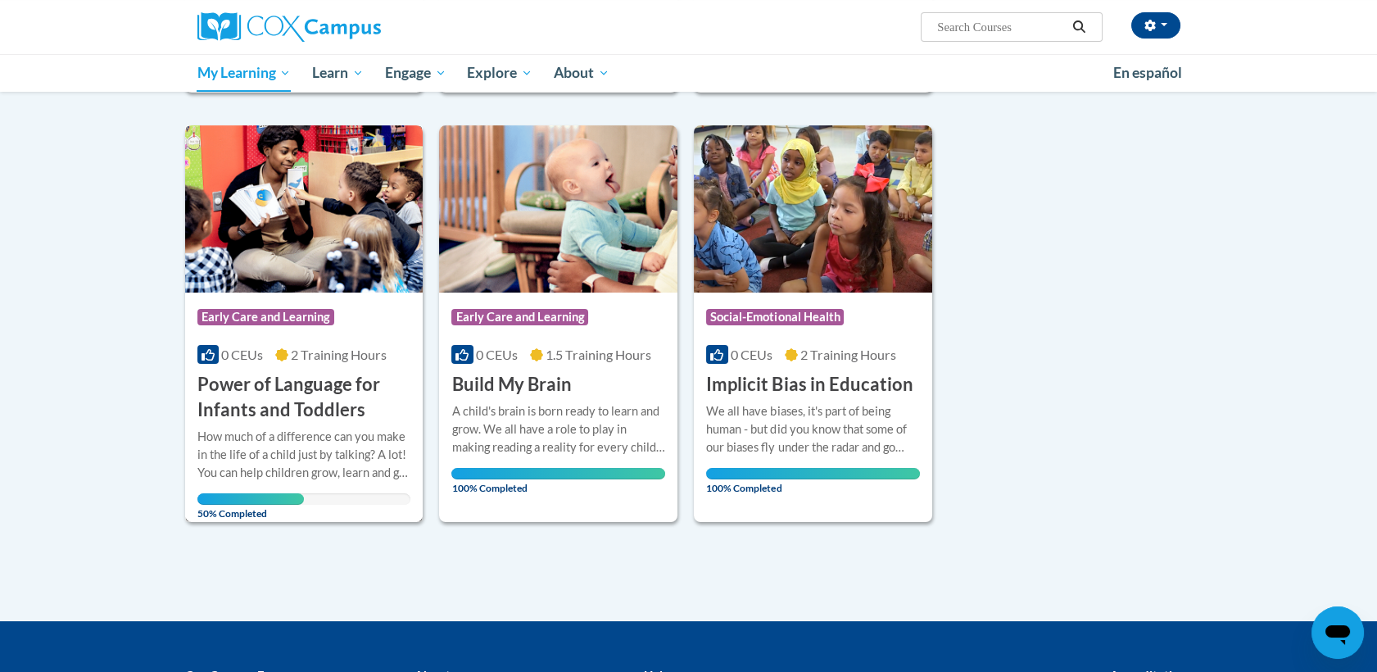
click at [264, 493] on span "50% Completed" at bounding box center [250, 506] width 107 height 26
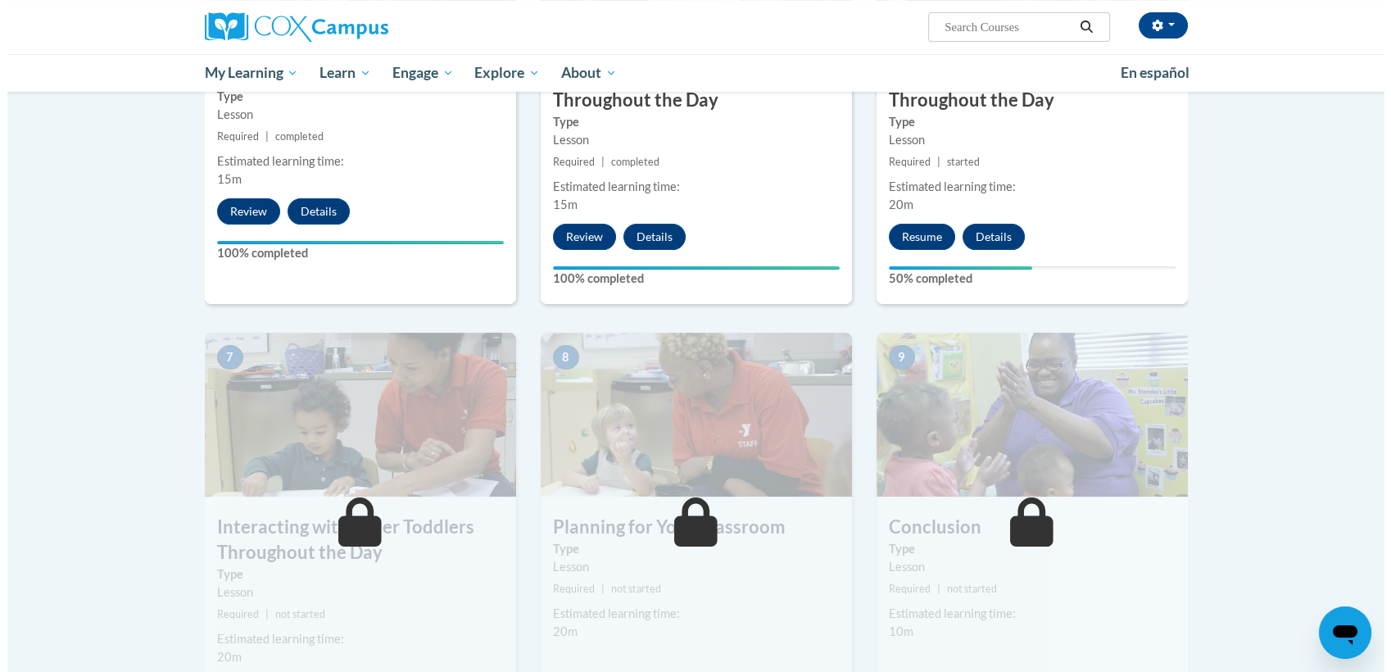
scroll to position [991, 0]
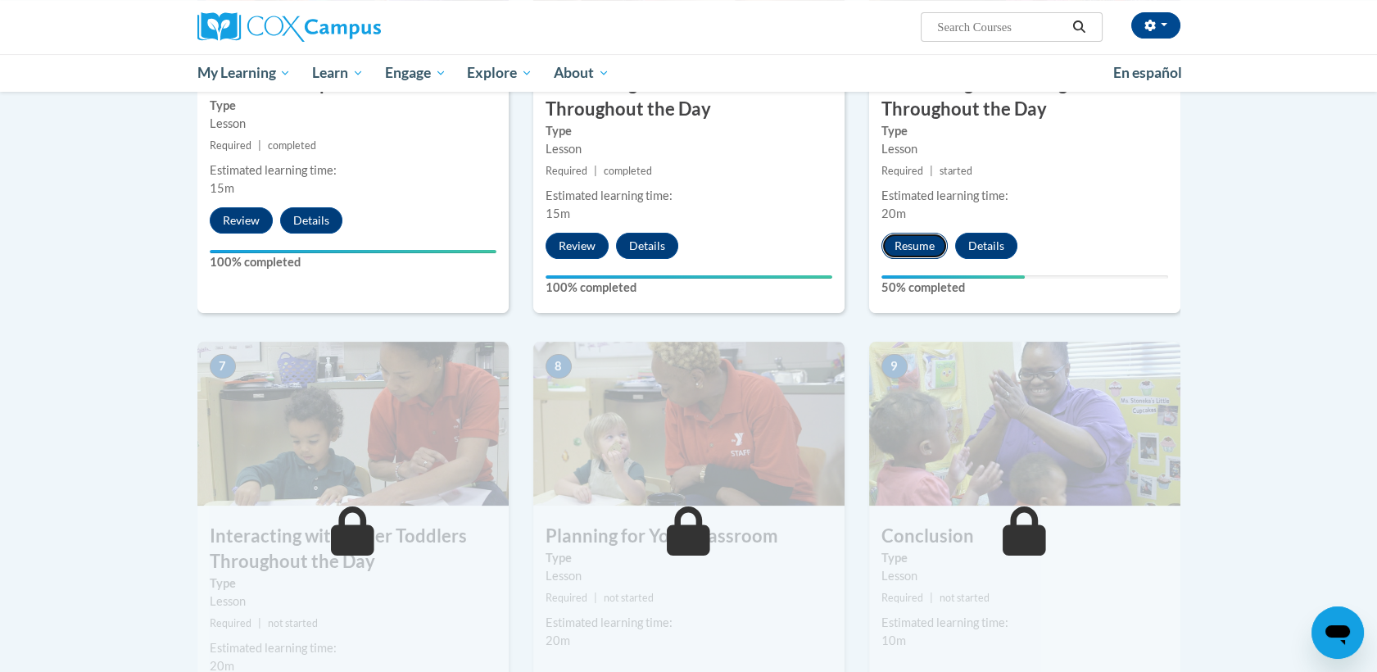
click at [920, 233] on button "Resume" at bounding box center [915, 246] width 66 height 26
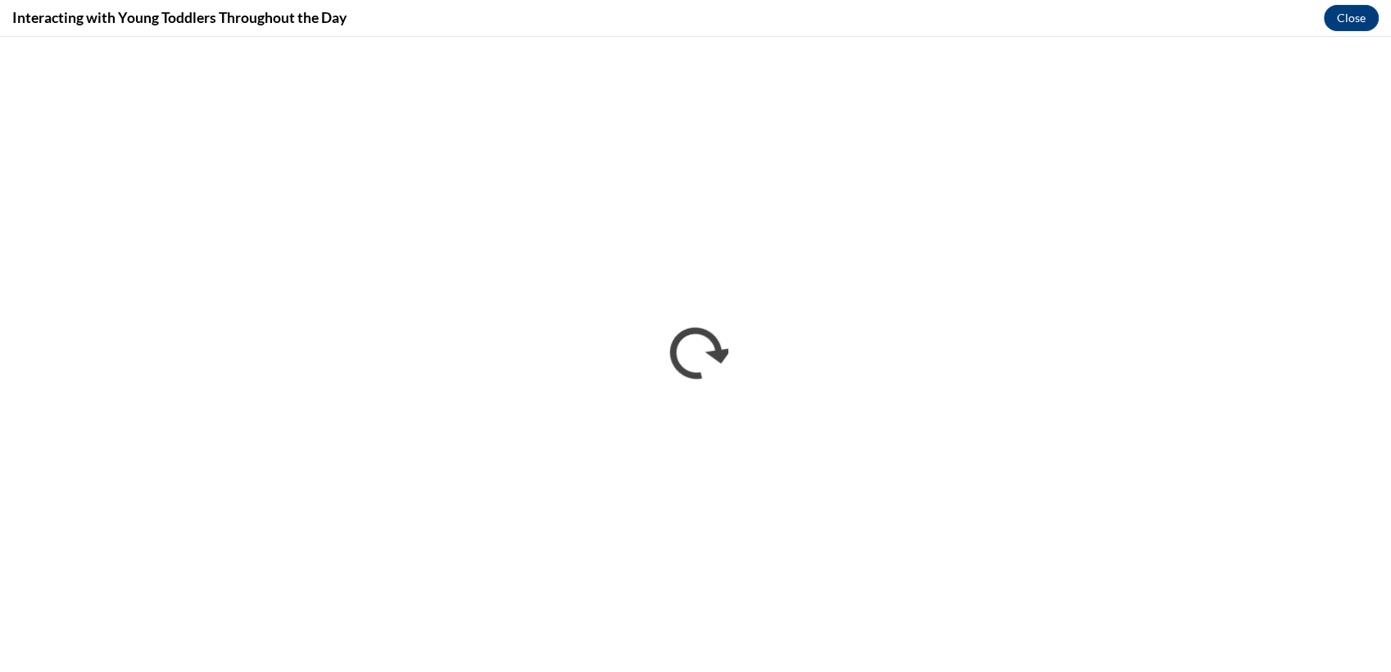
scroll to position [0, 0]
